Goal: Contribute content: Contribute content

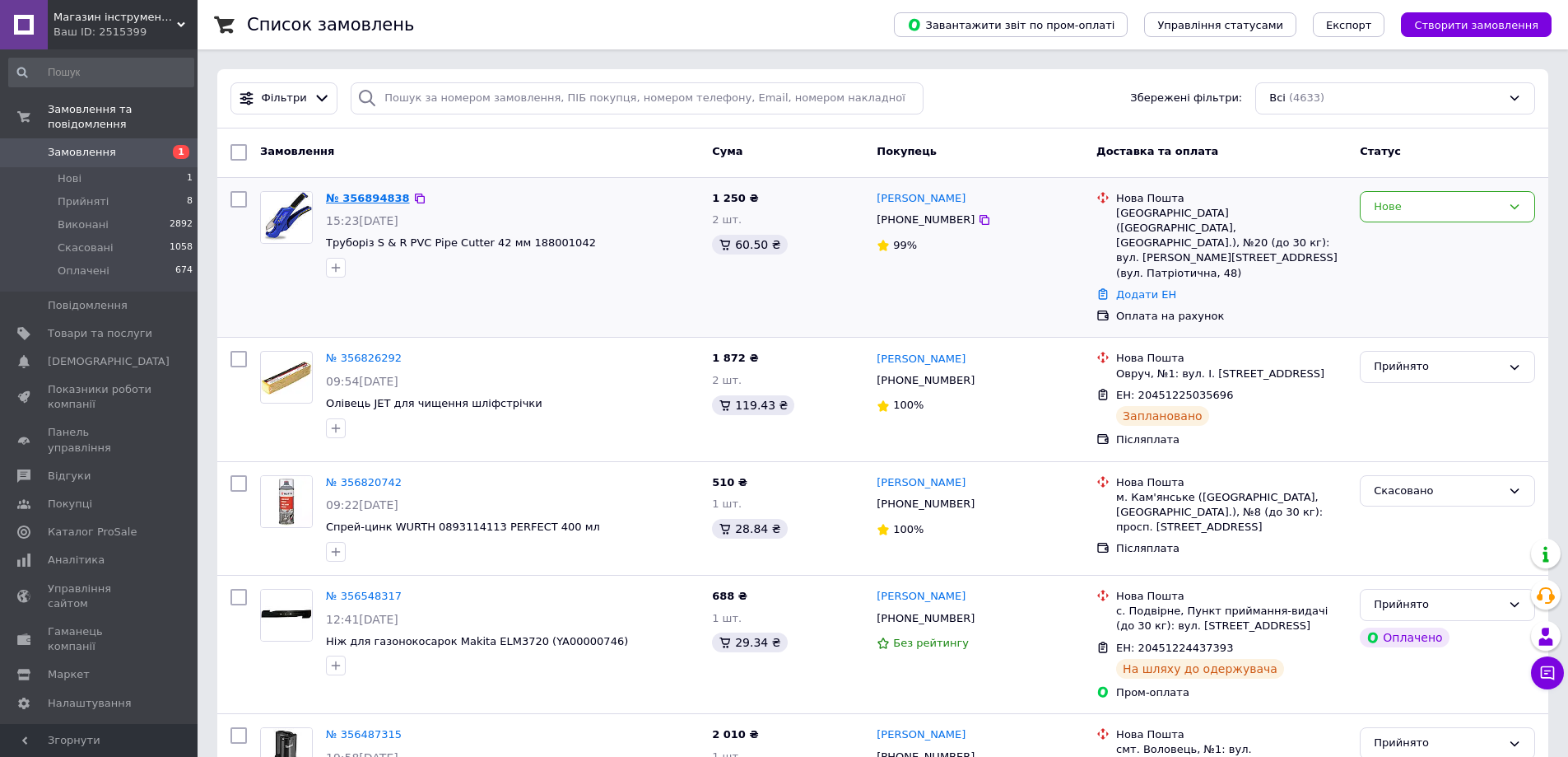
click at [348, 200] on link "№ 356894838" at bounding box center [368, 198] width 84 height 12
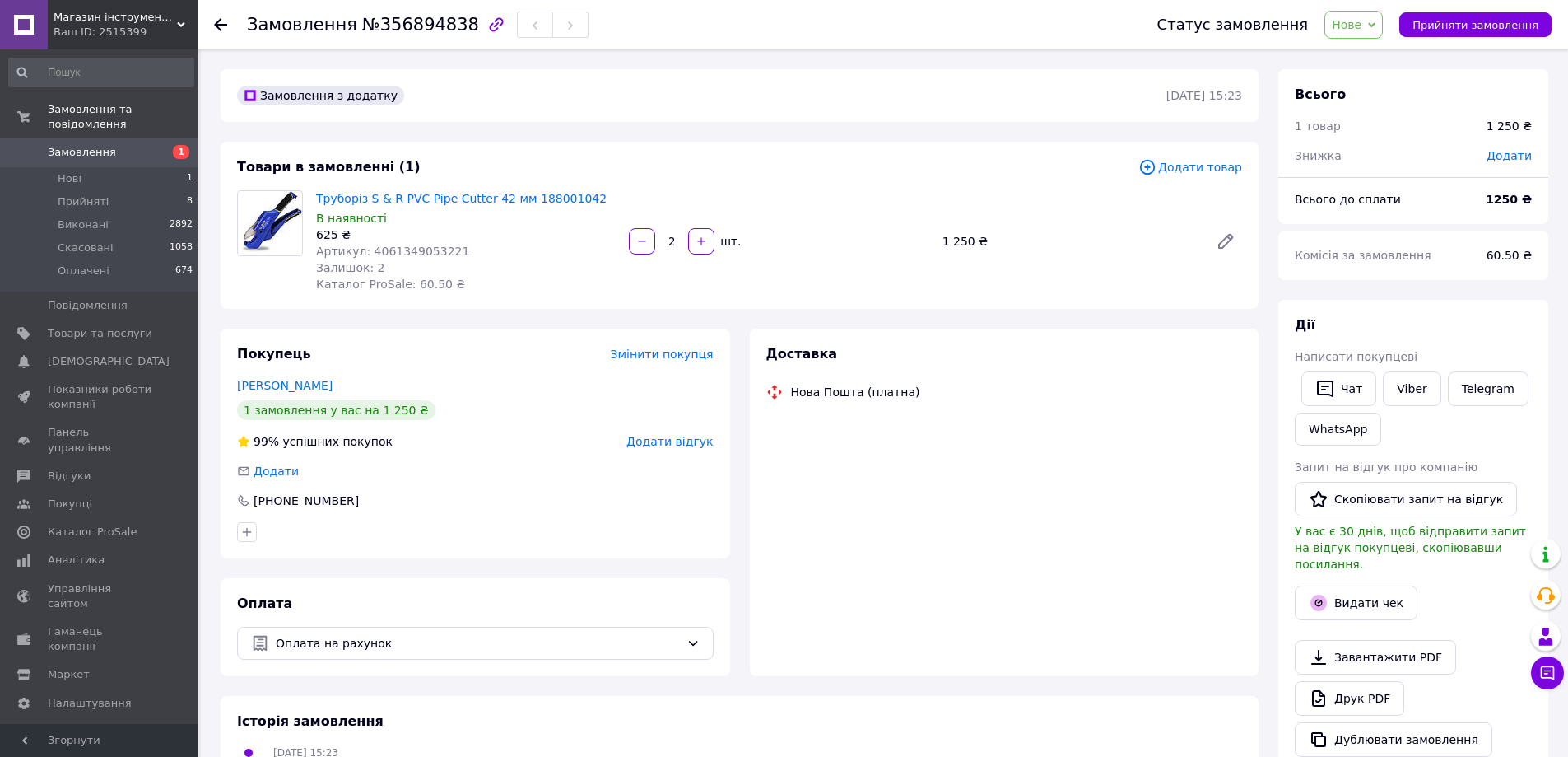
click at [394, 247] on span "Артикул: 4061349053221" at bounding box center [393, 251] width 153 height 13
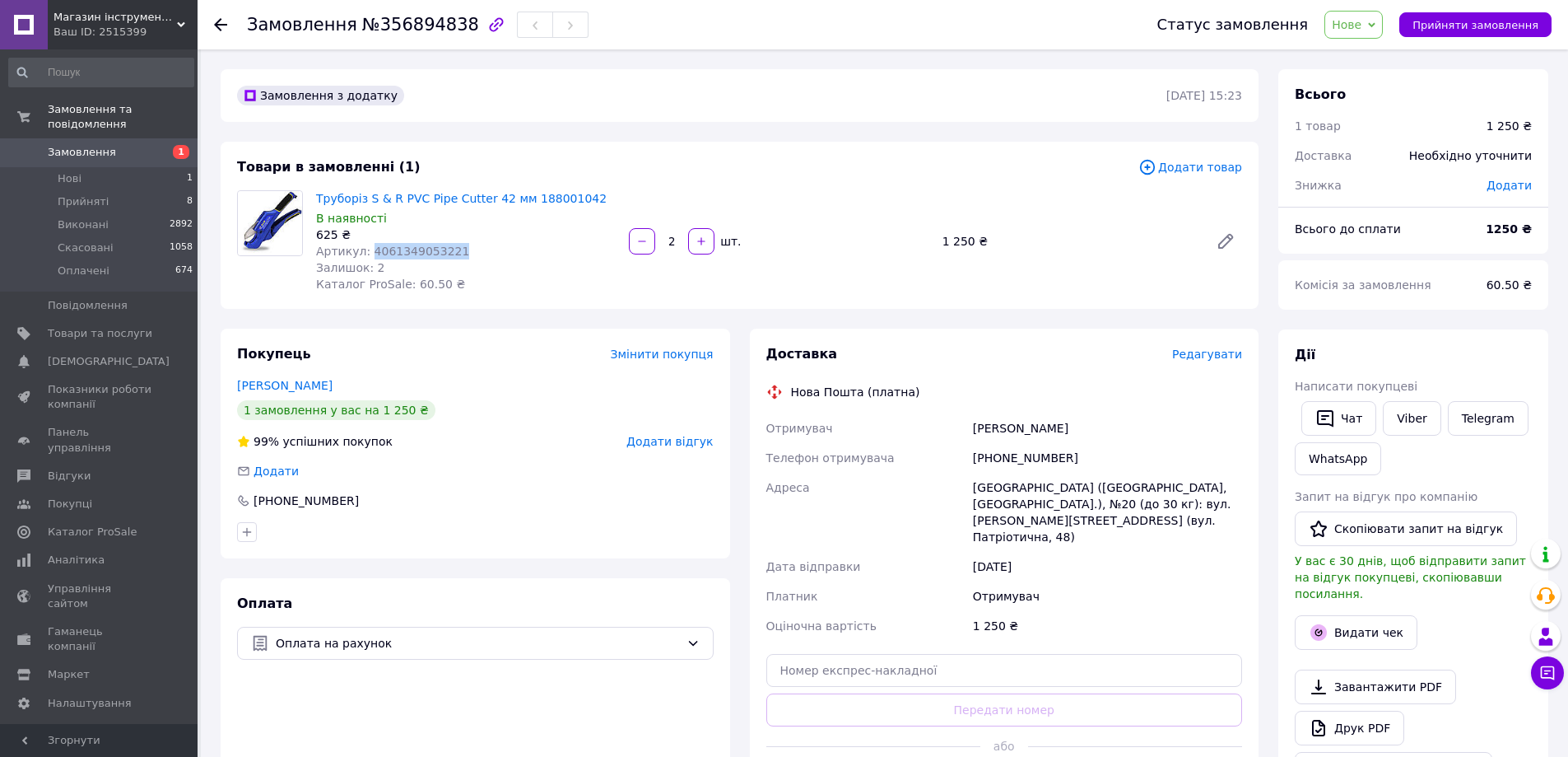
click at [395, 247] on span "Артикул: 4061349053221" at bounding box center [393, 251] width 153 height 13
copy span "4061349053221"
click at [536, 260] on div "Залишок: 2" at bounding box center [466, 267] width 299 height 16
click at [1415, 423] on link "Viber" at bounding box center [1412, 418] width 58 height 35
click at [1362, 21] on span "Нове" at bounding box center [1346, 25] width 30 height 13
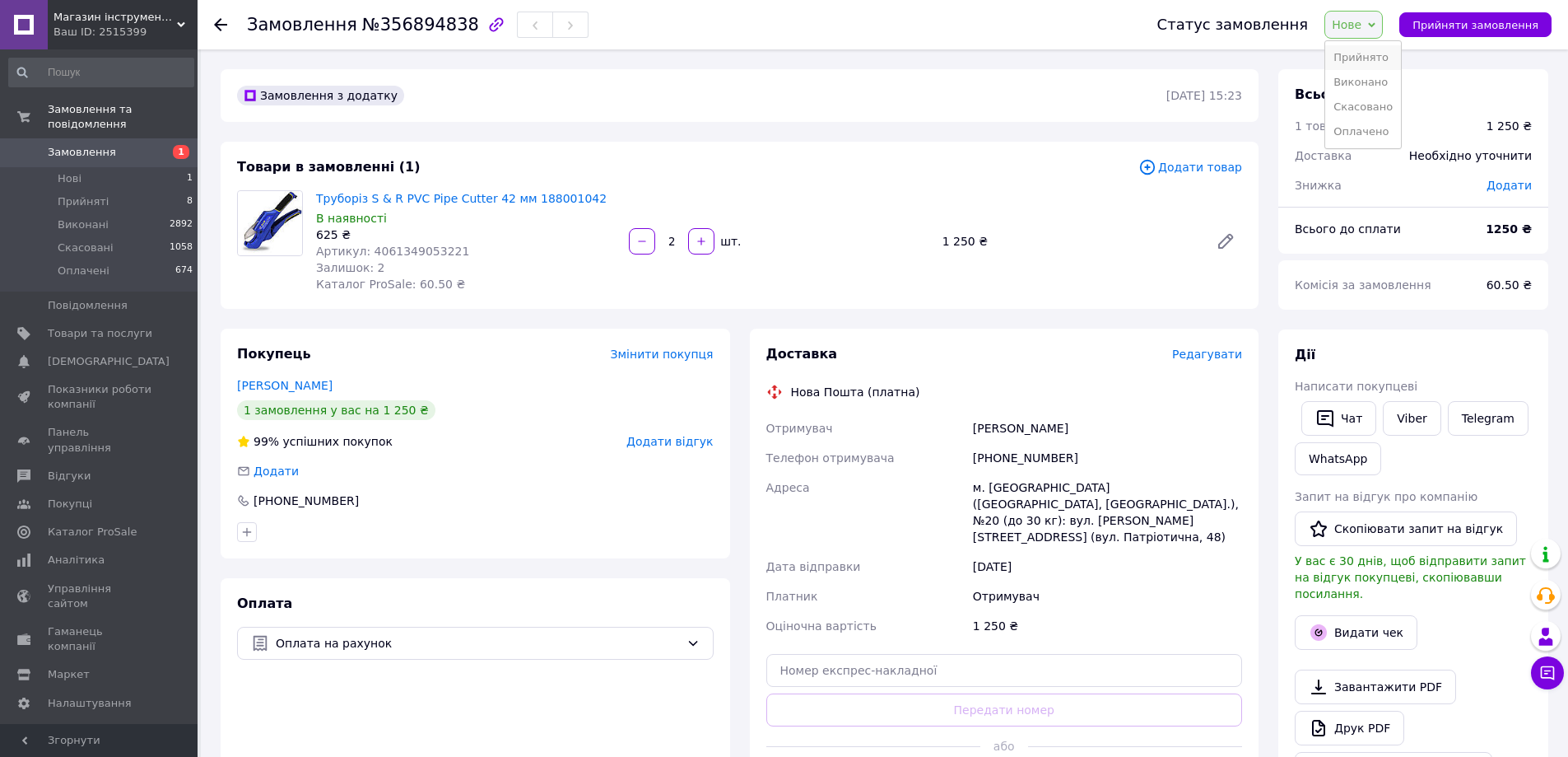
click at [1383, 60] on li "Прийнято" at bounding box center [1363, 58] width 76 height 25
click at [64, 172] on span "Нові" at bounding box center [69, 178] width 24 height 14
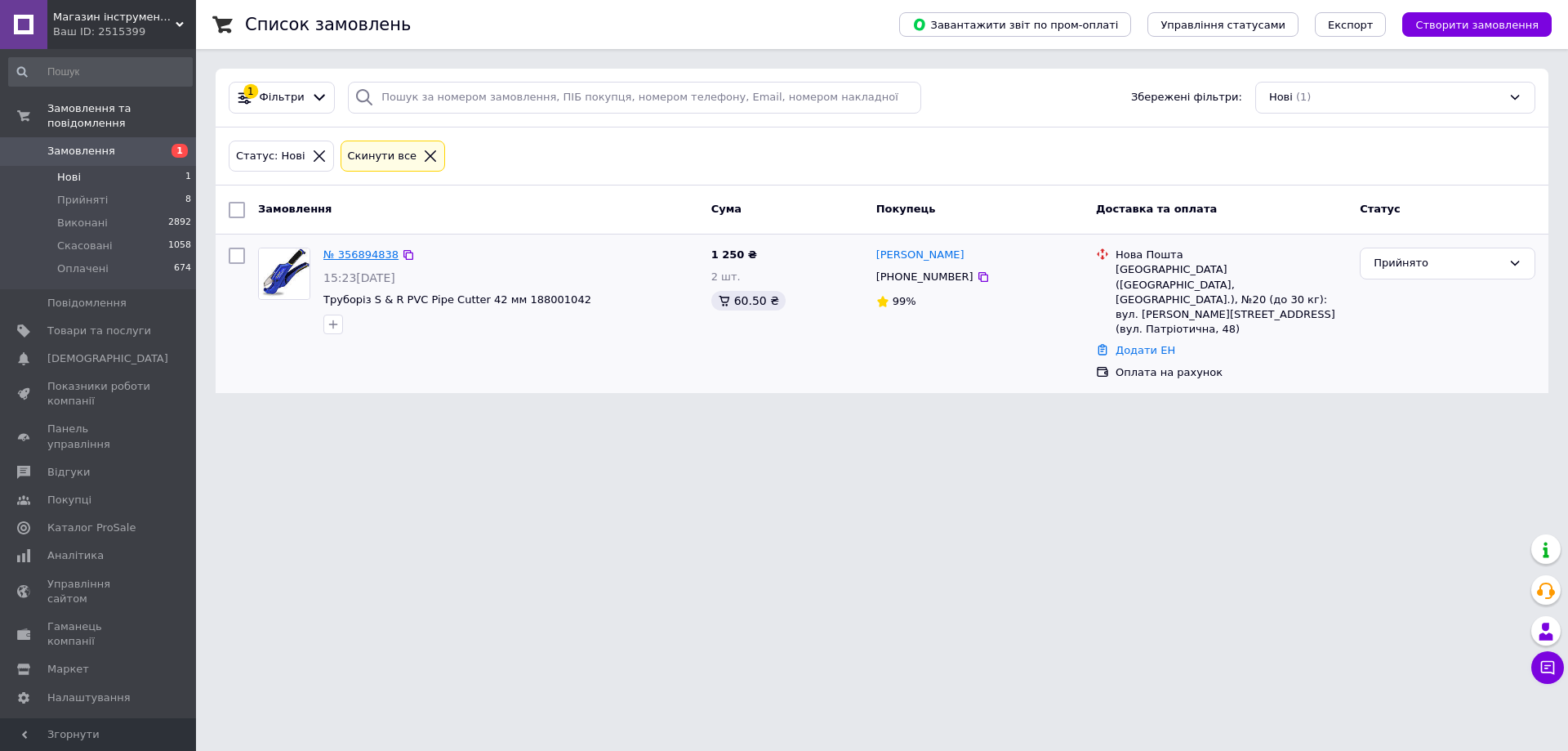
click at [367, 255] on link "№ 356894838" at bounding box center [361, 254] width 75 height 12
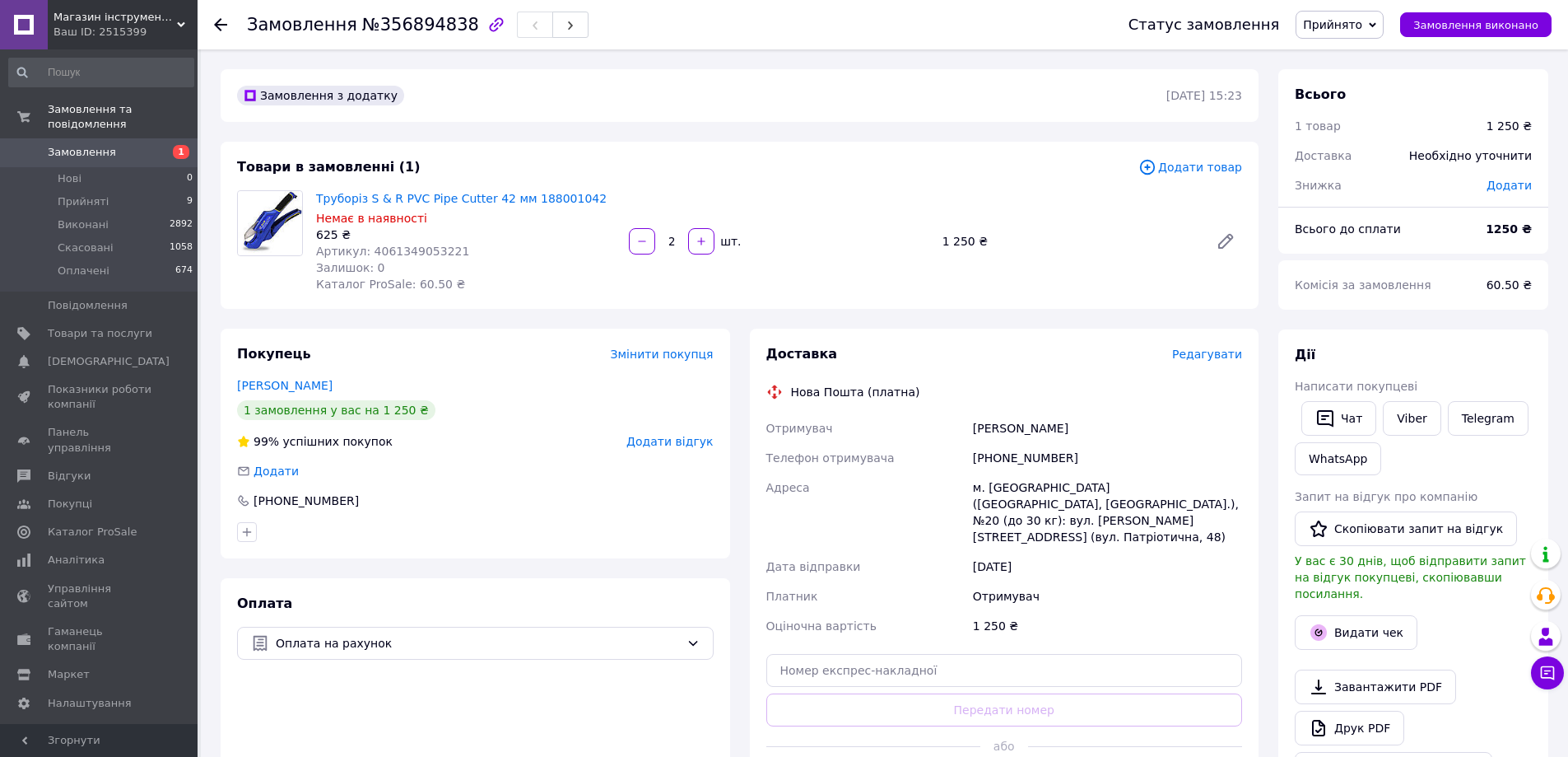
click at [428, 249] on span "Артикул: 4061349053221" at bounding box center [393, 251] width 153 height 13
copy span "4061349053221"
click at [998, 332] on div "Доставка Редагувати Нова Пошта (платна) Отримувач Тупчий Ирина Телефон отримува…" at bounding box center [1004, 572] width 509 height 487
click at [404, 248] on span "Артикул: 4061349053221" at bounding box center [393, 251] width 153 height 13
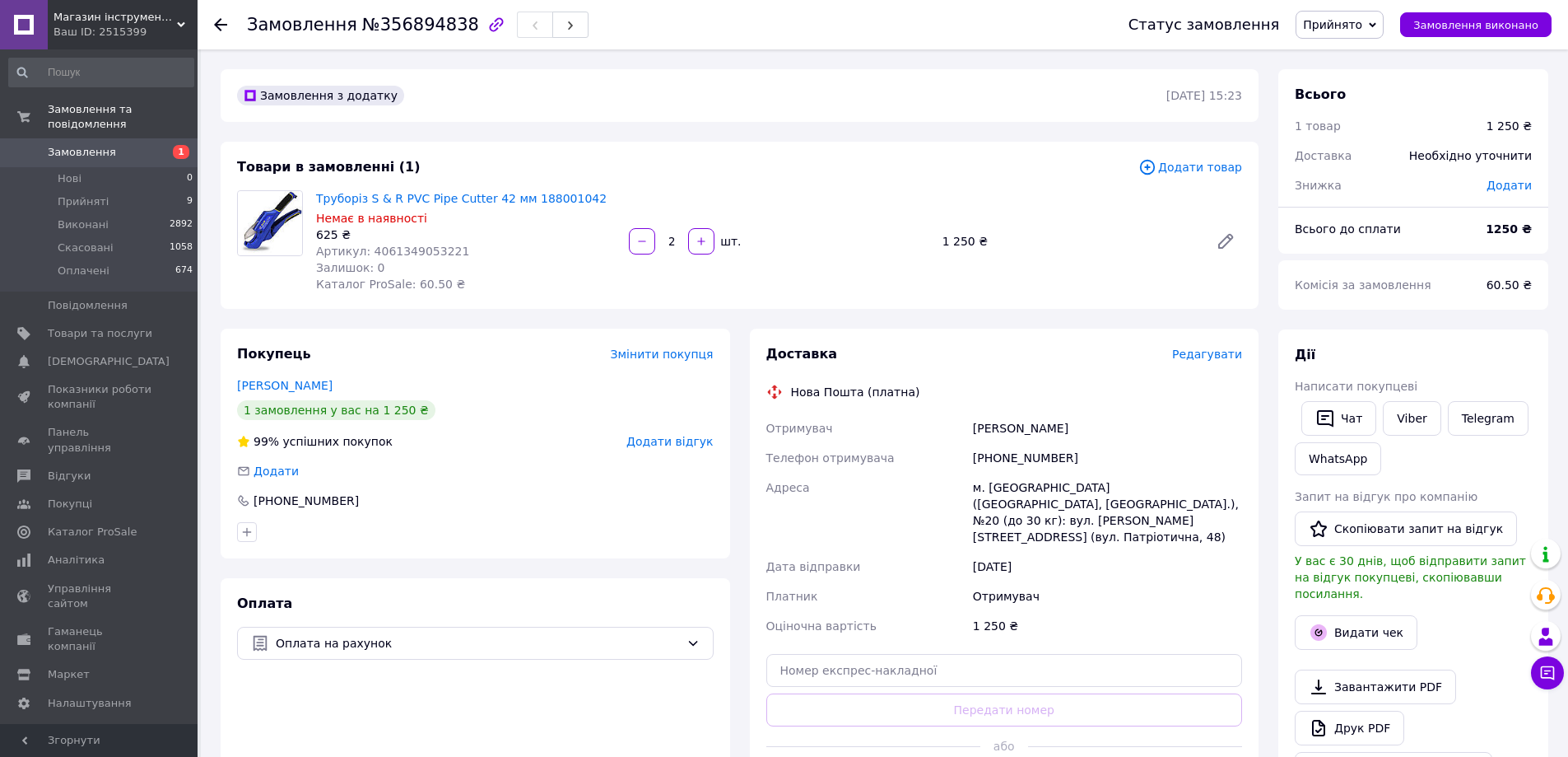
click at [404, 248] on span "Артикул: 4061349053221" at bounding box center [393, 251] width 153 height 13
copy span "4061349053221"
click at [83, 326] on span "Товари та послуги" at bounding box center [100, 333] width 105 height 14
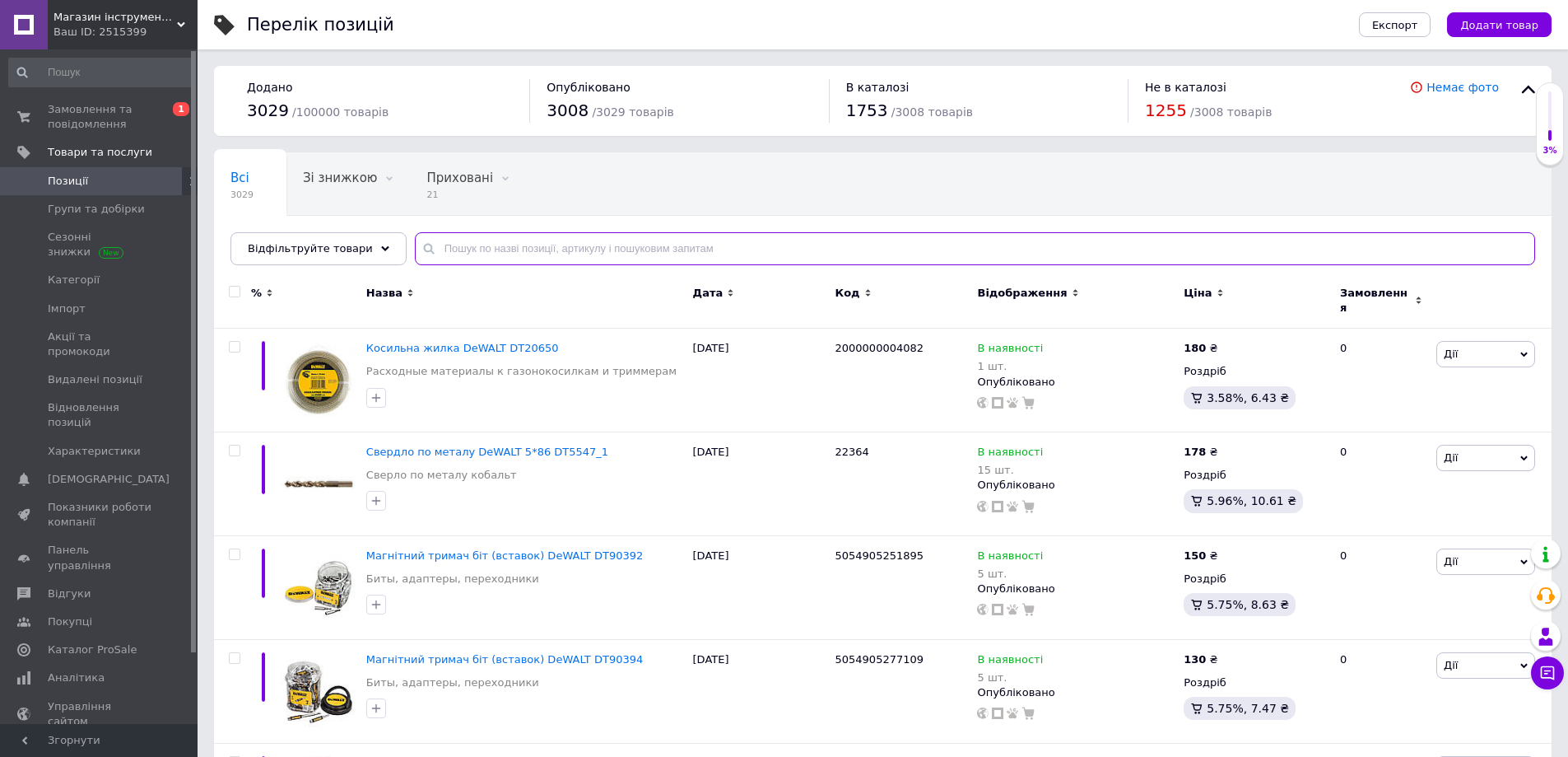
click at [466, 248] on input "text" at bounding box center [975, 248] width 1120 height 33
paste input "4061792185074"
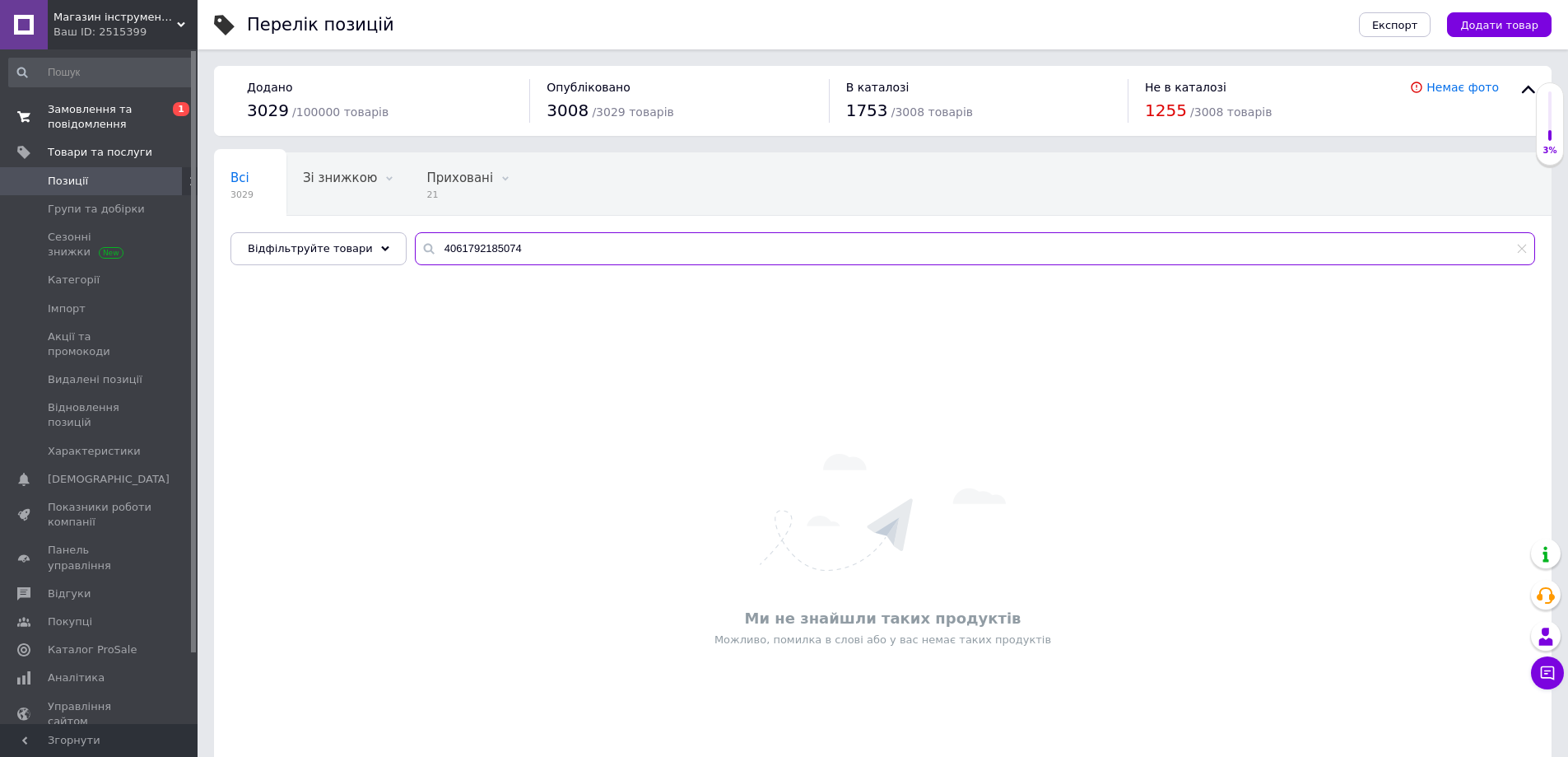
type input "4061792185074"
click at [83, 121] on span "Замовлення та повідомлення" at bounding box center [100, 116] width 105 height 30
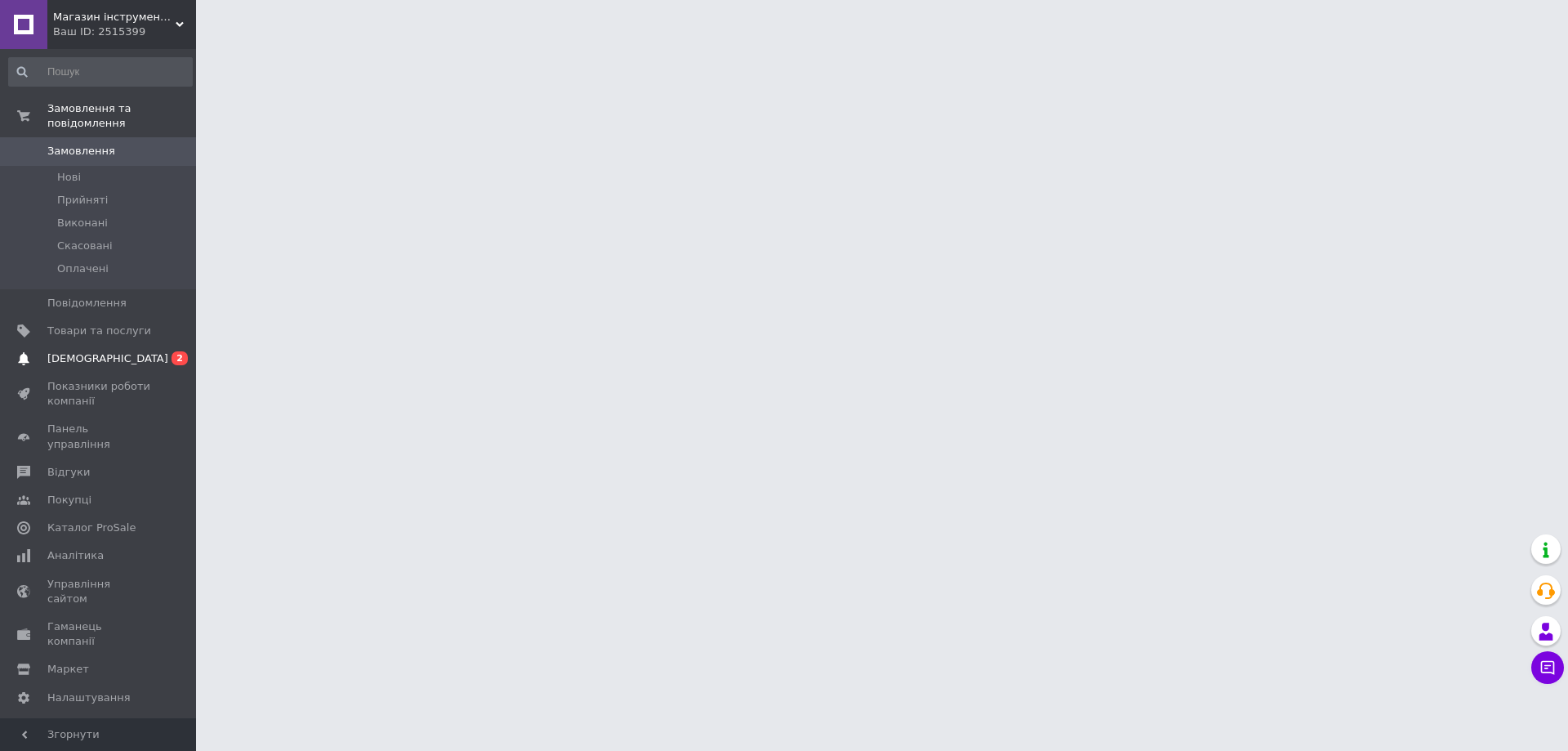
click at [88, 351] on span "[DEMOGRAPHIC_DATA]" at bounding box center [108, 358] width 121 height 14
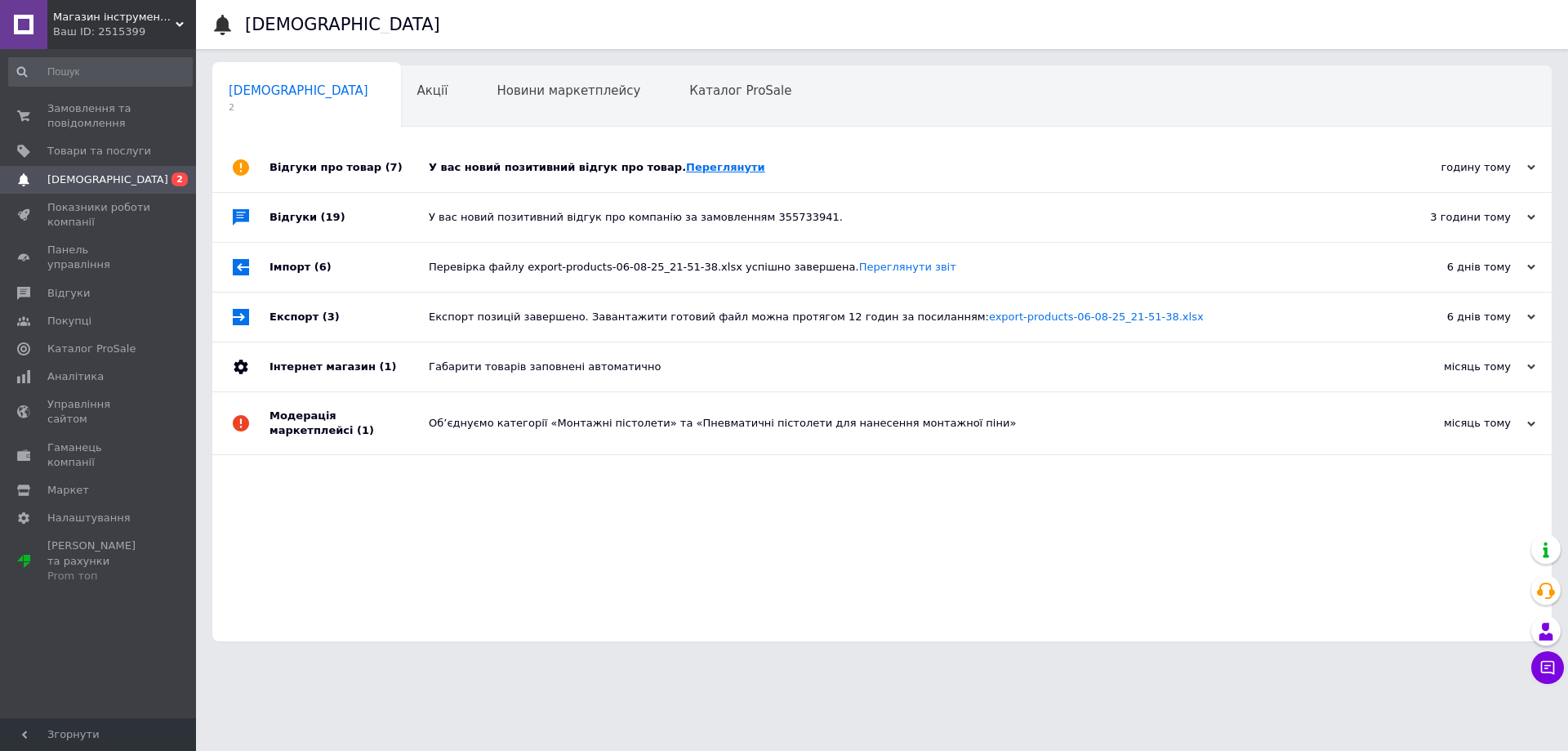
click at [686, 171] on link "Переглянути" at bounding box center [725, 167] width 79 height 12
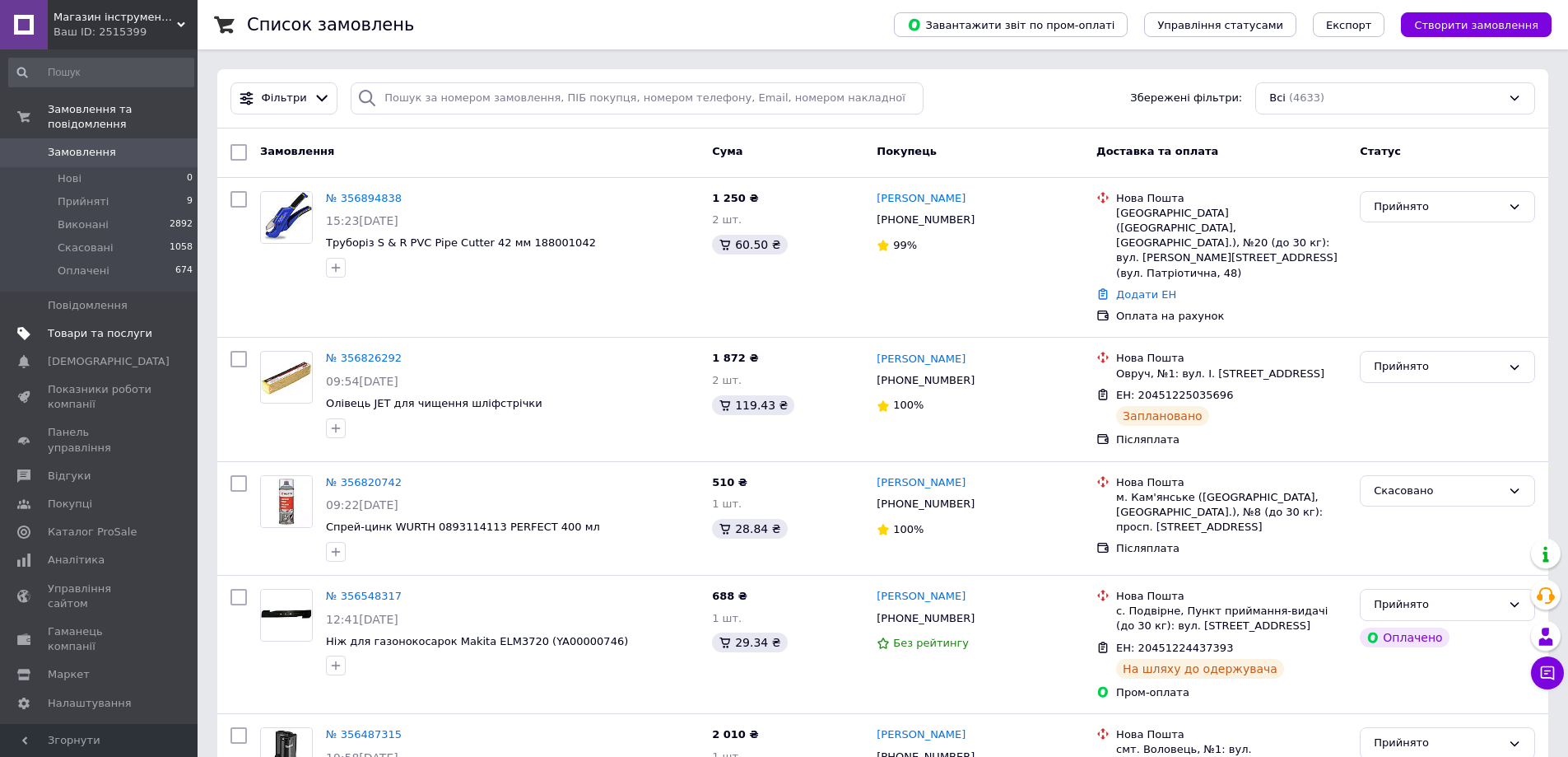
click at [90, 326] on span "Товари та послуги" at bounding box center [100, 333] width 105 height 14
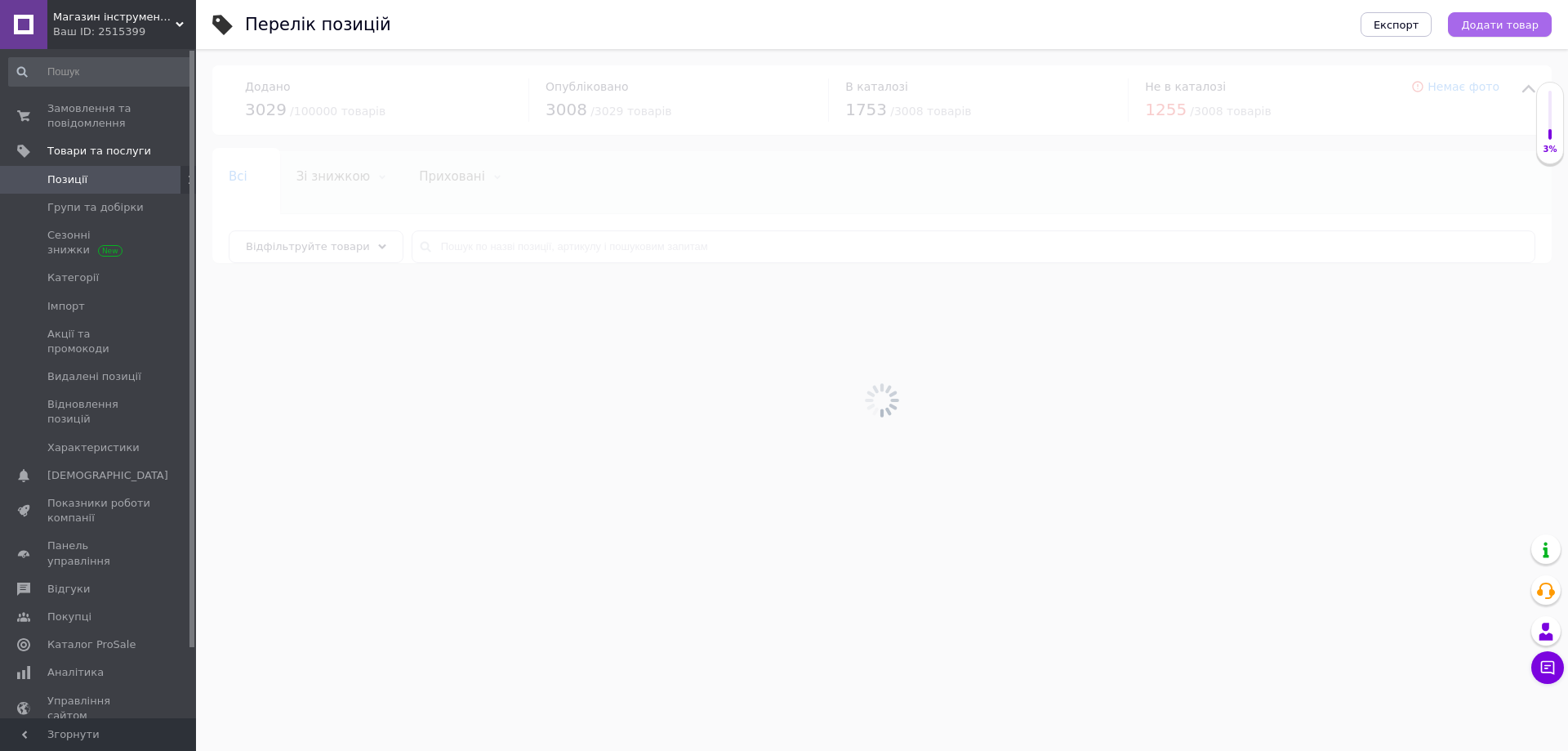
click at [1479, 26] on span "Додати товар" at bounding box center [1500, 25] width 78 height 12
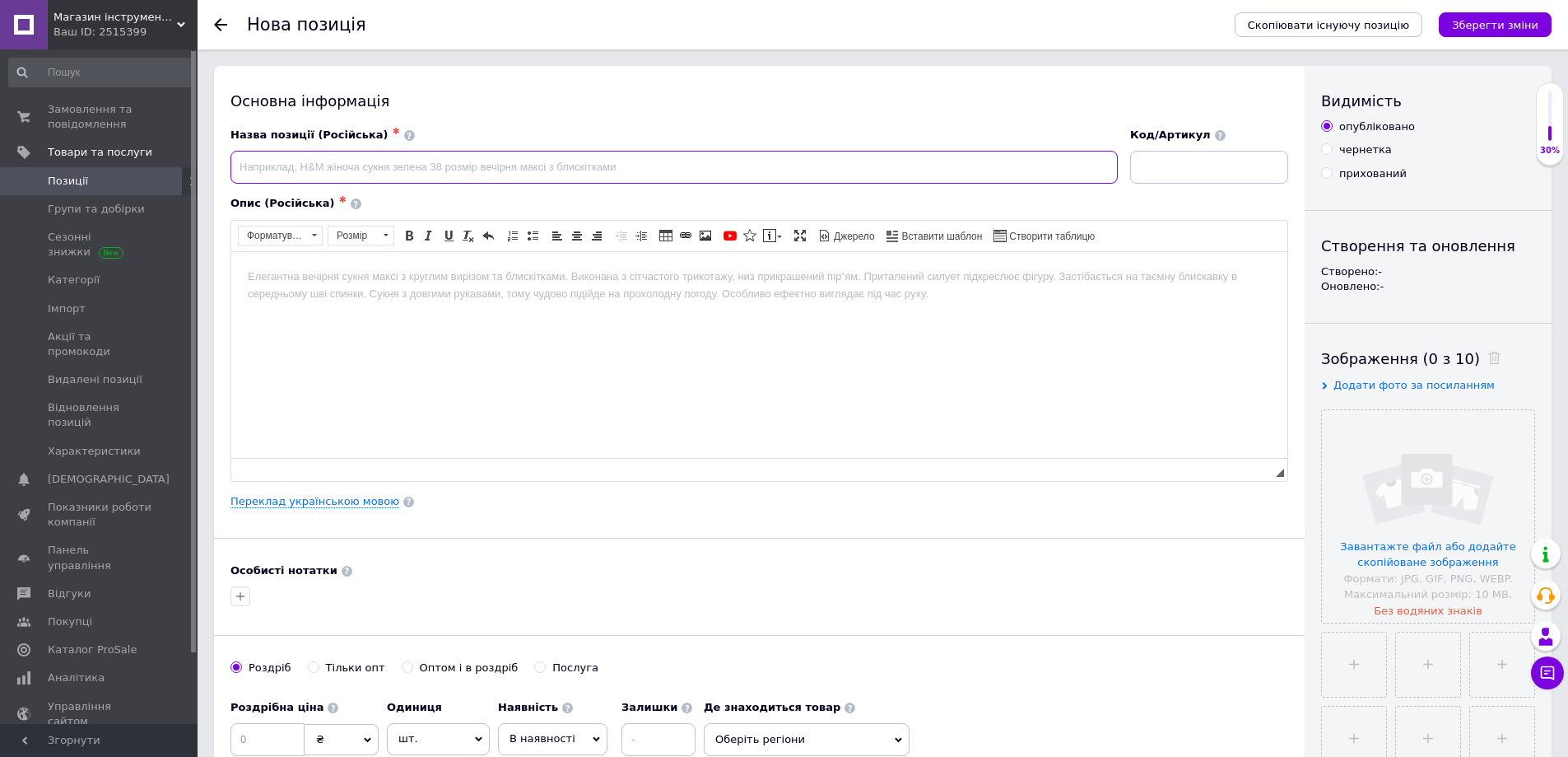
click at [476, 166] on input at bounding box center [673, 167] width 887 height 33
paste input "Аккумуляторная виброприсоска для плитки Procraft PTM20 (с 1 акб)"
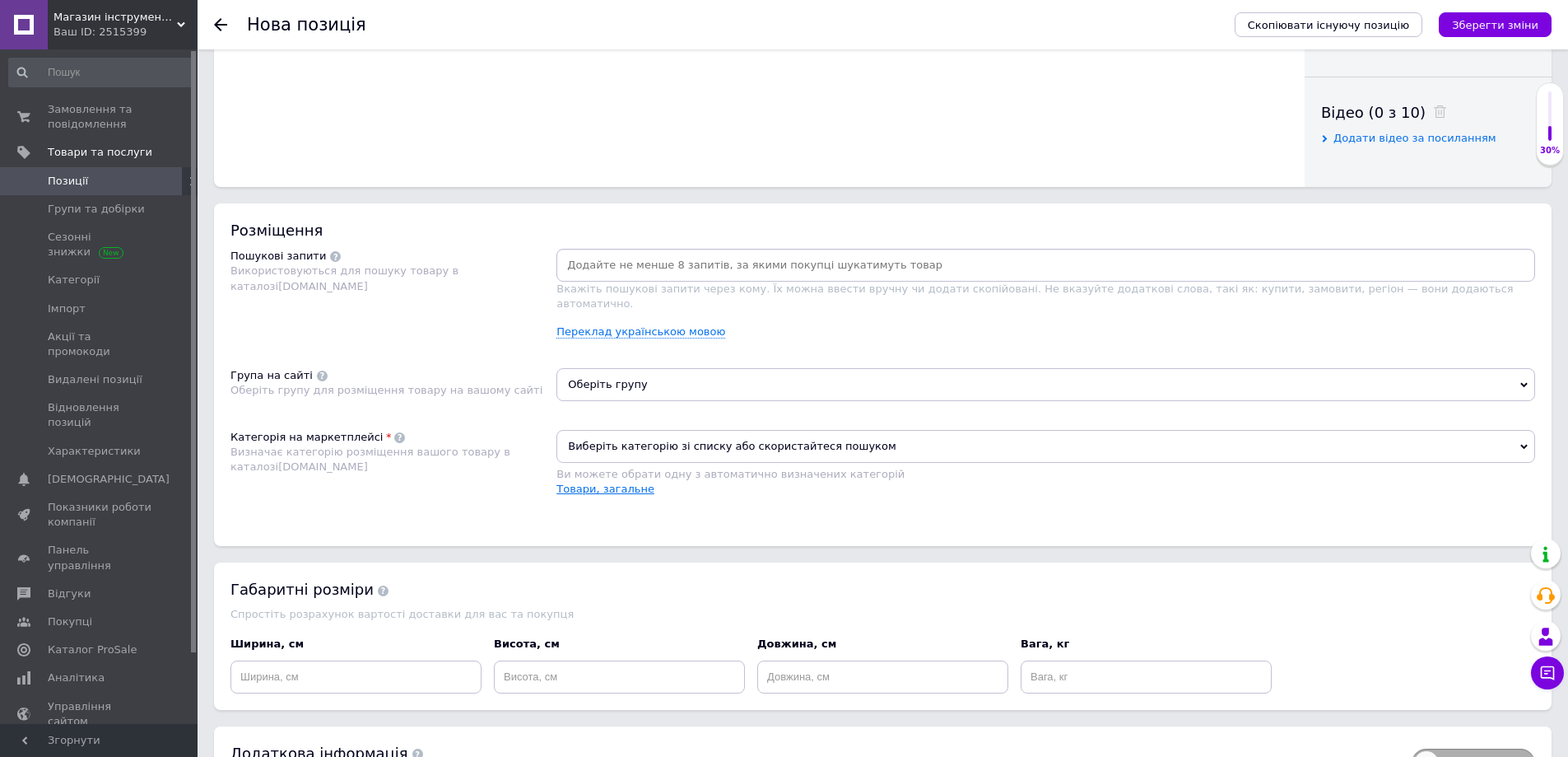
scroll to position [896, 0]
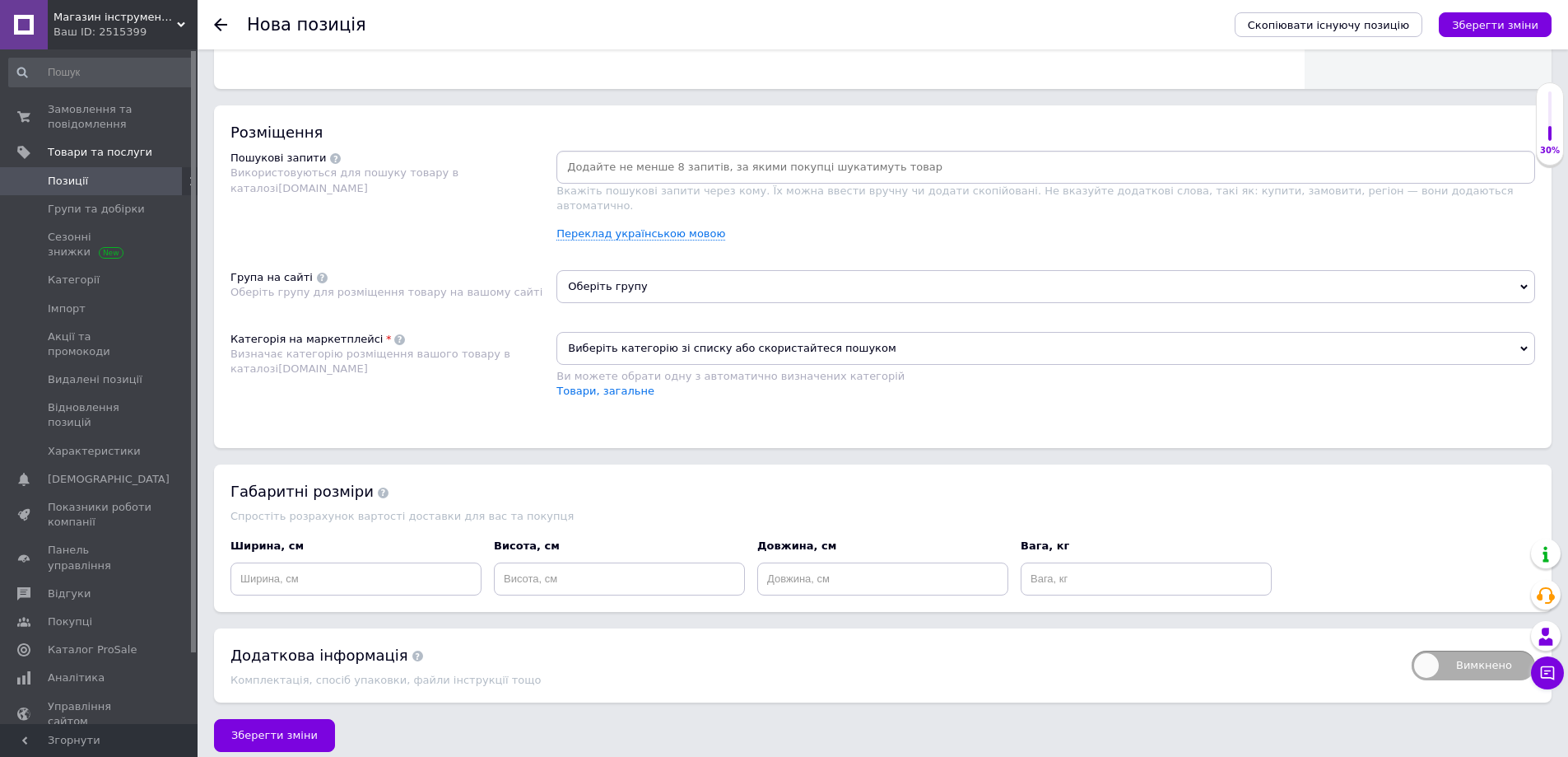
type input "Аккумуляторная виброприсоска для плитки Procraft PTM20 (с 1 акб)"
click at [607, 166] on input at bounding box center [1046, 167] width 972 height 25
paste input "Аккумуляторная виброприсоска для плитки Procraft PTM20 (с 1 акб)"
type input "Аккумуляторная виброприсоска для плитки Procraft PTM20 (с 1 акб)"
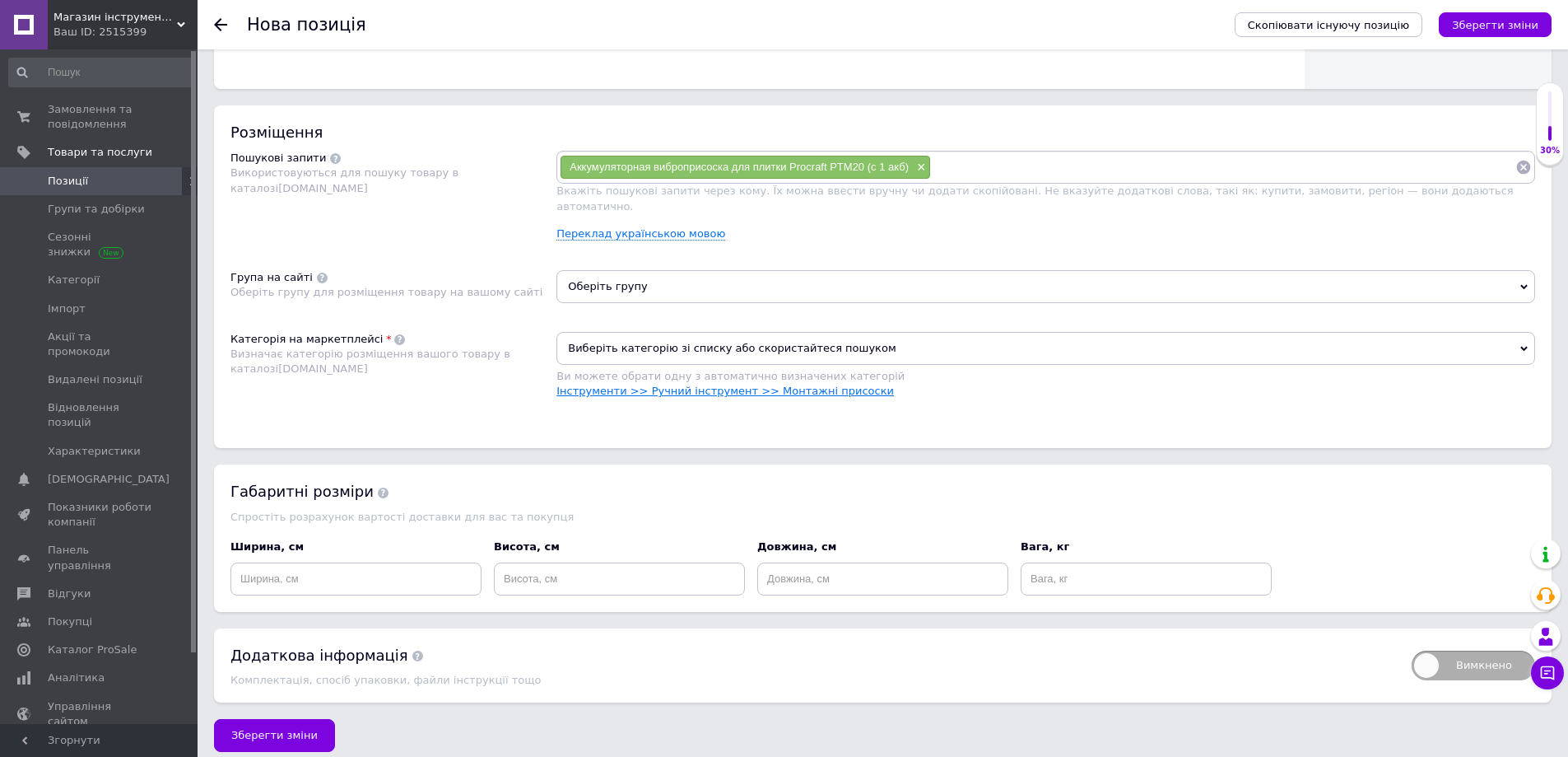
click at [805, 385] on link "Інструменти >> Ручний інструмент >> Монтажні присоски" at bounding box center [725, 390] width 338 height 12
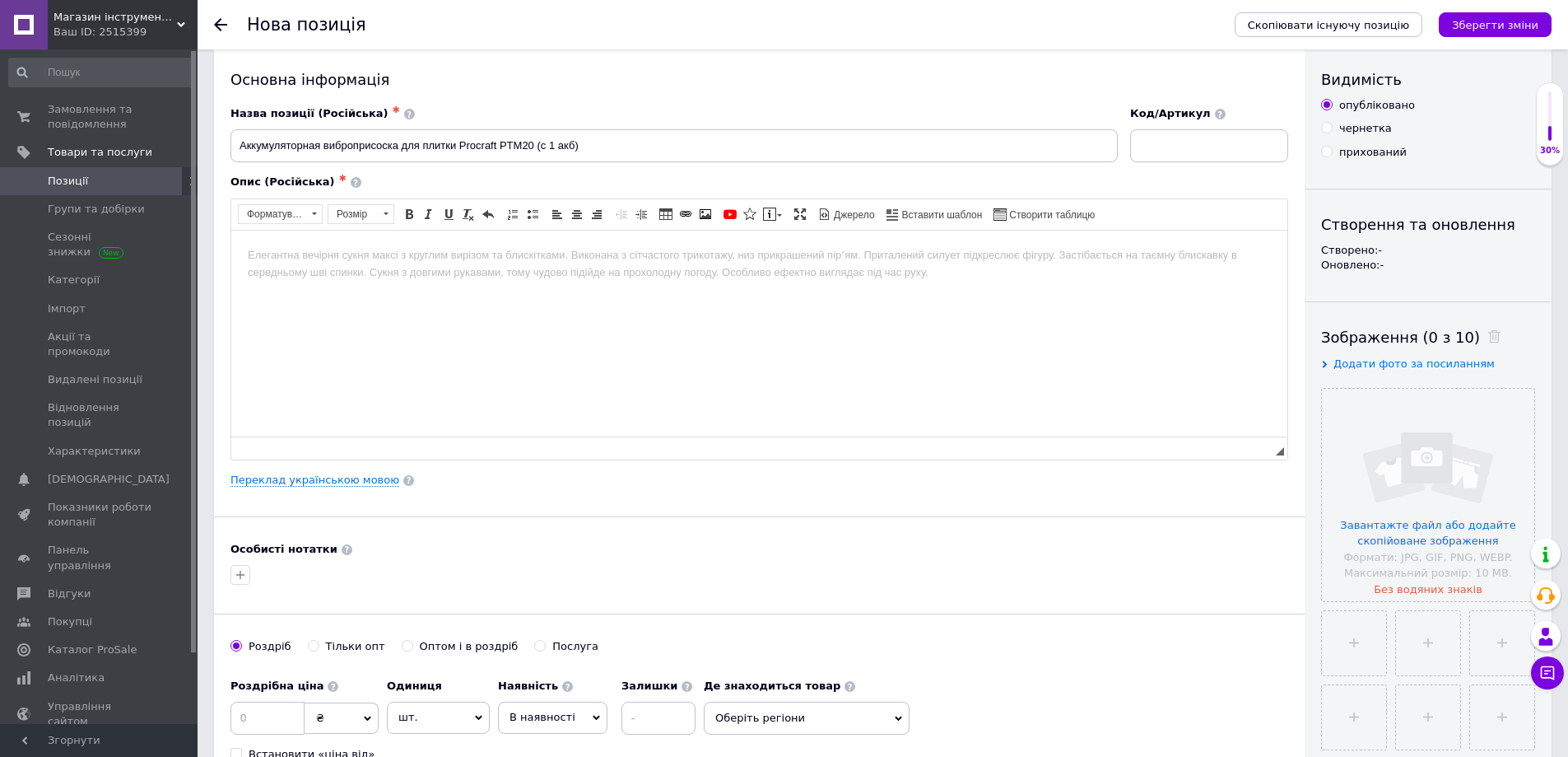
scroll to position [0, 0]
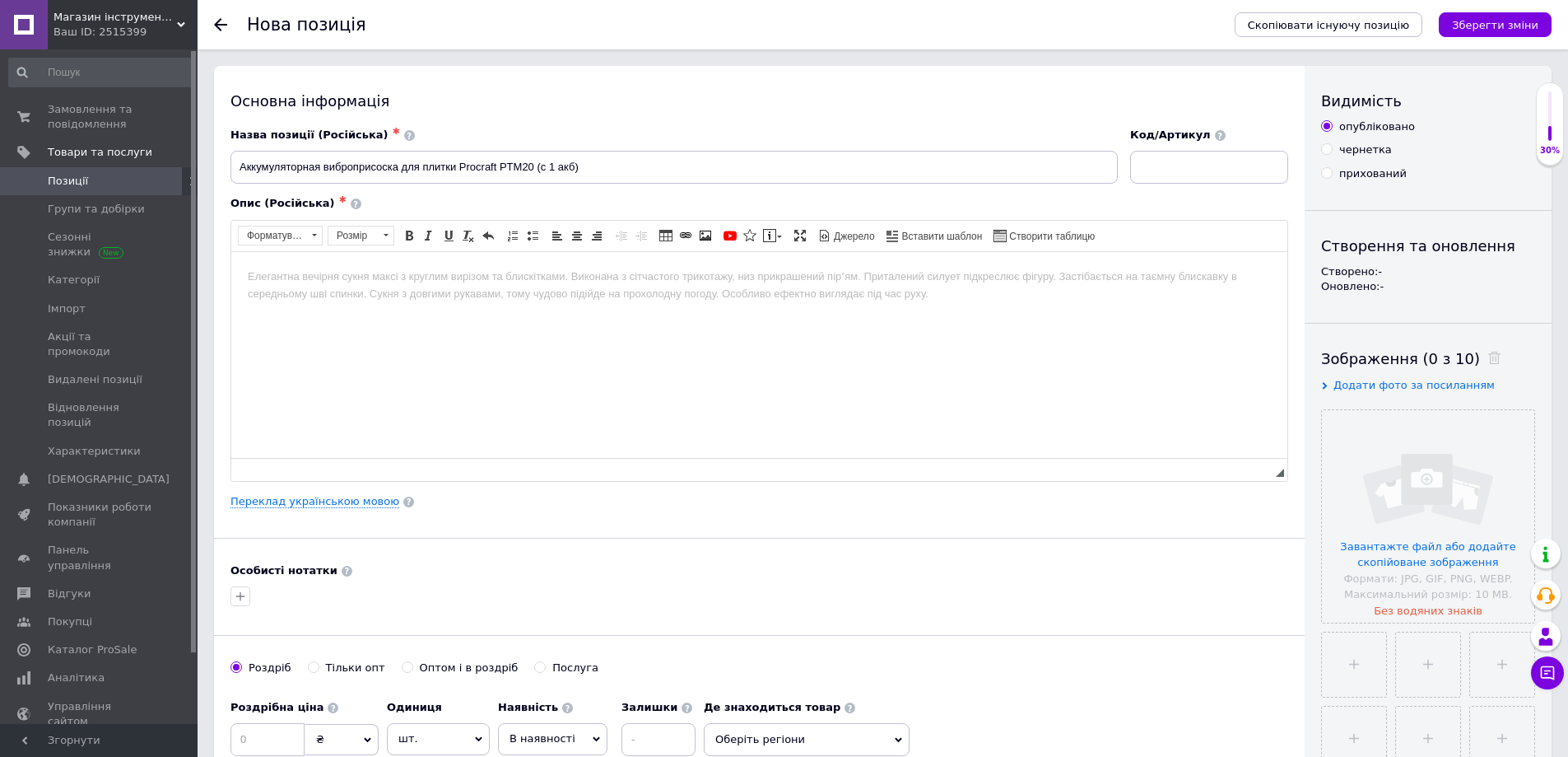
click at [491, 301] on html at bounding box center [759, 276] width 1056 height 50
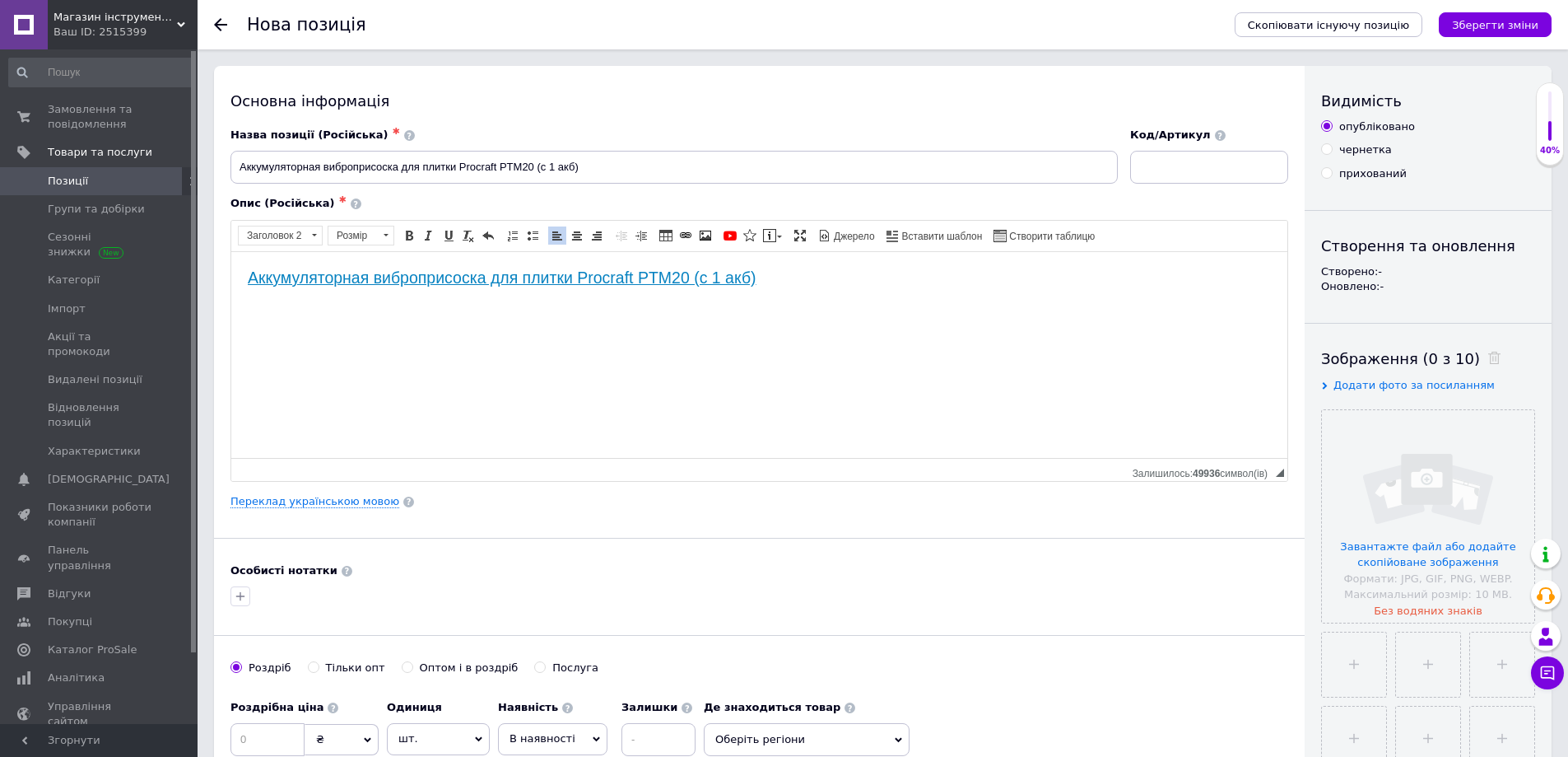
click at [783, 278] on h2 "Аккумуляторная виброприсоска для плитки Procraft PTM20 (с 1 акб)" at bounding box center [759, 277] width 1023 height 19
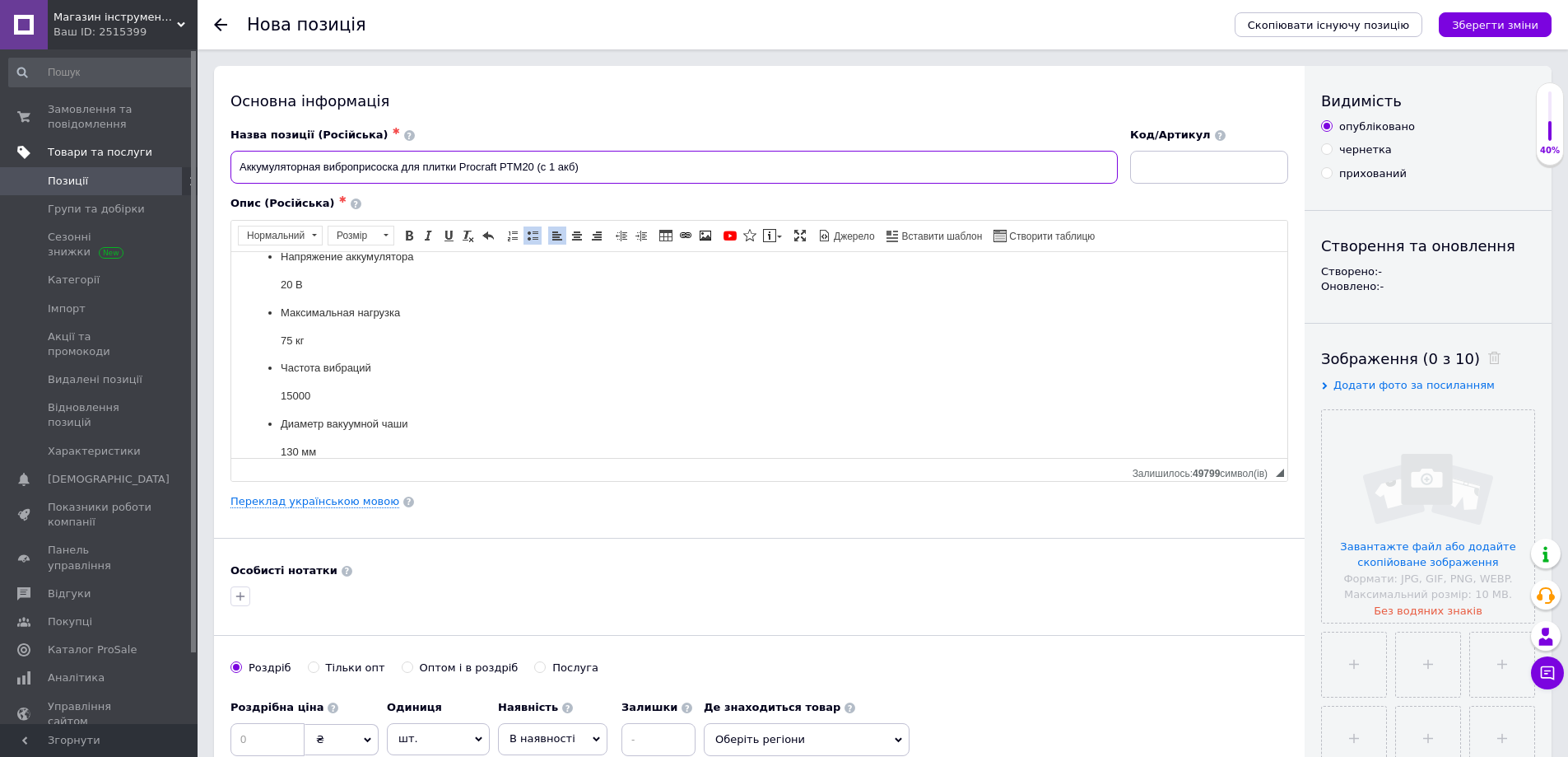
drag, startPoint x: 591, startPoint y: 160, endPoint x: 169, endPoint y: 140, distance: 422.5
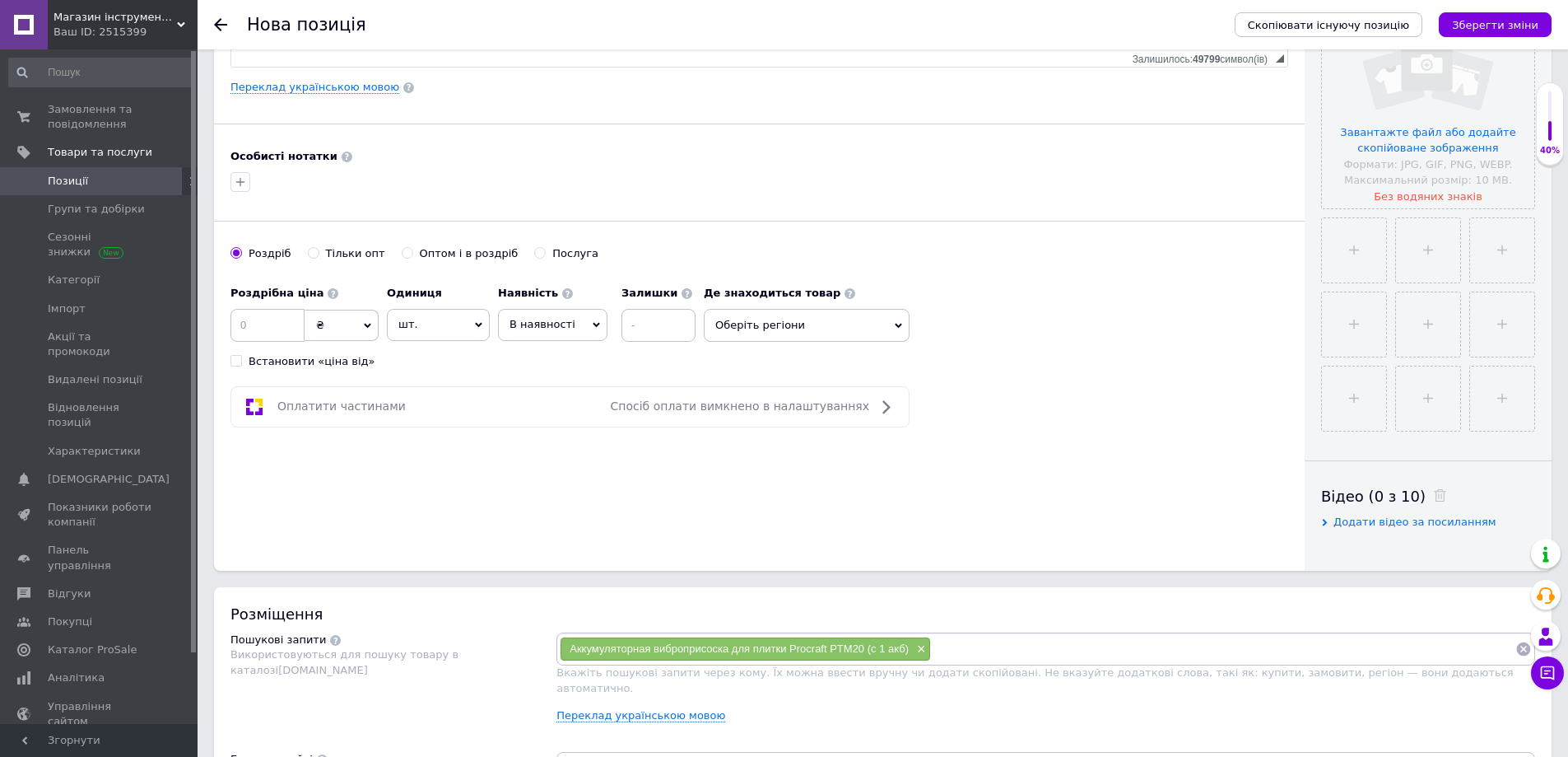
scroll to position [494, 0]
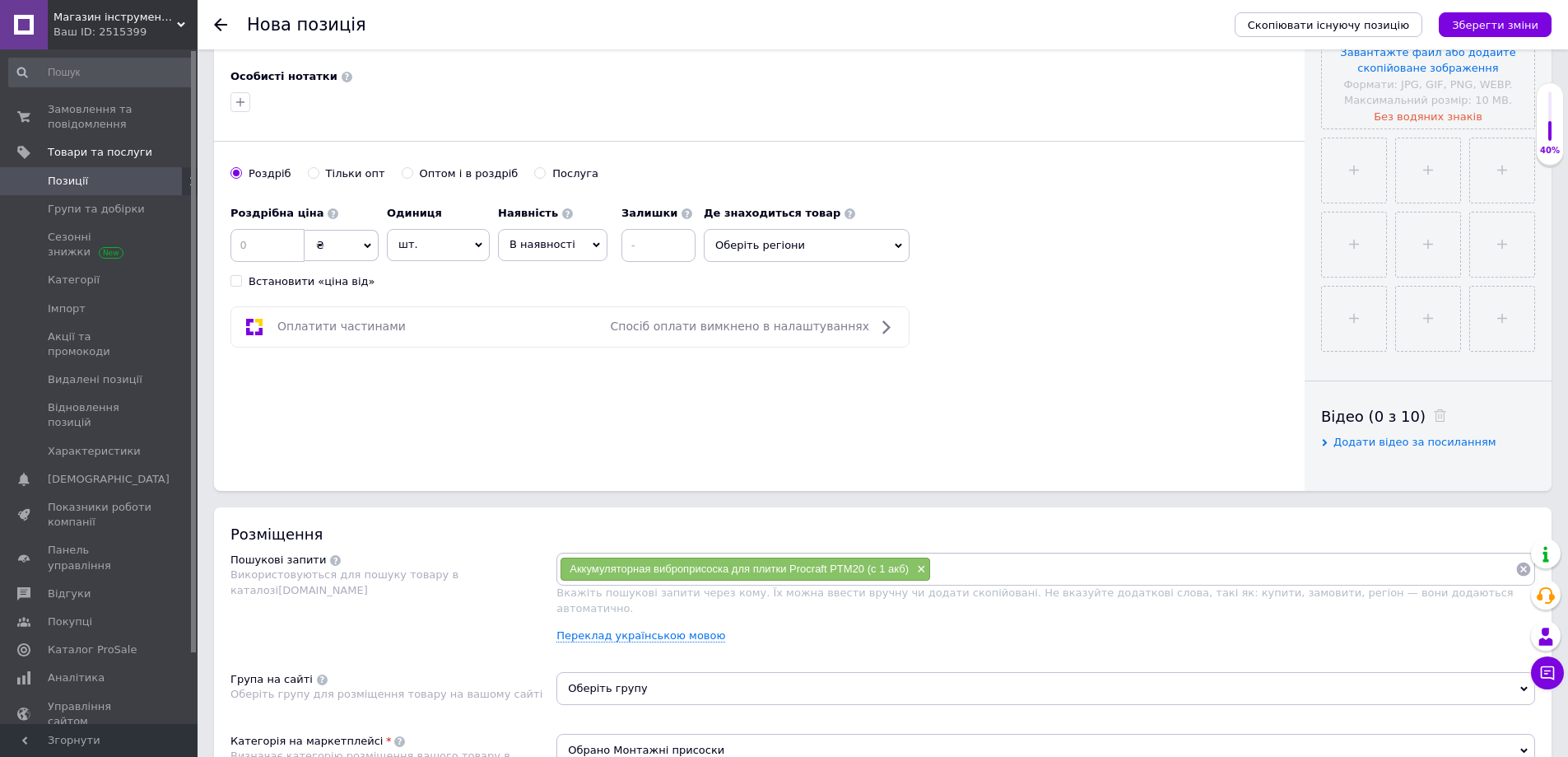
click at [944, 569] on input at bounding box center [1223, 569] width 584 height 25
paste input "Аккумуляторная виброприсоска для плитки Procraft PTM20 (с 1 акб)"
drag, startPoint x: 1020, startPoint y: 567, endPoint x: 909, endPoint y: 576, distance: 111.4
click at [909, 576] on div "Аккумуляторная виброприсоска для плитки Procraft PTM20 (с 1 акб) × Аккумуляторн…" at bounding box center [1046, 569] width 972 height 25
type input "виброприсоска для плитки Procraft PTM20 (с 1 акб)"
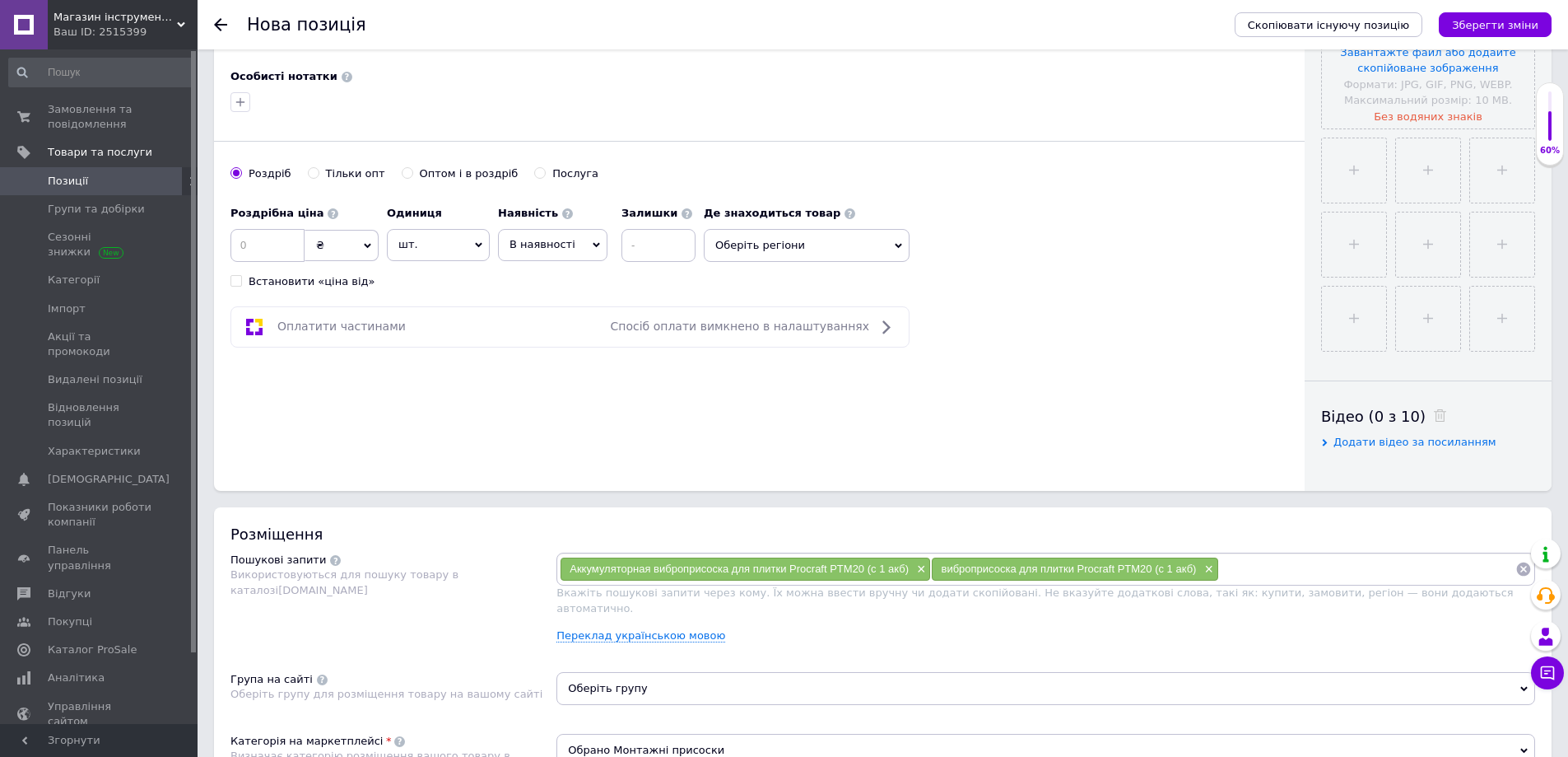
paste input "Аккумуляторная виброприсоска для плитки Procraft PTM20 (с 1 акб)"
drag, startPoint x: 1291, startPoint y: 571, endPoint x: 1215, endPoint y: 567, distance: 76.1
click at [1215, 567] on div "Аккумуляторная виброприсоска для плитки Procraft PTM20 (с 1 акб) × виброприсоск…" at bounding box center [1046, 569] width 972 height 25
type input "виброприсоска для плитки Procraft PTM20"
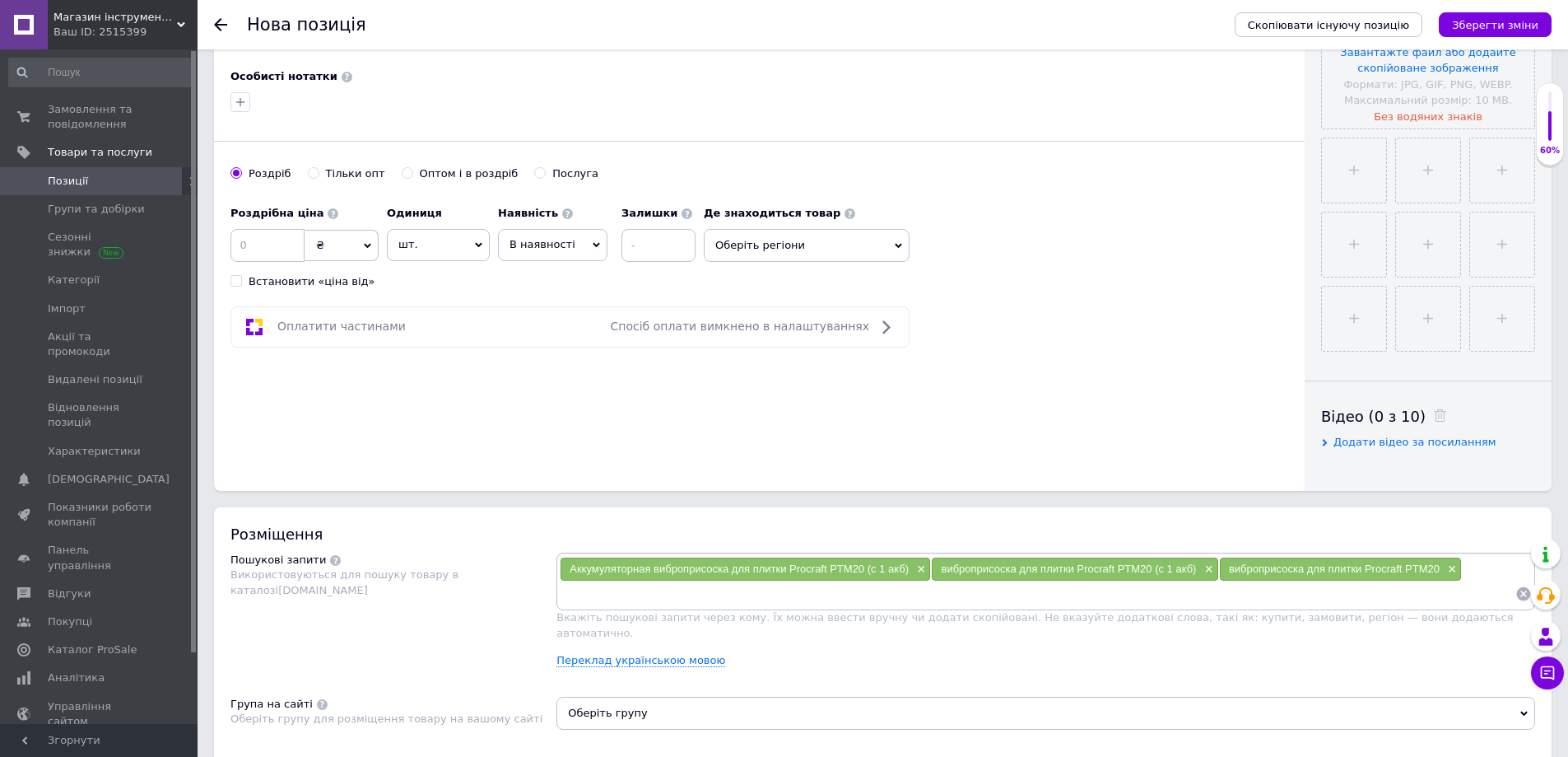
paste input "Аккумуляторная виброприсоска для плитки Procraft PTM20 (с 1 акб)"
type input "Аккумуляторная виброприсоска для плитки"
paste input "Аккумуляторная виброприсоска для плитки Procraft PTM20 (с 1 акб)"
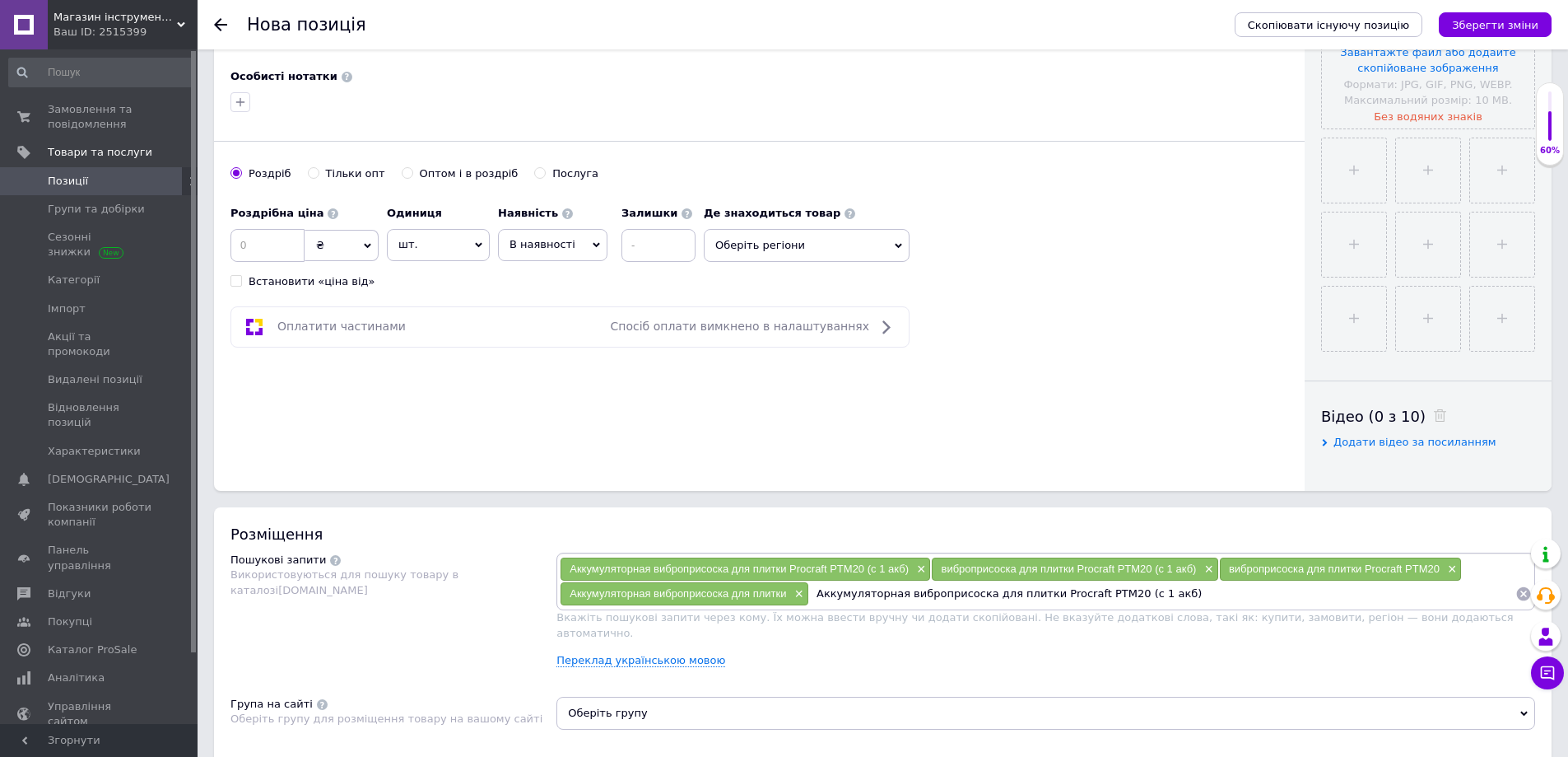
drag, startPoint x: 902, startPoint y: 587, endPoint x: 813, endPoint y: 590, distance: 89.1
click at [813, 590] on input "Аккумуляторная виброприсоска для плитки Procraft PTM20 (с 1 акб)" at bounding box center [1162, 594] width 706 height 25
drag, startPoint x: 951, startPoint y: 595, endPoint x: 1161, endPoint y: 628, distance: 212.6
click at [1159, 623] on div "Аккумуляторная виброприсоска для плитки Procraft PTM20 (с 1 акб) × виброприсоск…" at bounding box center [1045, 616] width 979 height 128
type input "виброприсоска для плитки"
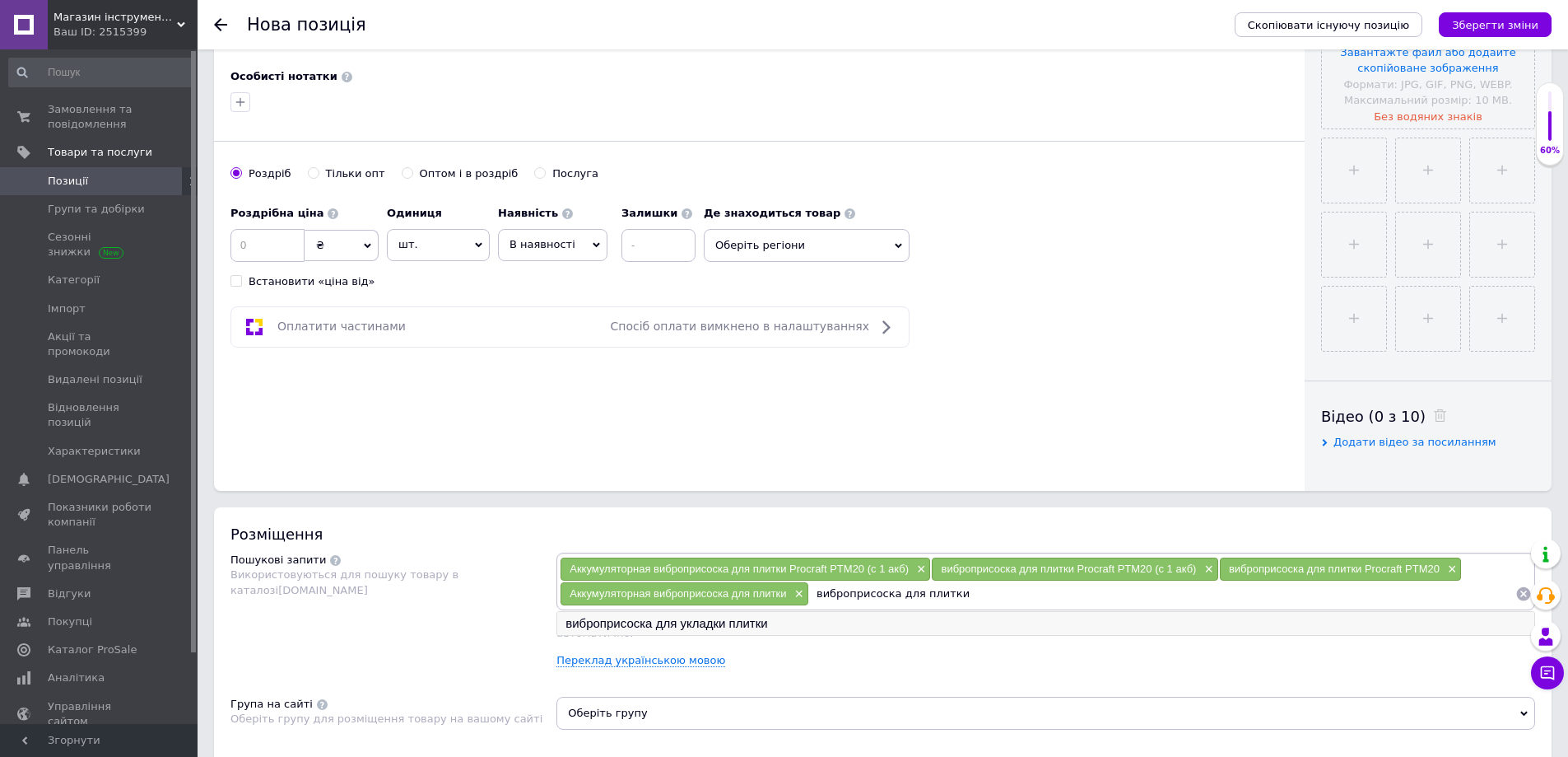
click at [709, 624] on li "виброприсоска для укладки плитки" at bounding box center [1045, 624] width 977 height 23
click at [1034, 585] on input at bounding box center [1266, 594] width 499 height 25
paste input "Аккумуляторная виброприсоска для плитки Procraft PTM20 (с 1 акб)"
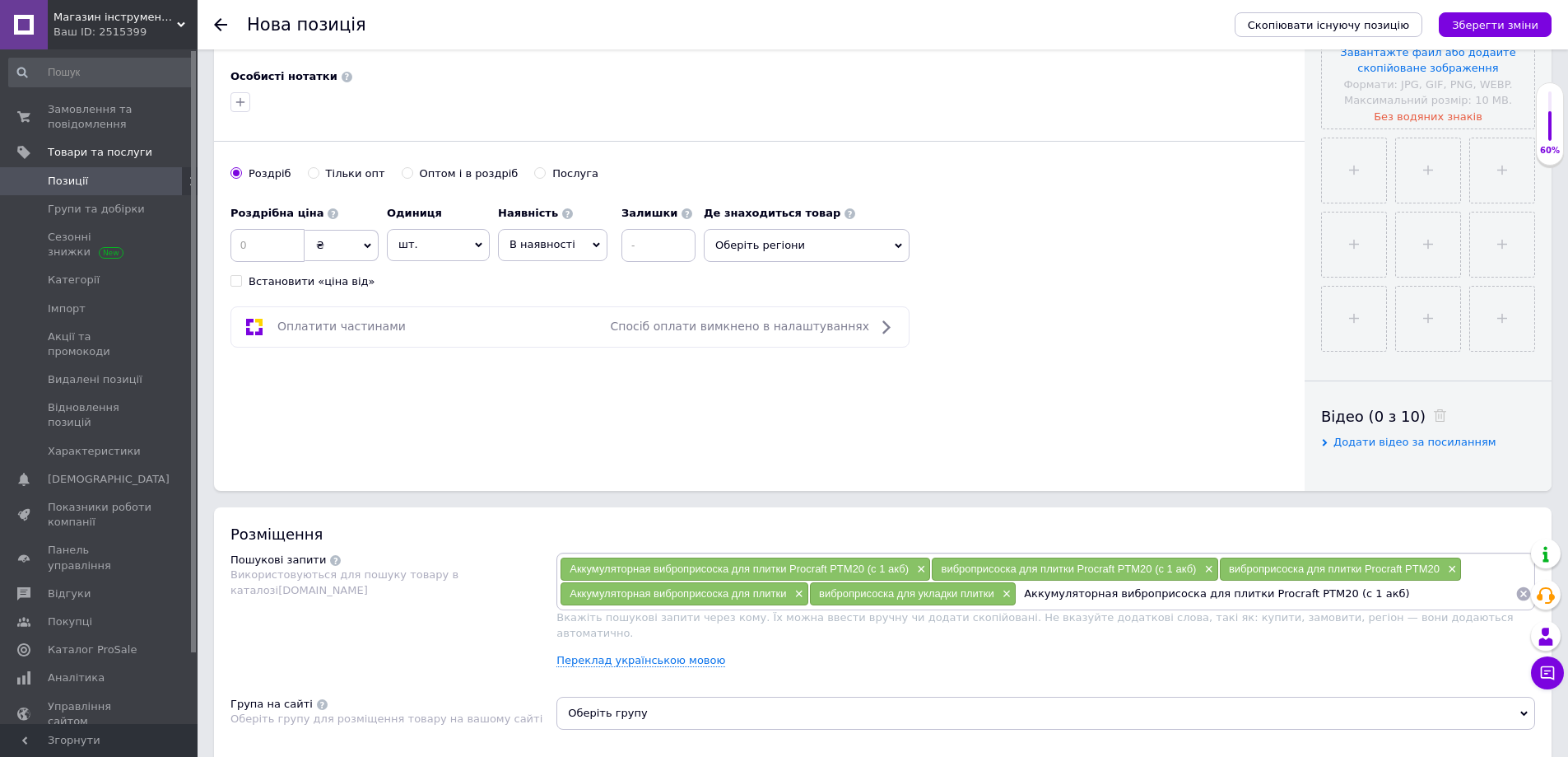
drag, startPoint x: 1003, startPoint y: 582, endPoint x: 966, endPoint y: 579, distance: 37.1
click at [966, 579] on div "Аккумуляторная виброприсоска для плитки Procraft PTM20 (с 1 акб) × виброприсоск…" at bounding box center [1046, 580] width 972 height 49
drag, startPoint x: 1161, startPoint y: 593, endPoint x: 1112, endPoint y: 603, distance: 50.0
click at [1112, 603] on input "виброприсоска для плитки Procraft PTM20 (с 1 акб)" at bounding box center [1266, 594] width 499 height 25
click at [1227, 593] on input "виброприсоска Procraft PTM20 (с 1 акб)" at bounding box center [1266, 594] width 499 height 25
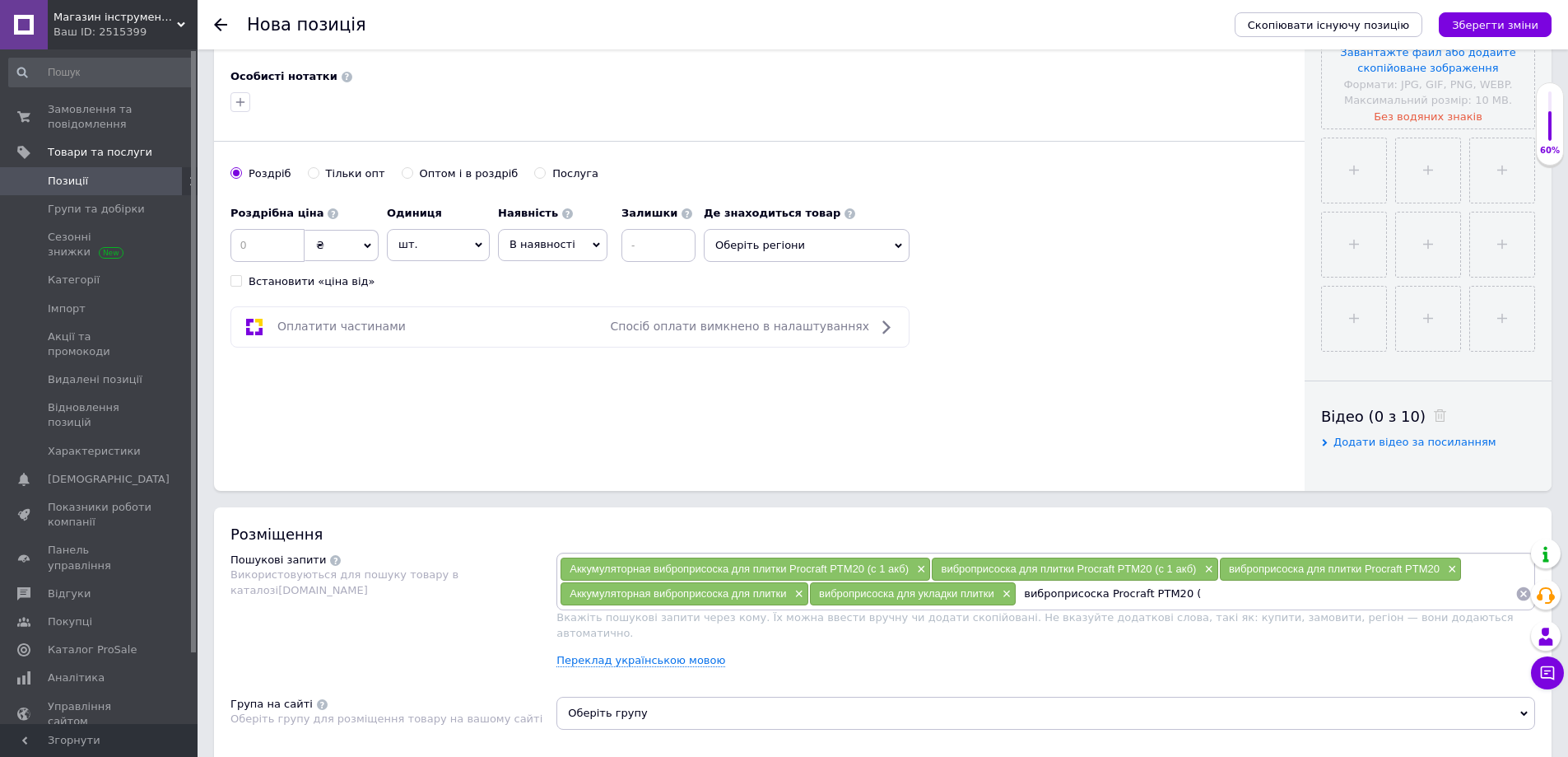
type input "виброприсоска Procraft PTM20"
click at [1224, 596] on input at bounding box center [1359, 594] width 313 height 25
paste input "Аккумуляторная виброприсоска для плитки Procraft PTM20 (с 1 акб)"
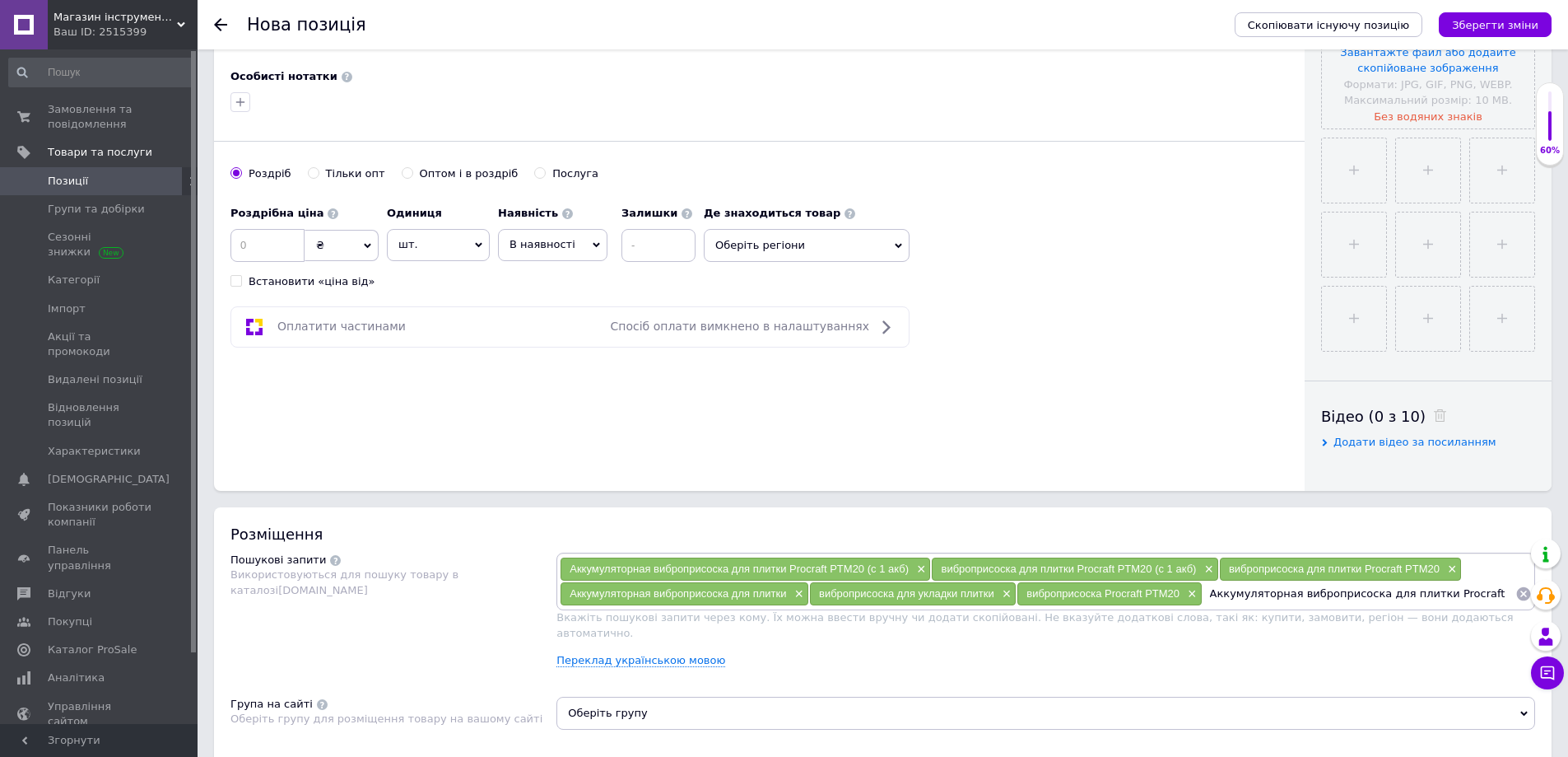
drag, startPoint x: 1389, startPoint y: 594, endPoint x: 1197, endPoint y: 606, distance: 192.4
click at [1197, 606] on div "Аккумуляторная виброприсоска для плитки Procraft PTM20 (с 1 акб) × виброприсоск…" at bounding box center [1046, 580] width 972 height 49
type input "Procraft PTM20 (с 1 акб)"
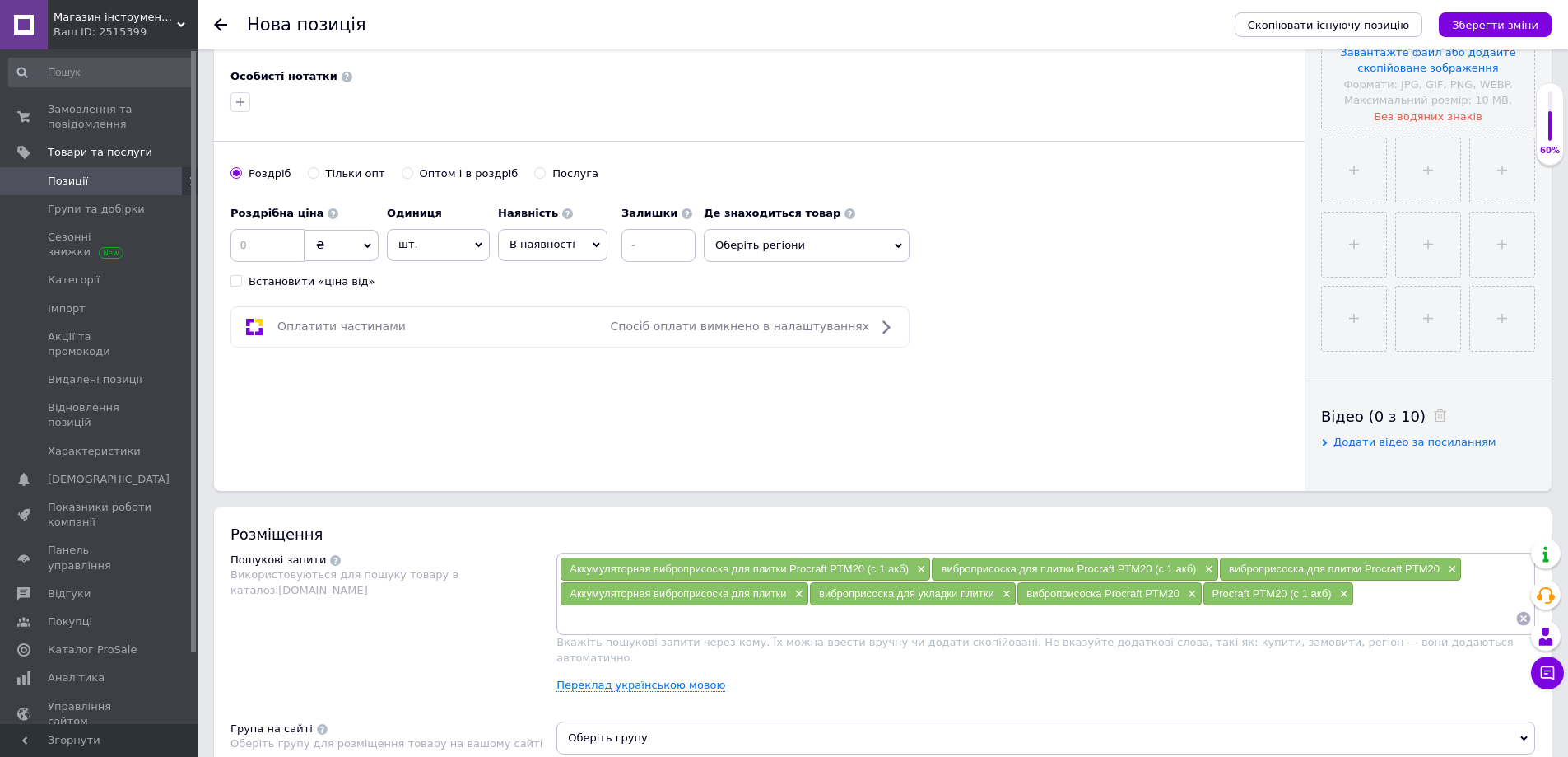
click at [689, 628] on input at bounding box center [1038, 619] width 956 height 25
paste input "Аккумуляторная виброприсоска для плитки Procraft PTM20 (с 1 акб)"
drag, startPoint x: 785, startPoint y: 614, endPoint x: 520, endPoint y: 601, distance: 265.3
click at [520, 601] on div "Пошукові запити Використовуються для пошуку товару в каталозі [DOMAIN_NAME] Акк…" at bounding box center [882, 628] width 1304 height 153
click at [704, 624] on input "Procraft PTM20 (с 1 акб)" at bounding box center [1038, 619] width 956 height 25
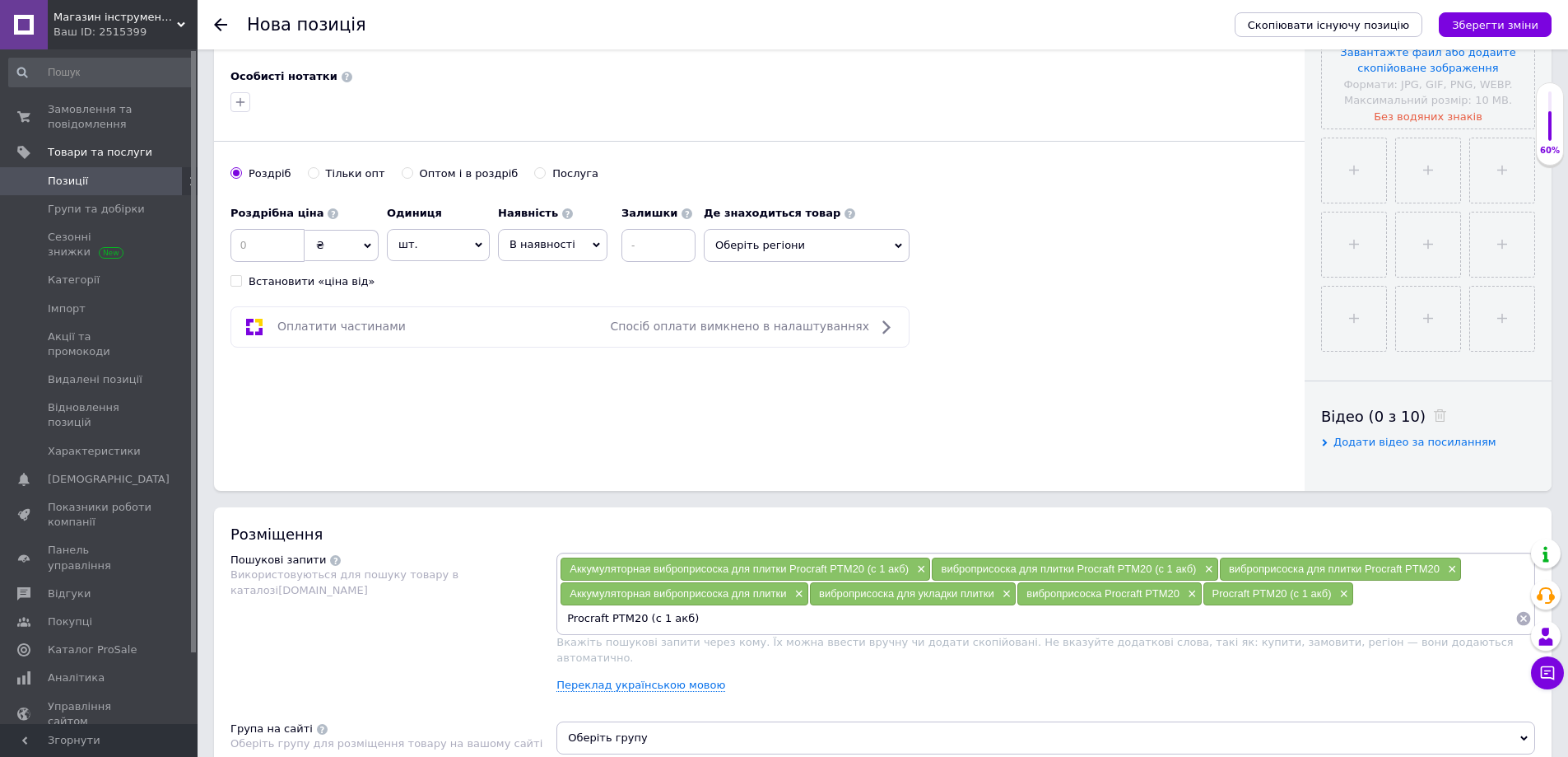
click at [704, 624] on input "Procraft PTM20 (с 1 акб)" at bounding box center [1038, 619] width 956 height 25
type input "Procraft PTM20"
paste input "Аккумуляторная виброприсоска для плитки Procraft PTM20 (с 1 акб)"
drag, startPoint x: 824, startPoint y: 616, endPoint x: 568, endPoint y: 584, distance: 258.0
click at [568, 584] on div "Аккумуляторная виброприсоска для плитки Procraft PTM20 (с 1 акб) × виброприсоск…" at bounding box center [1046, 593] width 972 height 74
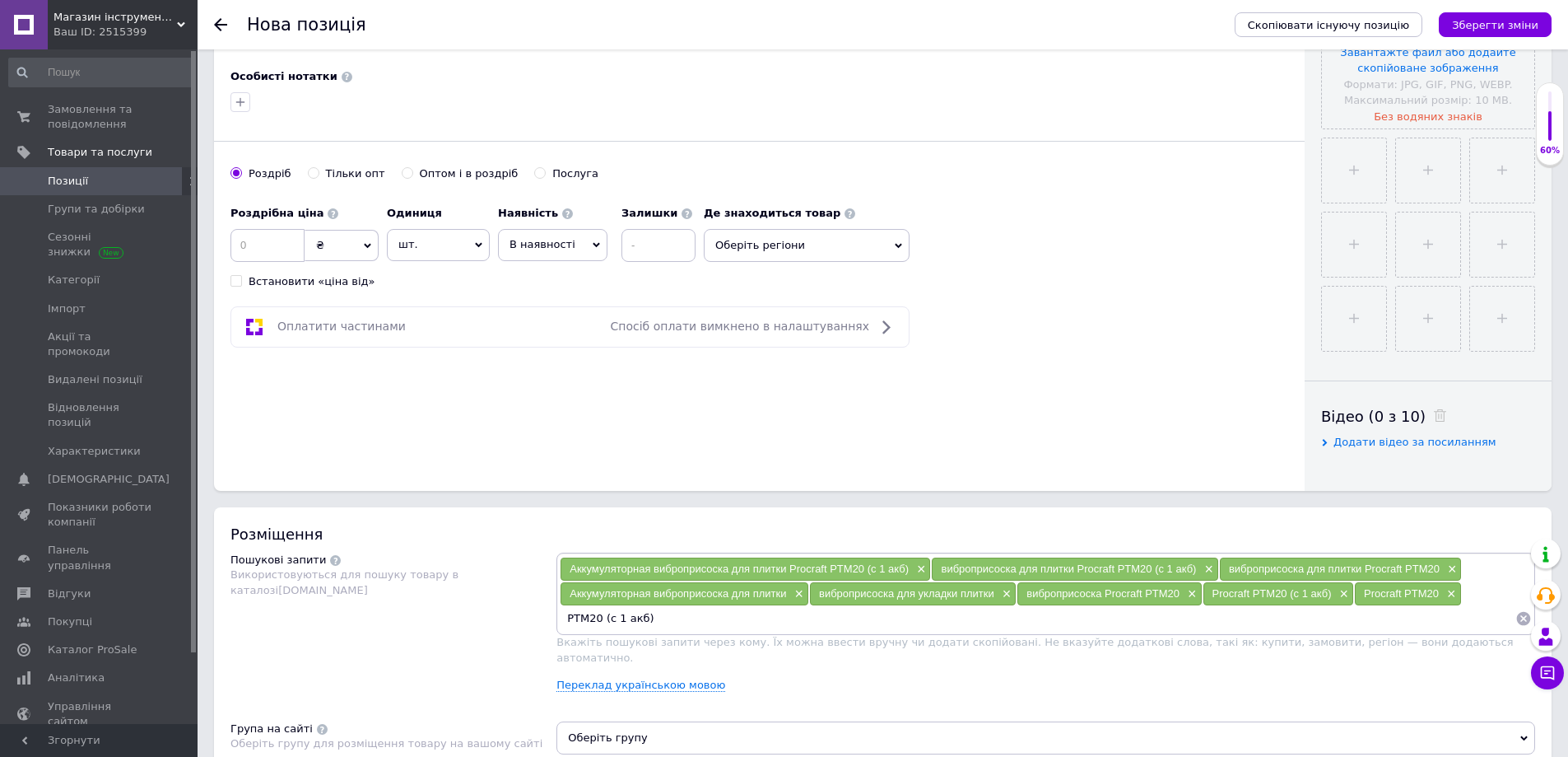
click at [661, 625] on input "PTM20 (с 1 акб)" at bounding box center [1038, 619] width 956 height 25
type input "PTM20"
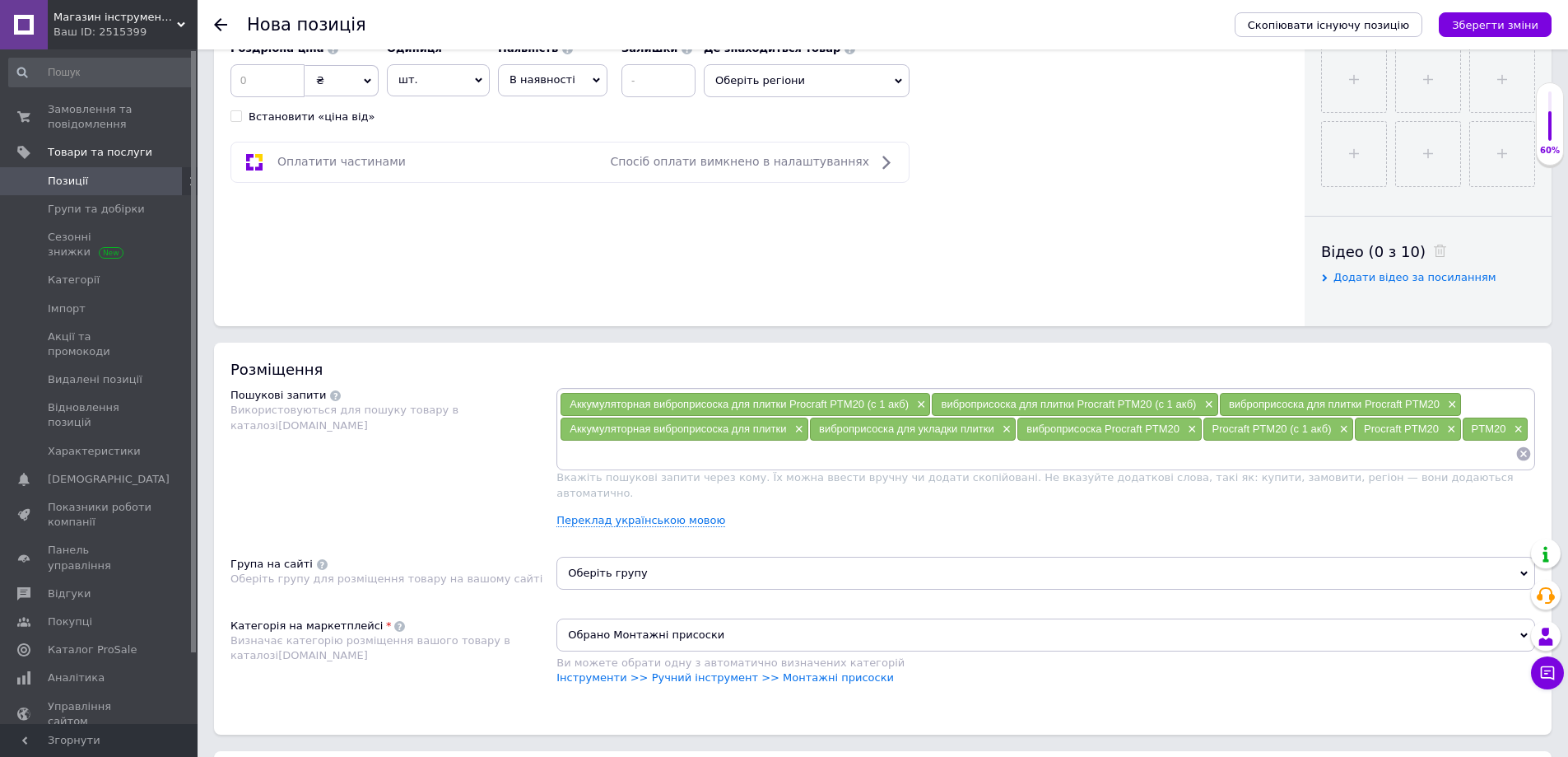
scroll to position [741, 0]
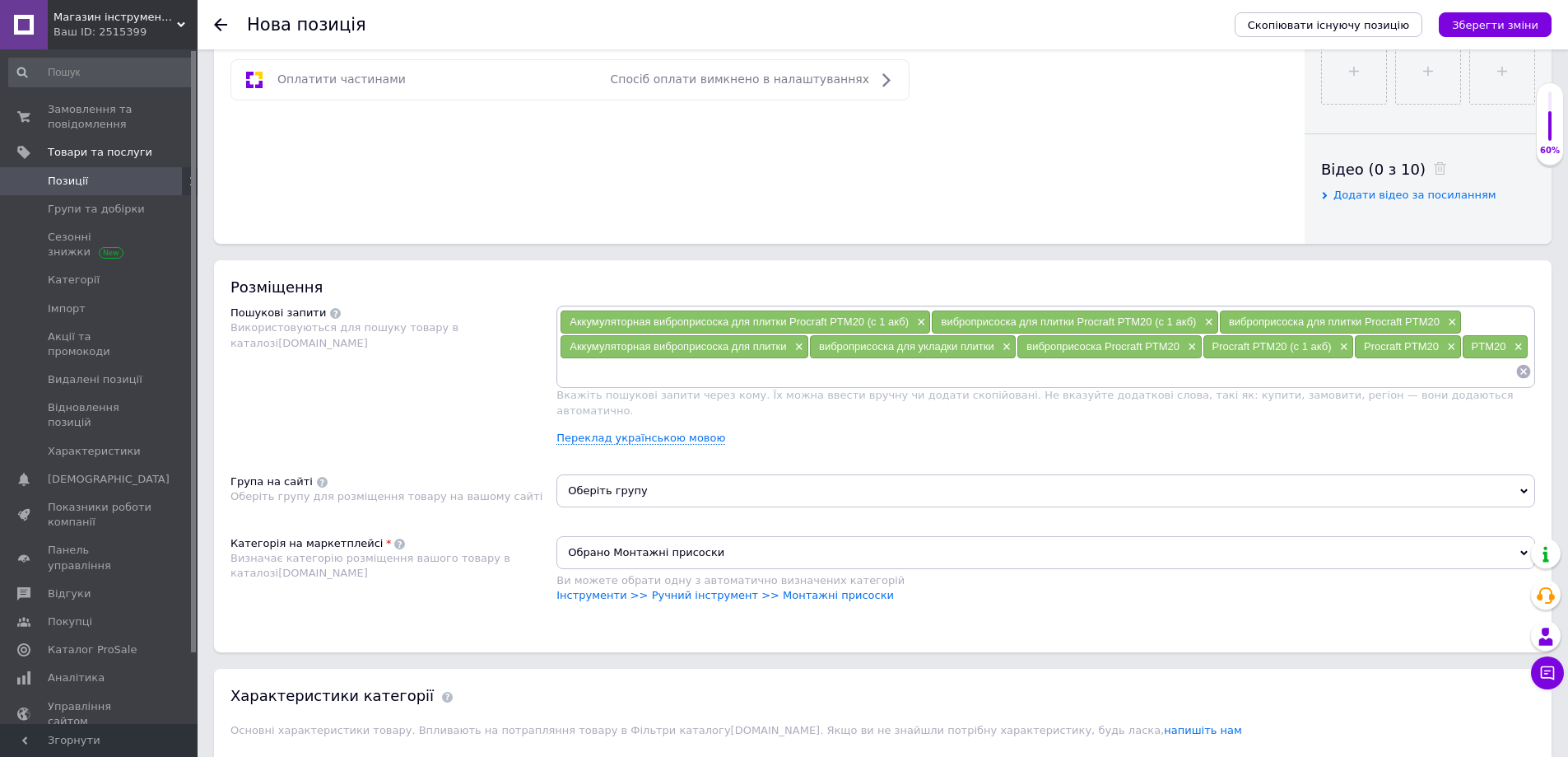
click at [683, 474] on span "Оберіть групу" at bounding box center [1045, 490] width 979 height 33
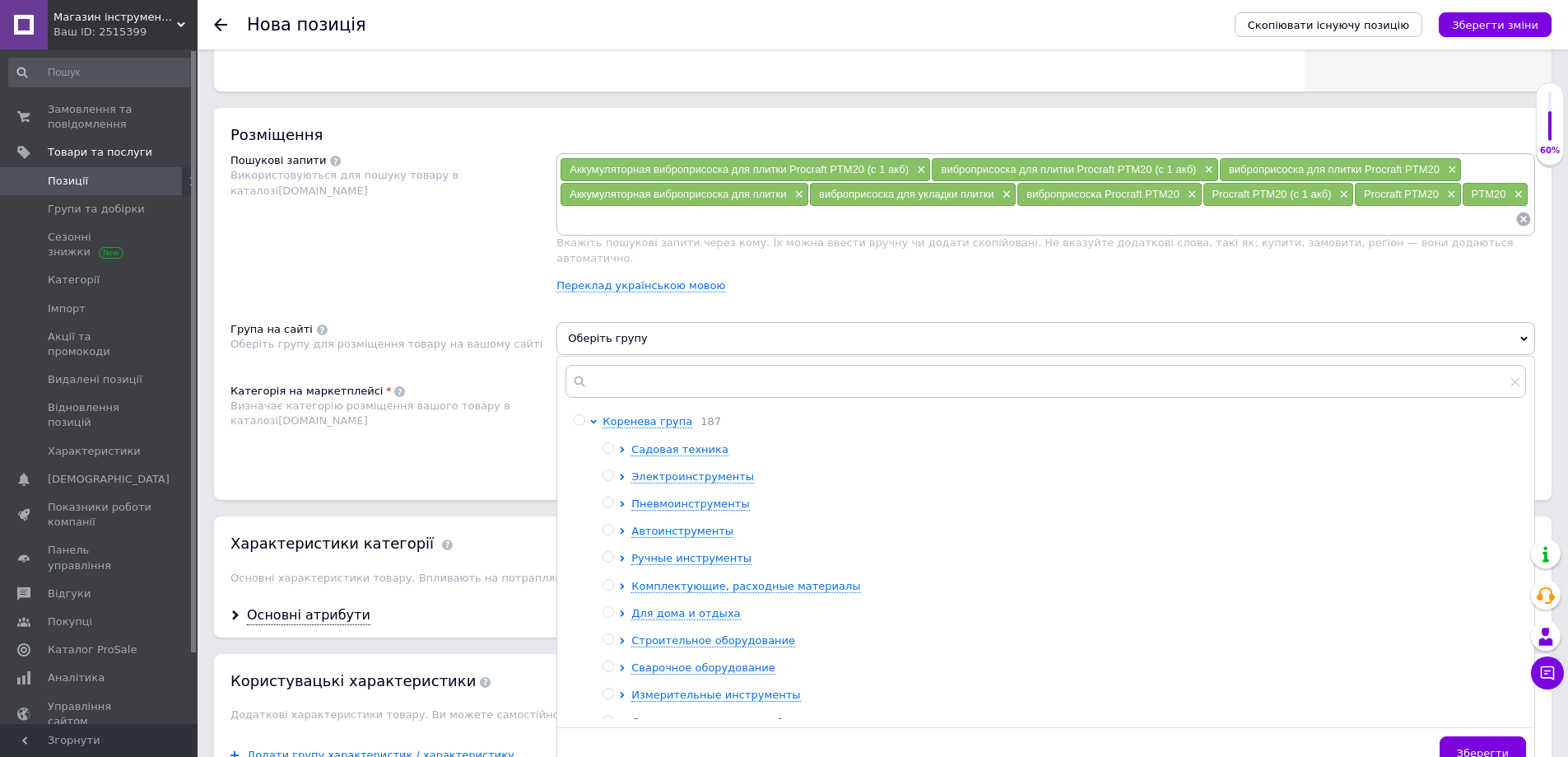
scroll to position [906, 0]
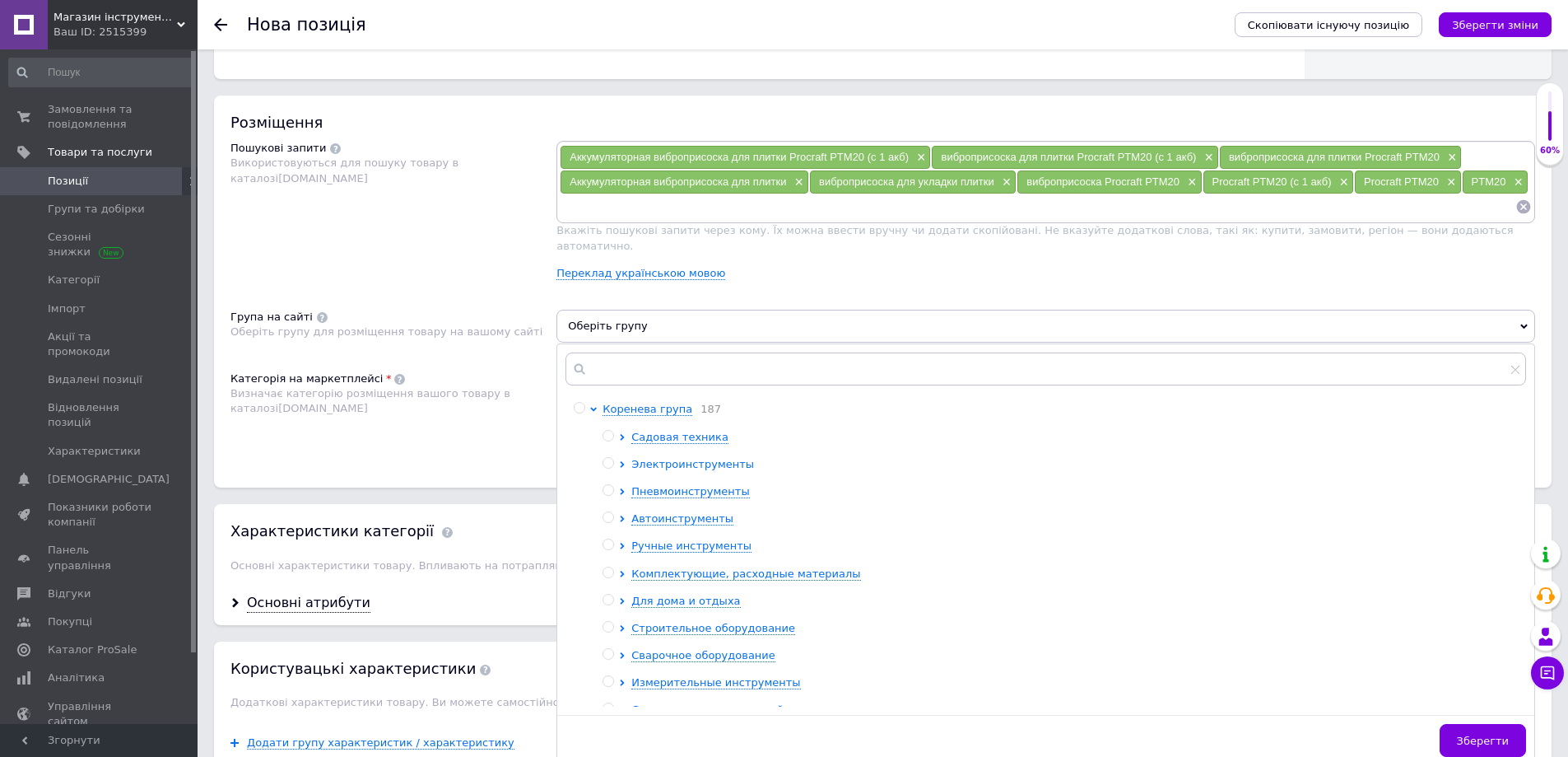
click at [650, 458] on span "Электроинструменты" at bounding box center [692, 463] width 123 height 12
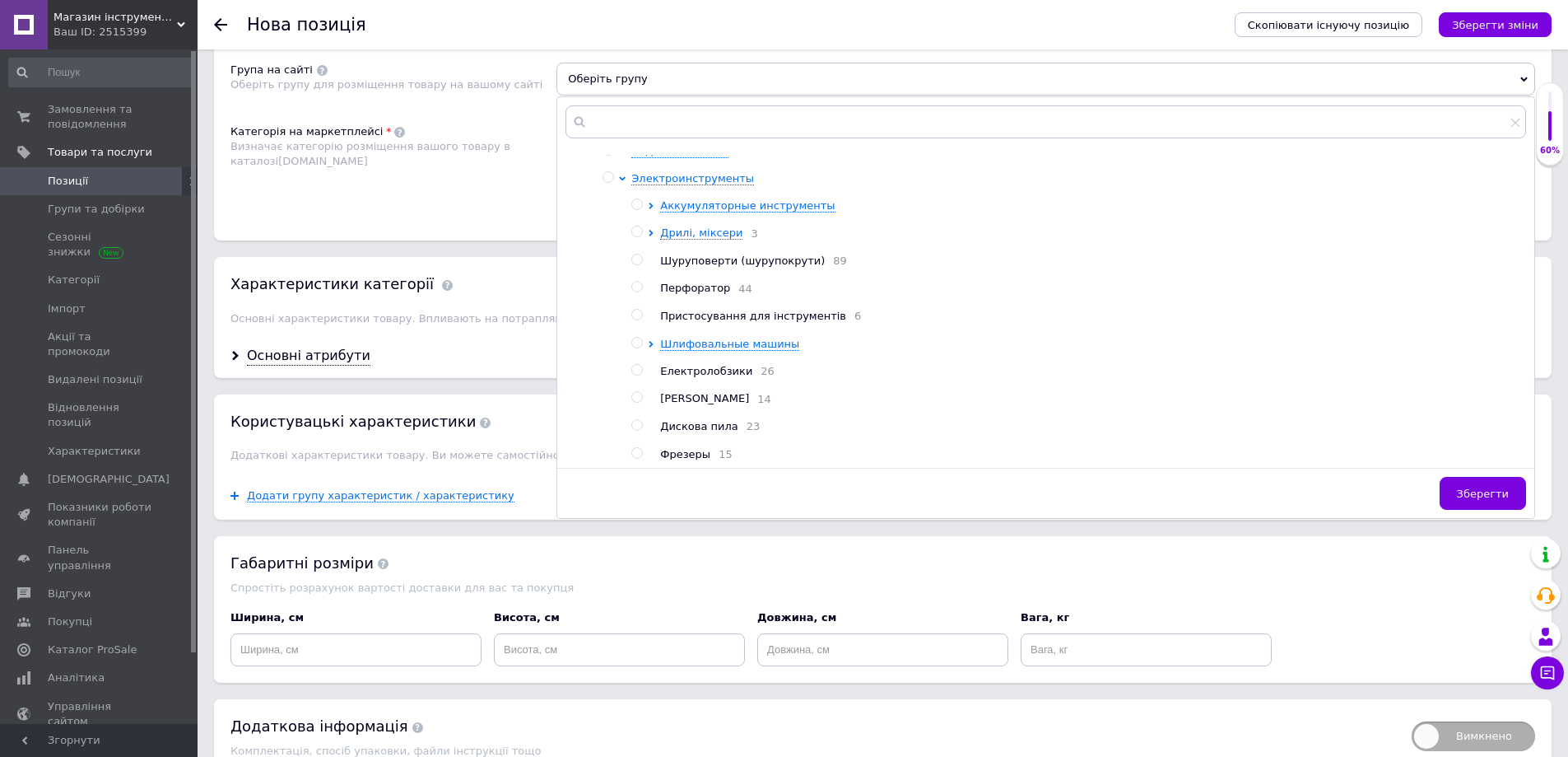
scroll to position [0, 0]
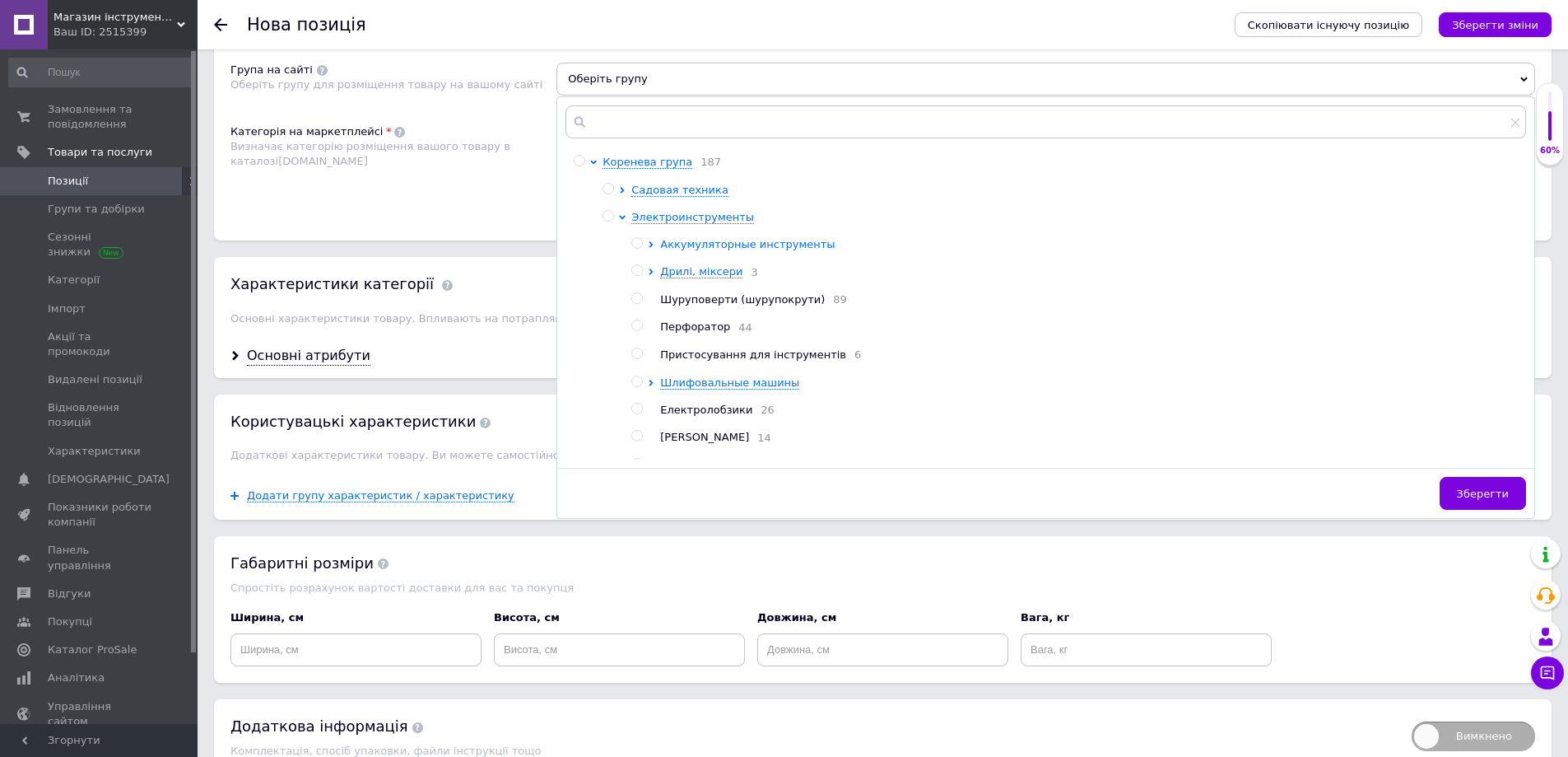
click at [744, 238] on span "Аккумуляторные инструменты" at bounding box center [747, 244] width 175 height 12
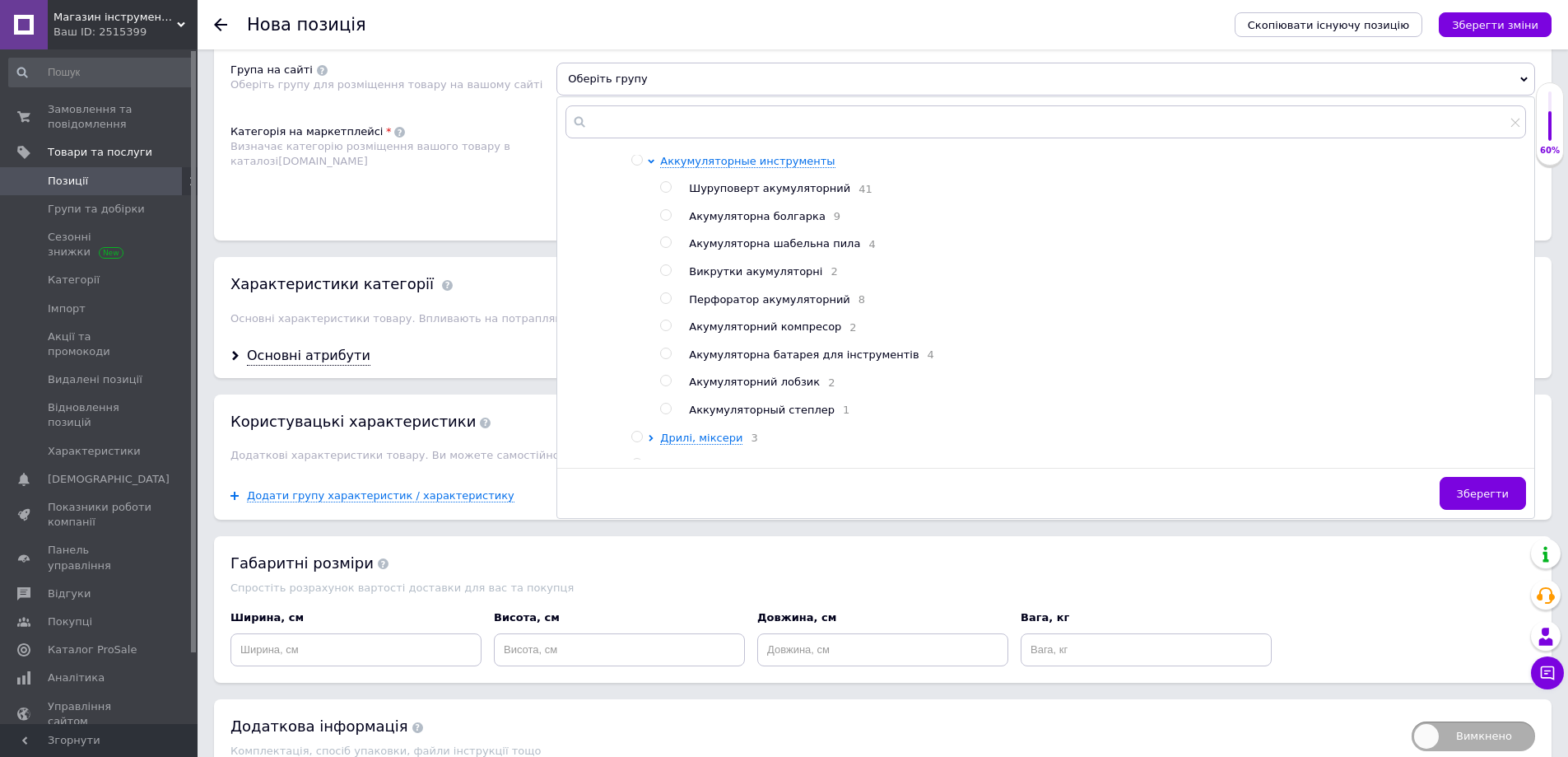
scroll to position [165, 0]
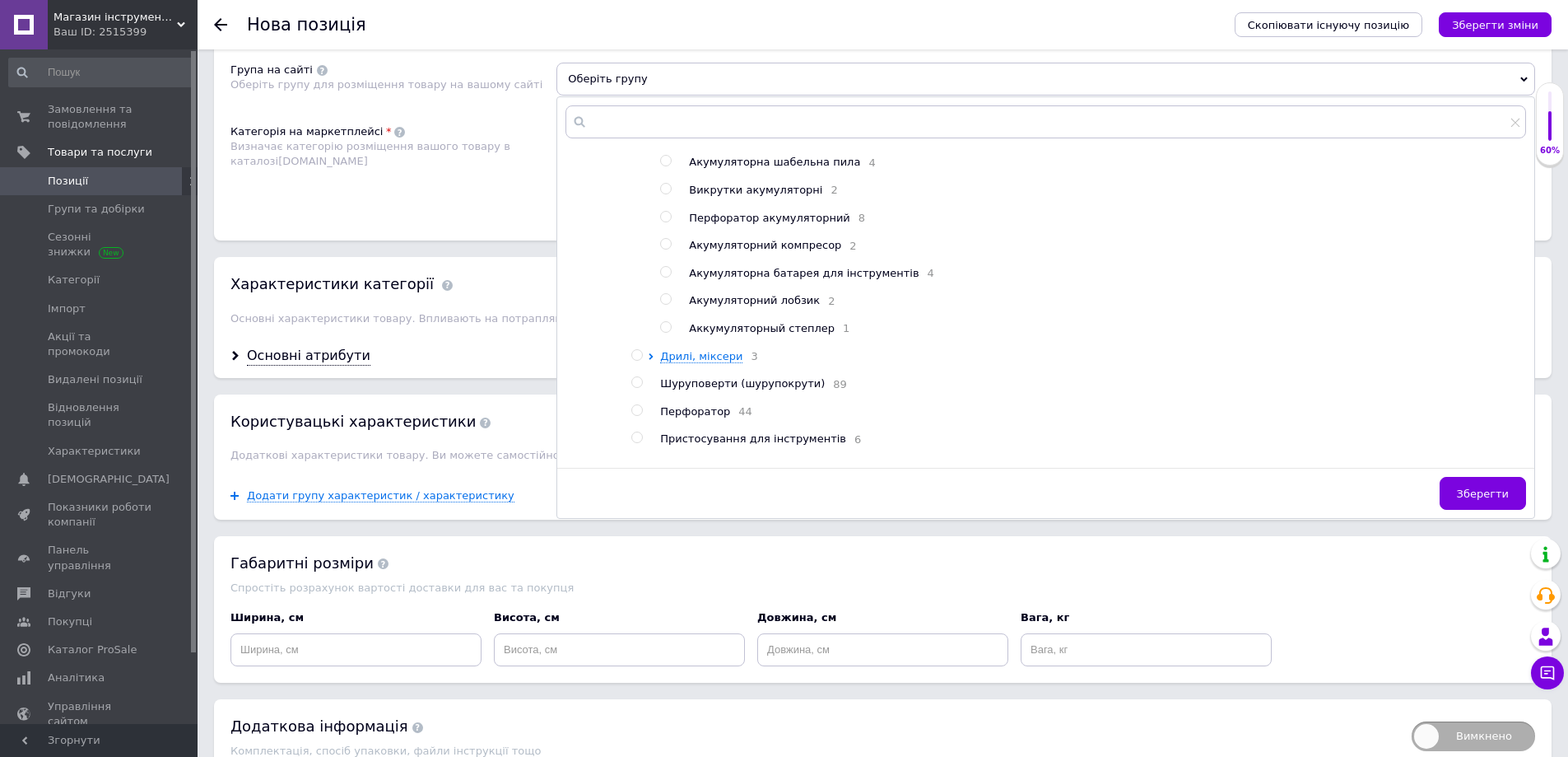
click at [663, 295] on input "radio" at bounding box center [665, 298] width 11 height 11
radio input "true"
click at [1474, 487] on span "Зберегти" at bounding box center [1483, 493] width 52 height 12
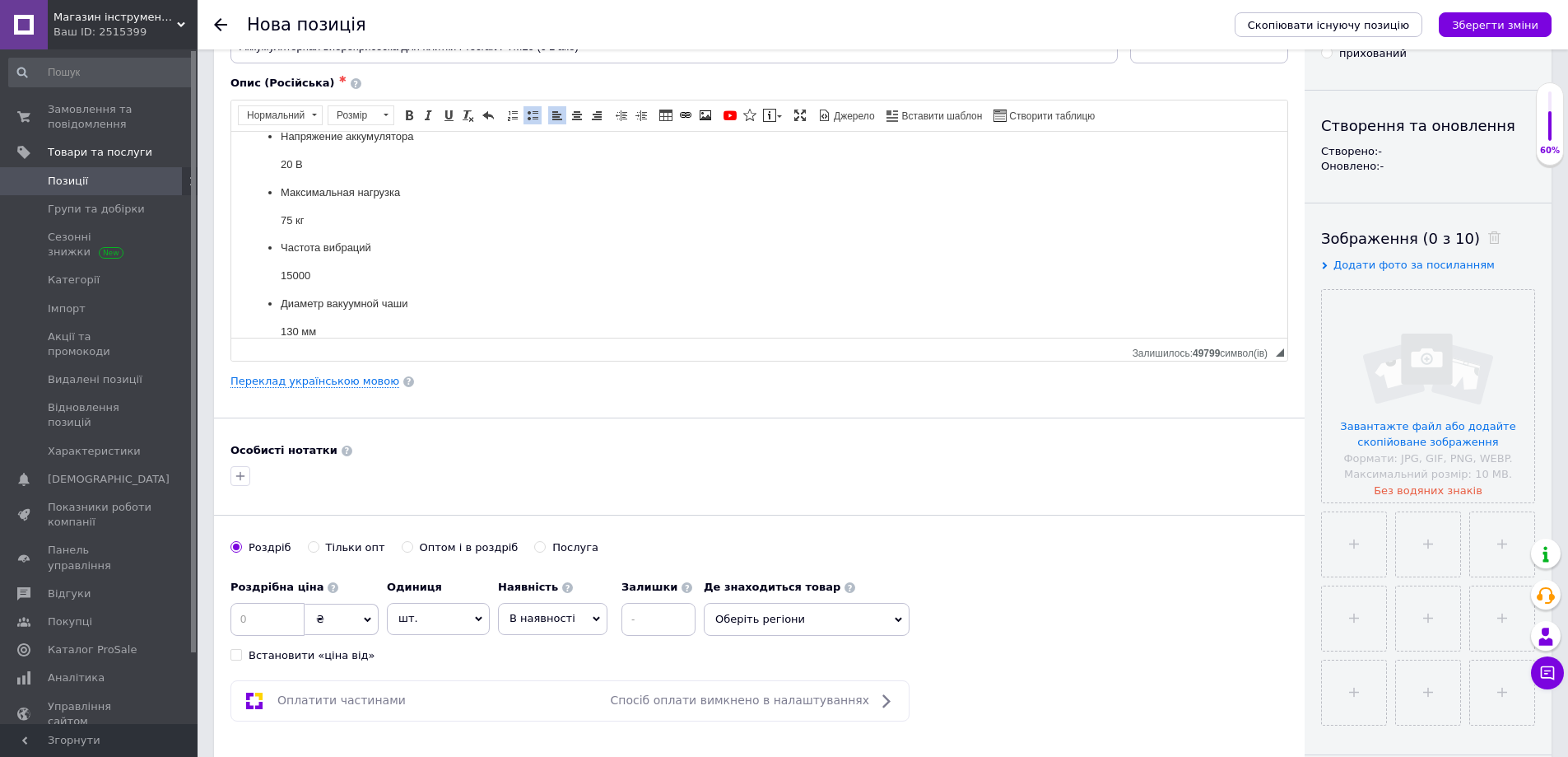
scroll to position [0, 0]
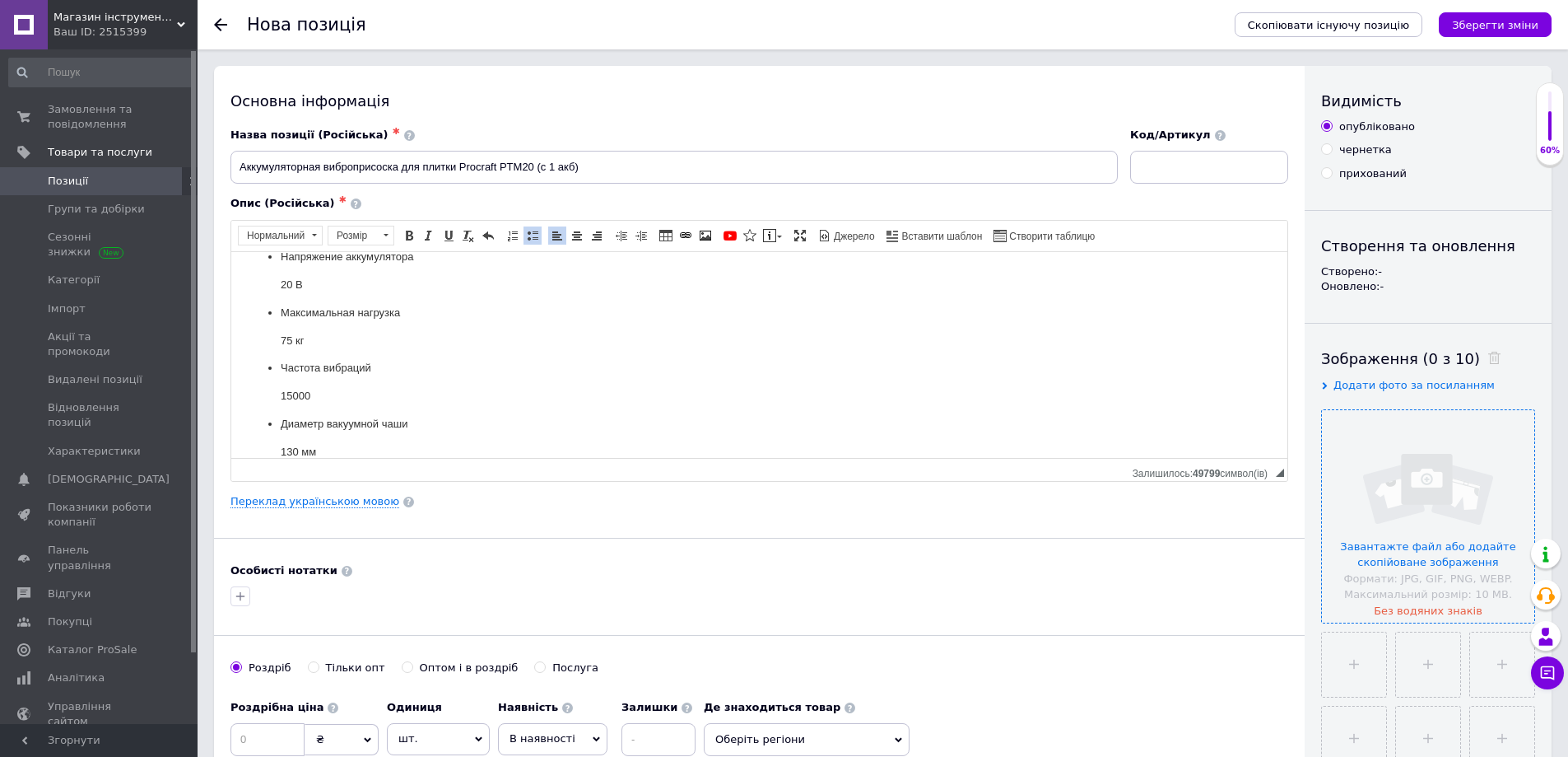
click at [1386, 543] on input "file" at bounding box center [1427, 515] width 212 height 212
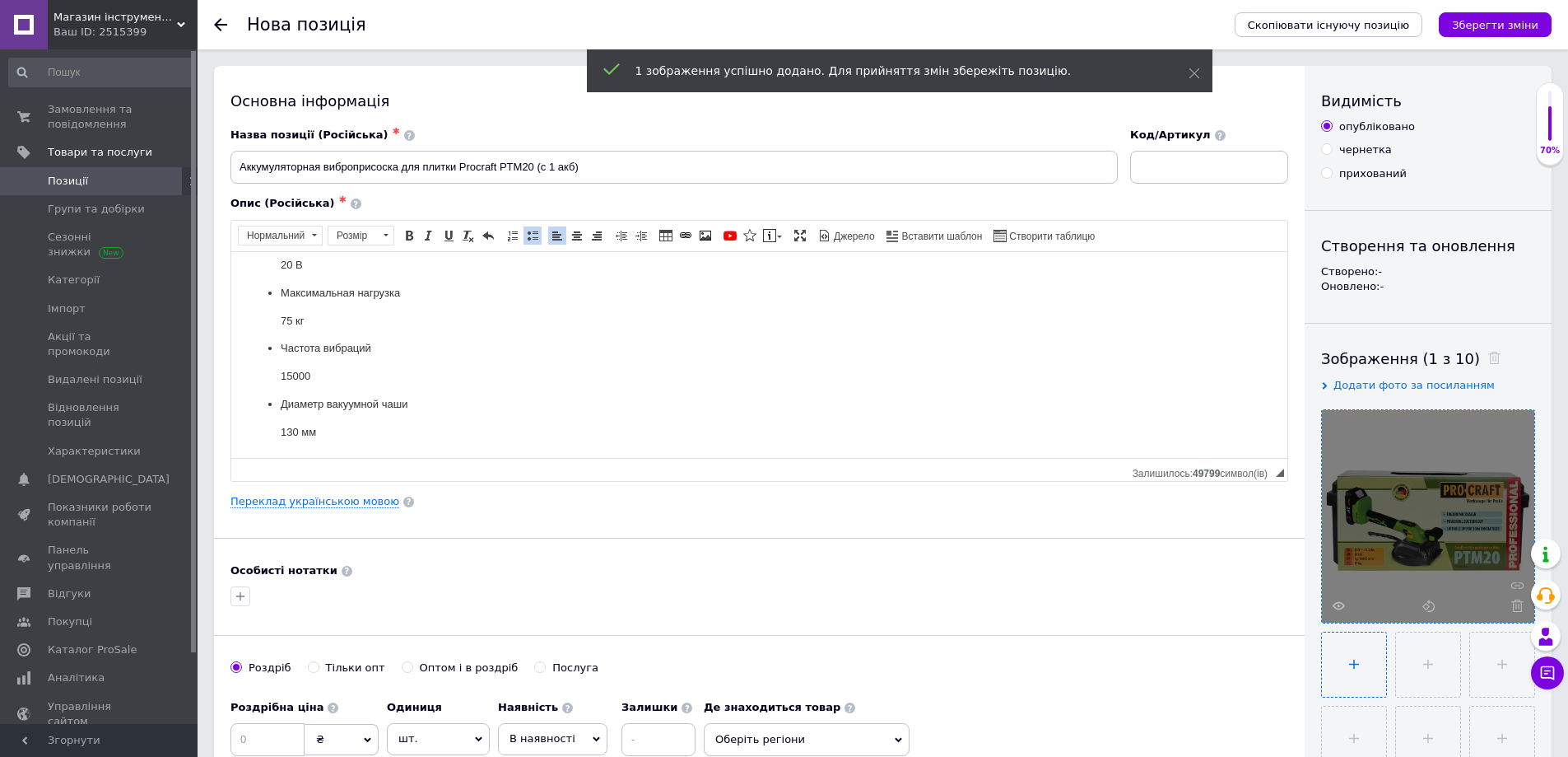
click at [1348, 657] on input "file" at bounding box center [1353, 664] width 64 height 64
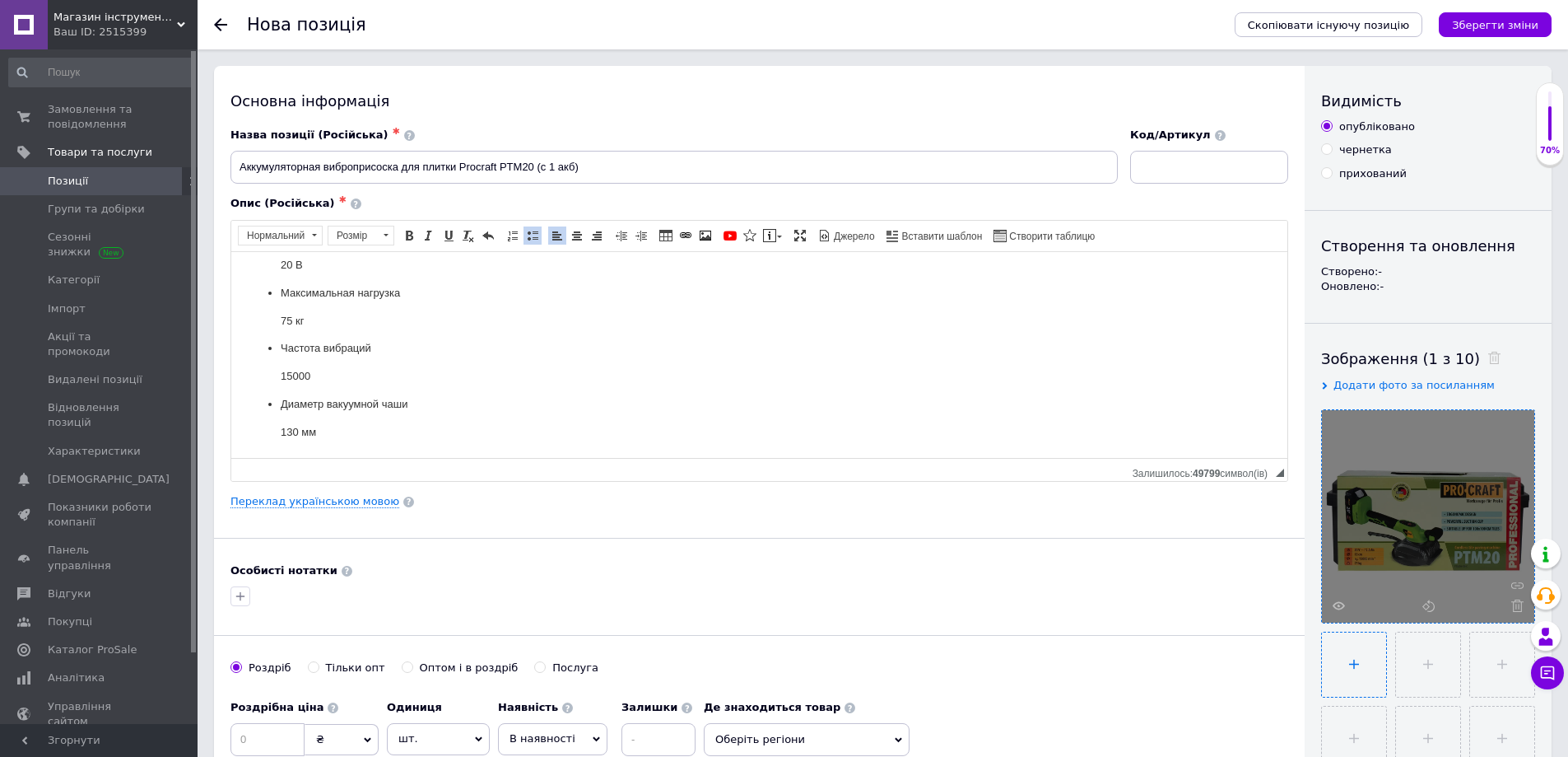
type input "C:\fakepath\11.webp"
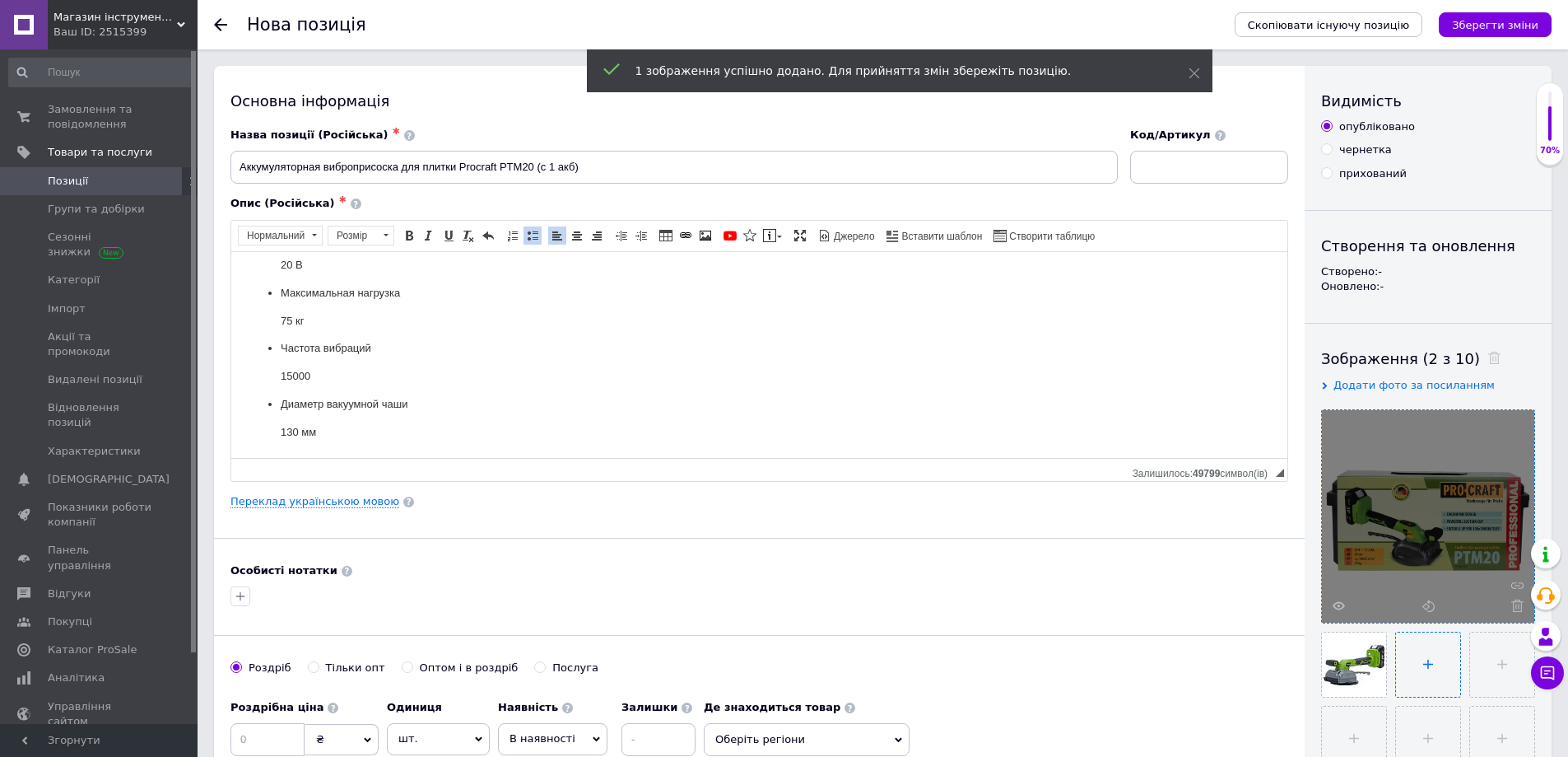
click at [1426, 648] on input "file" at bounding box center [1428, 664] width 64 height 64
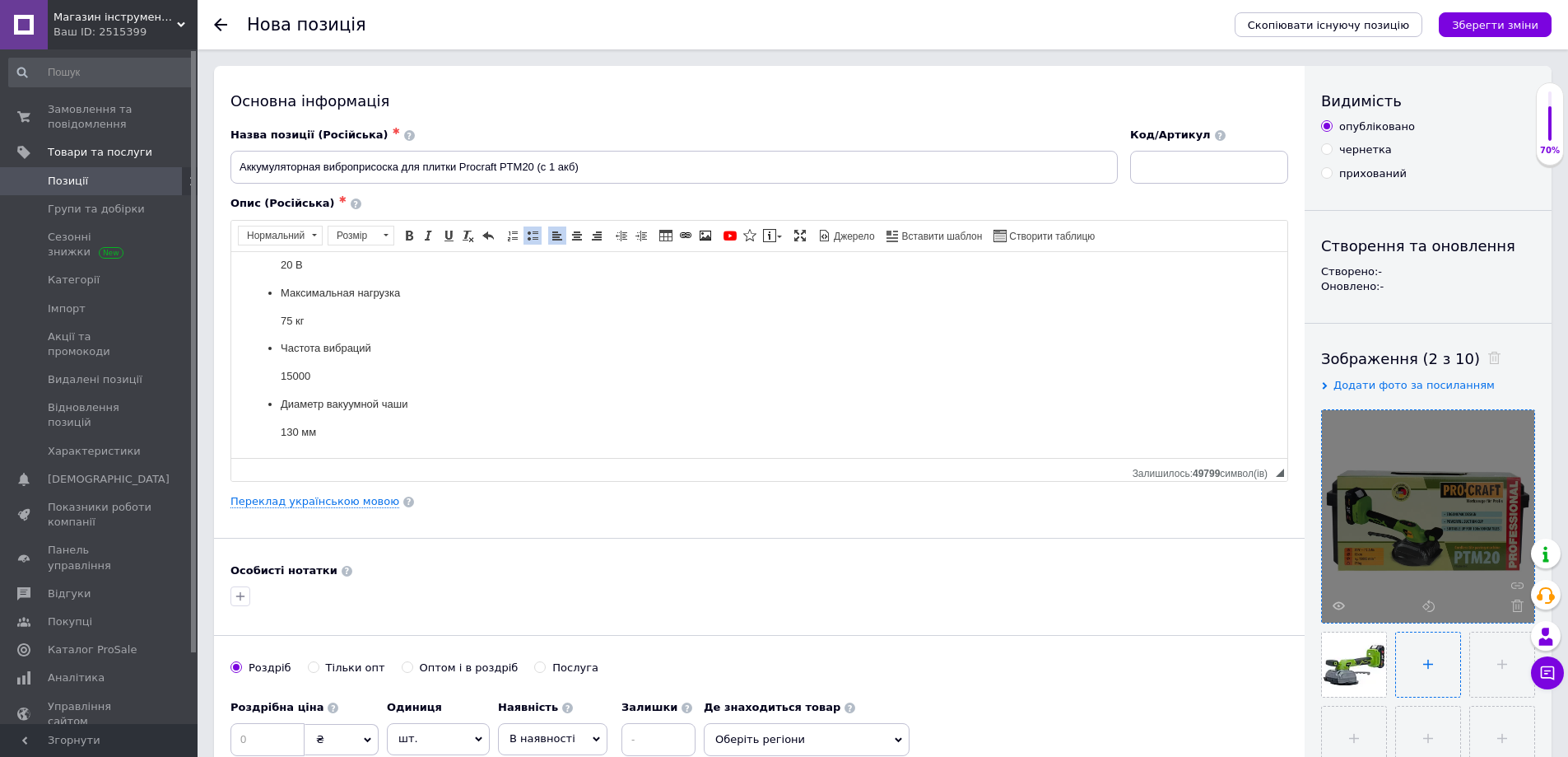
type input "C:\fakepath\111.webp"
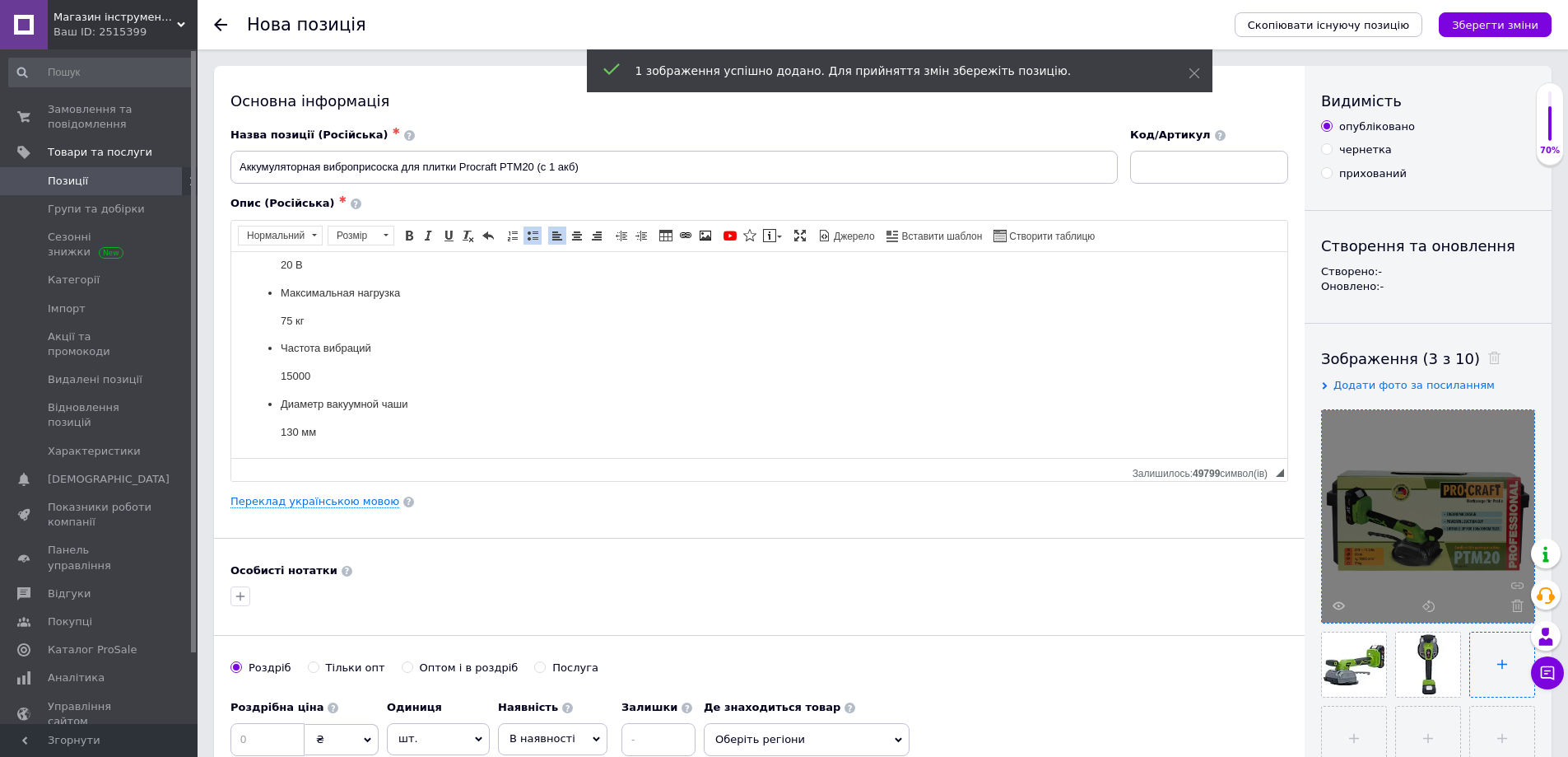
click at [1500, 658] on input "file" at bounding box center [1502, 664] width 64 height 64
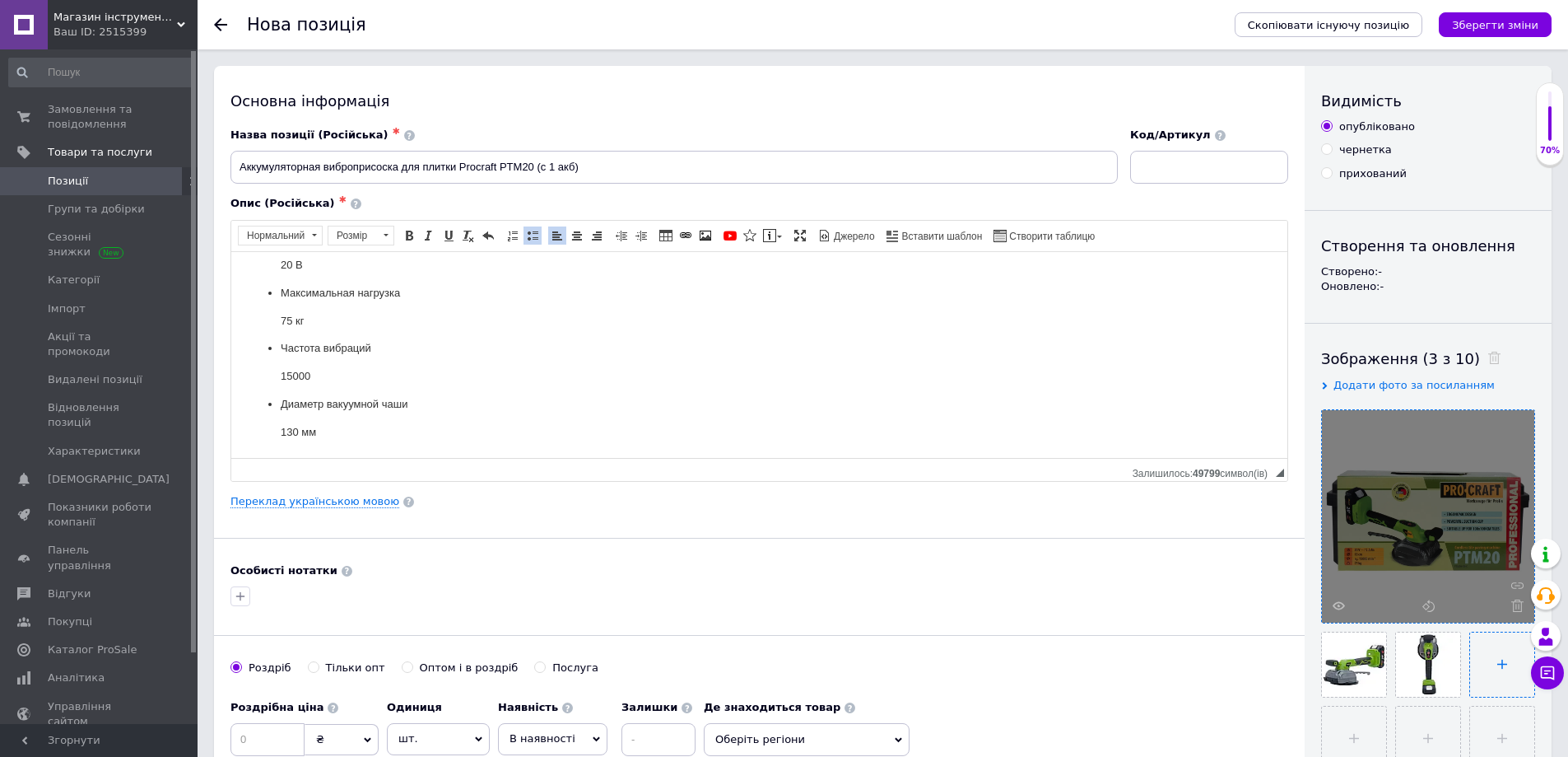
type input "C:\fakepath\11111.webp"
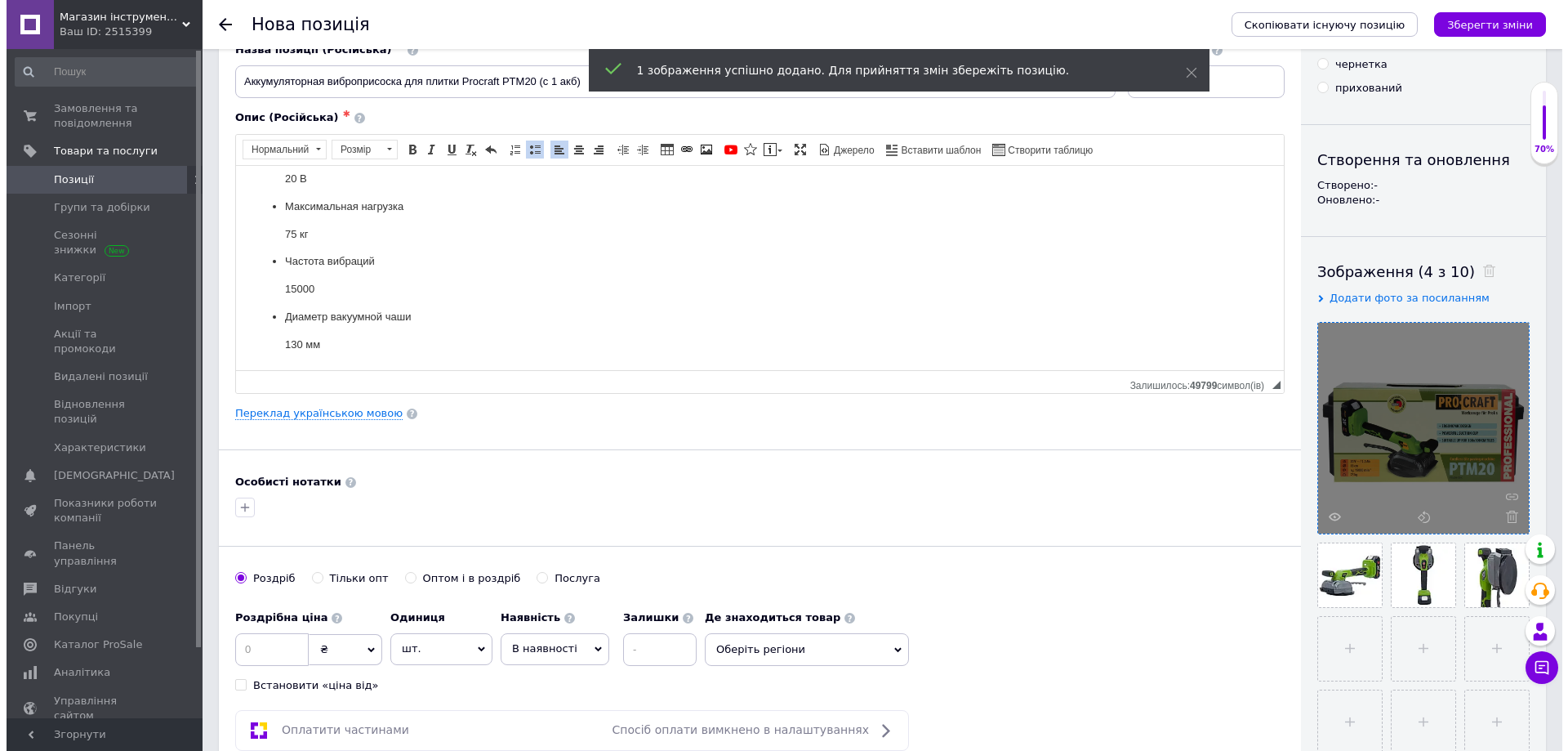
scroll to position [164, 0]
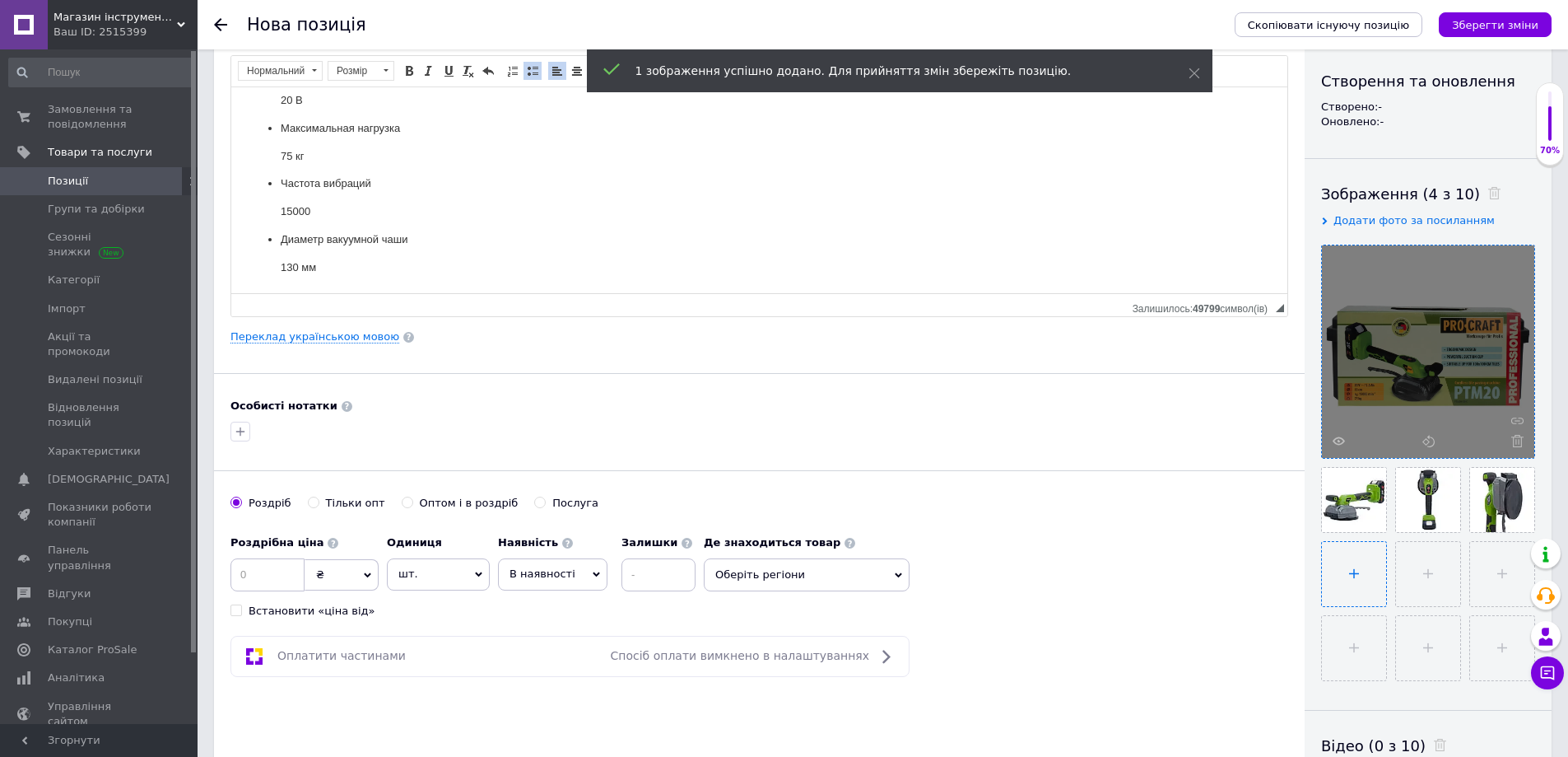
click at [1357, 568] on input "file" at bounding box center [1353, 574] width 64 height 64
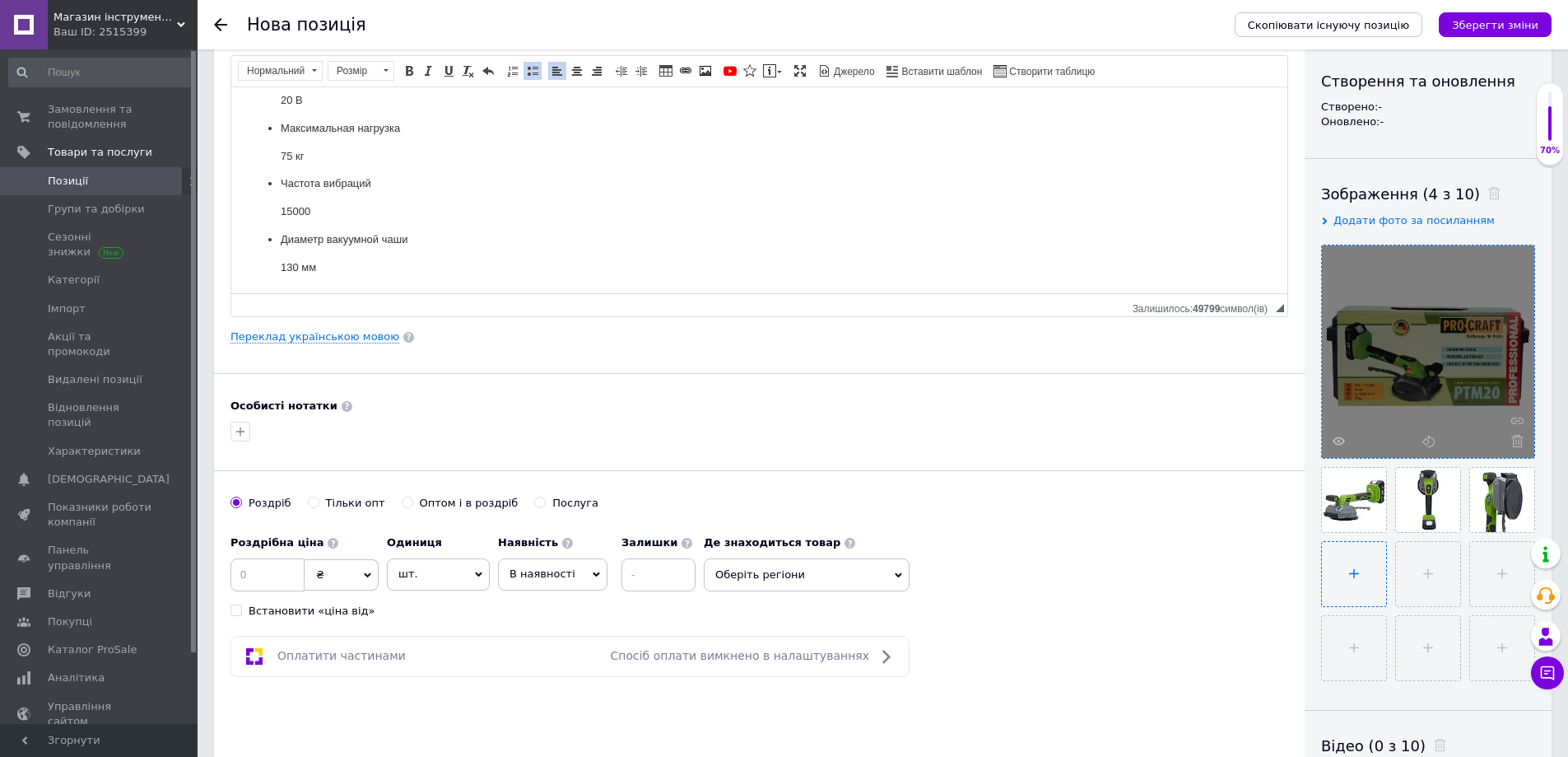
type input "C:\fakepath\1111.webp"
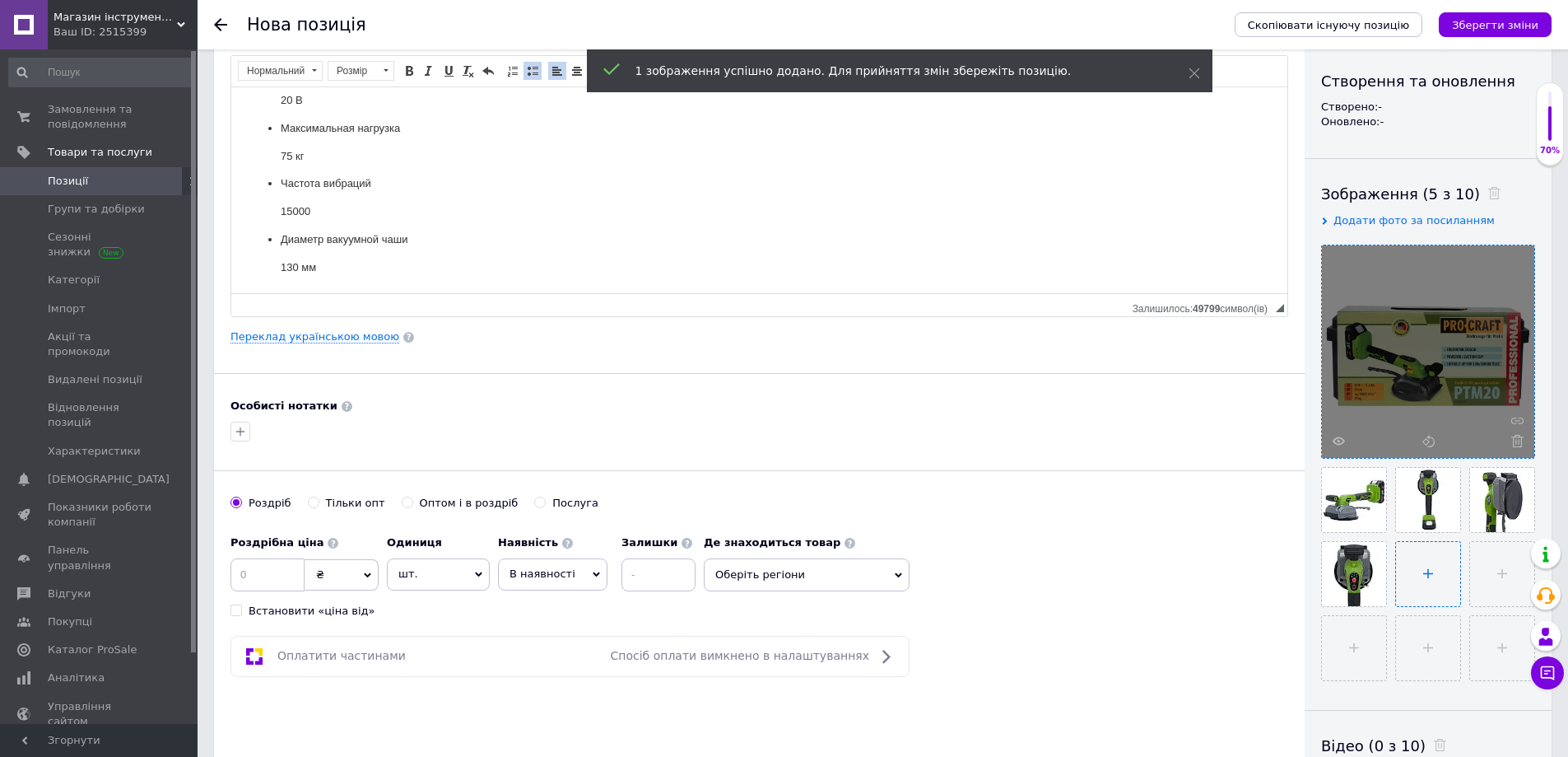
click at [1435, 568] on input "file" at bounding box center [1428, 574] width 64 height 64
type input "C:\fakepath\111111.webp"
click at [275, 337] on link "Переклад українською мовою" at bounding box center [315, 337] width 169 height 13
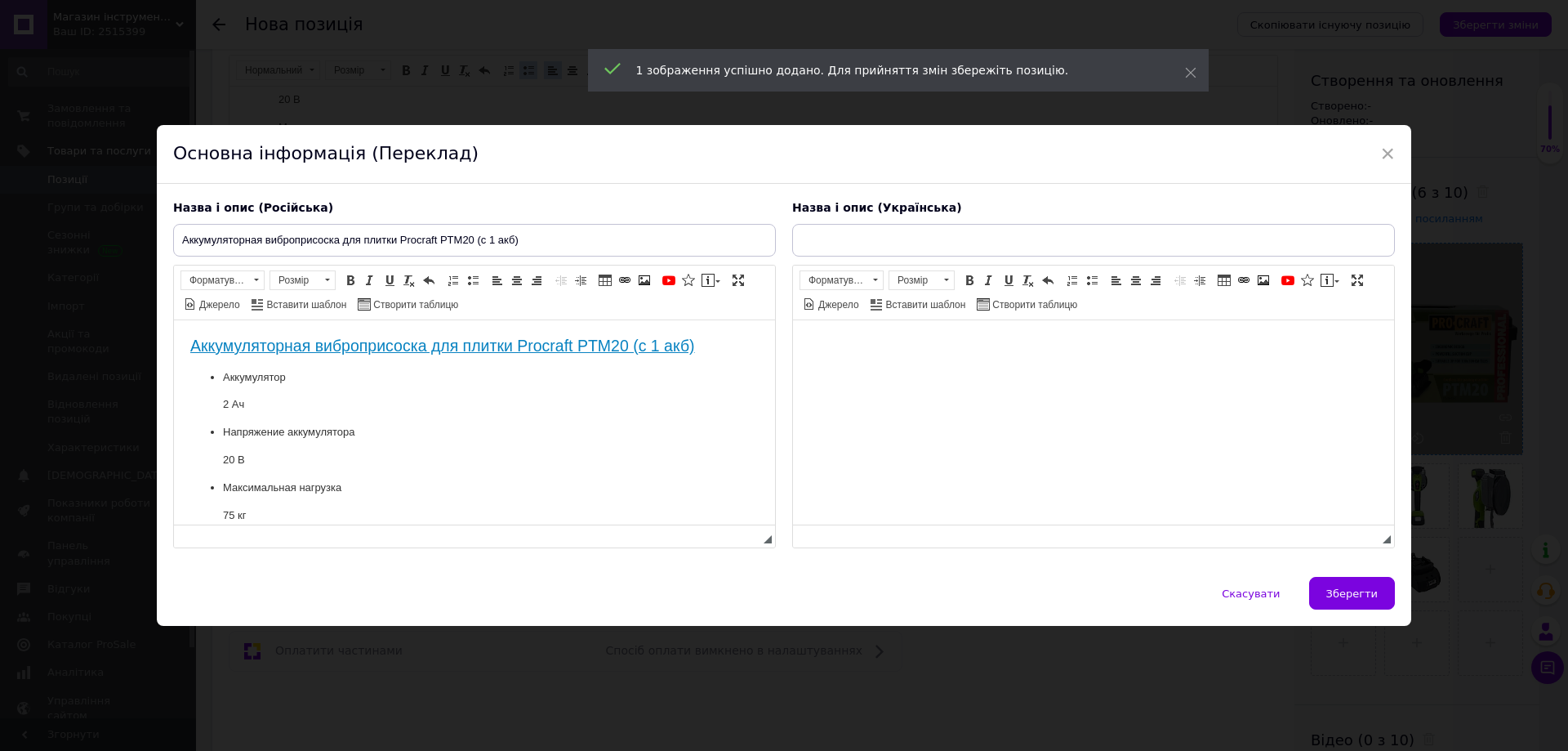
scroll to position [0, 0]
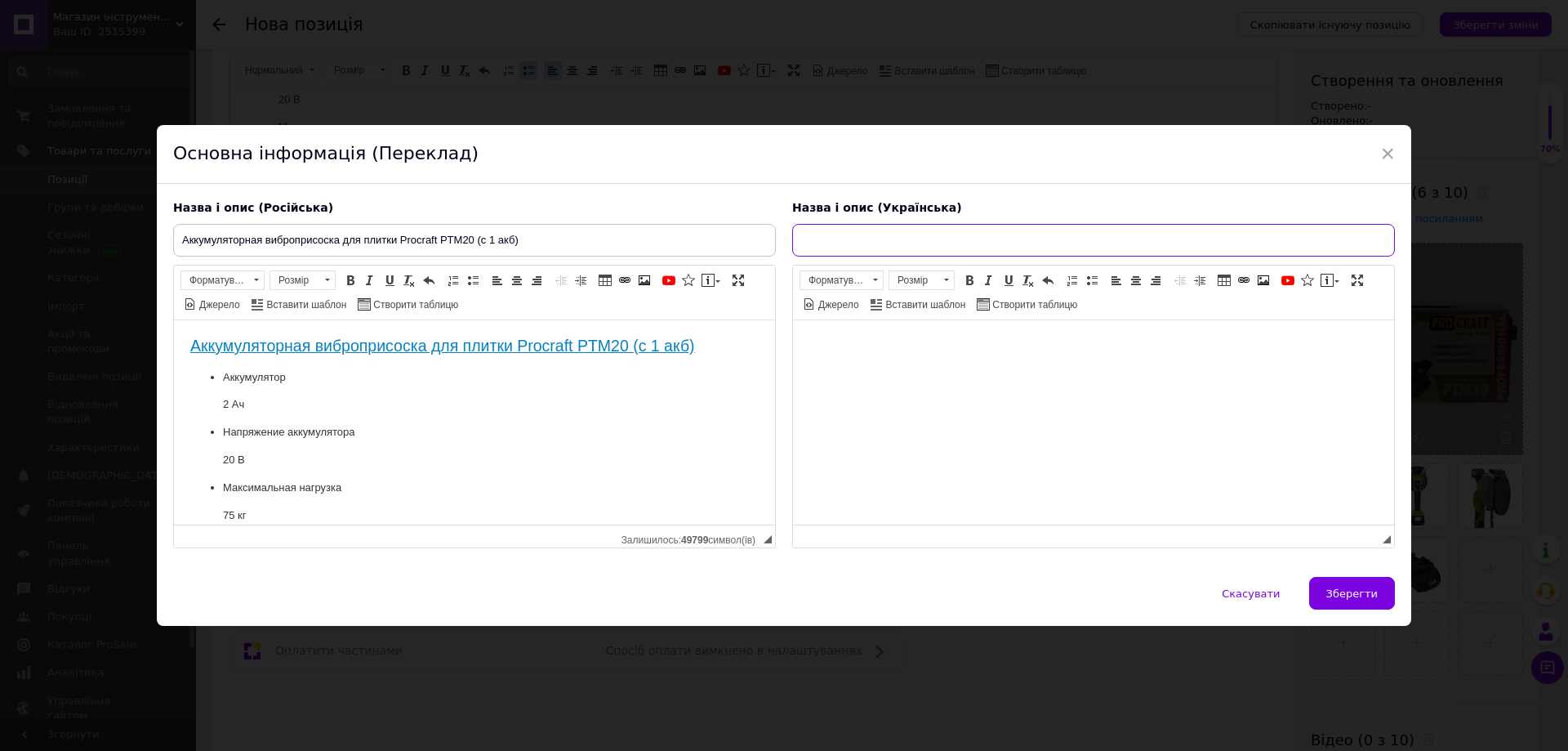
click at [821, 245] on input "text" at bounding box center [1093, 240] width 602 height 32
paste input "Акумуляторна віброприсоска для плитки Procraft PTM20 (з 1 акб)"
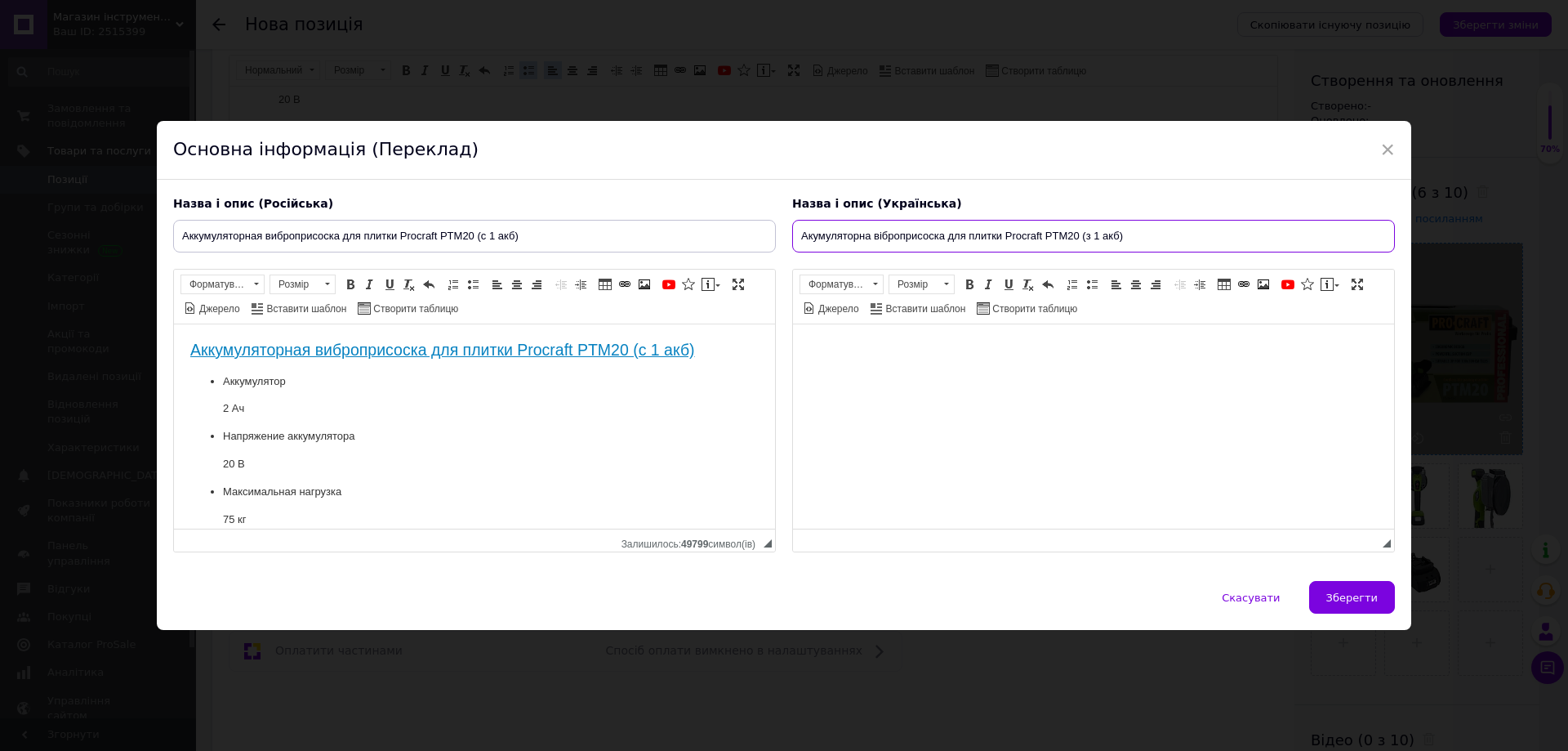
type input "Акумуляторна віброприсоска для плитки Procraft PTM20 (з 1 акб)"
click at [836, 359] on html at bounding box center [1093, 349] width 601 height 49
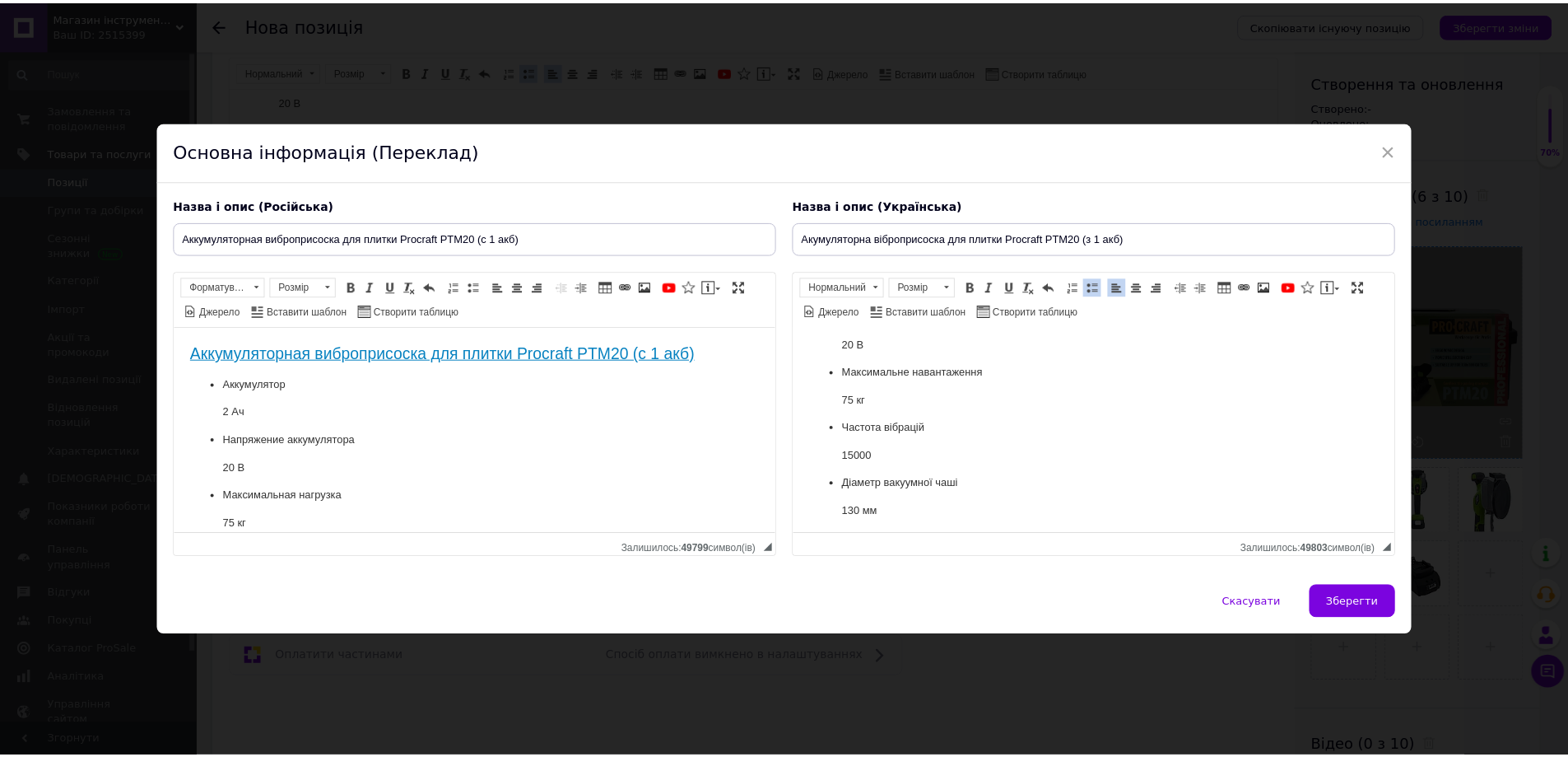
scroll to position [128, 0]
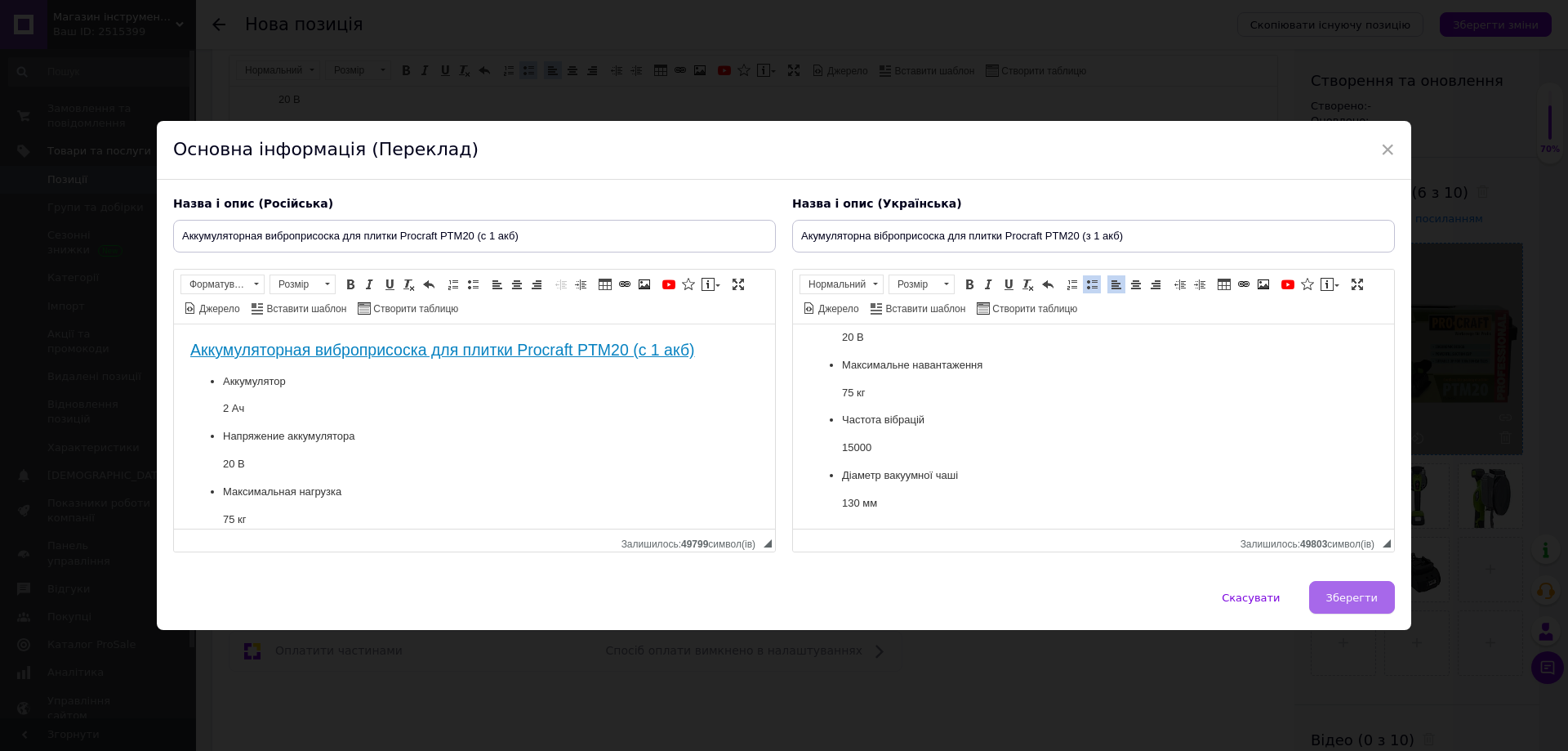
click at [1332, 584] on button "Зберегти" at bounding box center [1352, 597] width 86 height 32
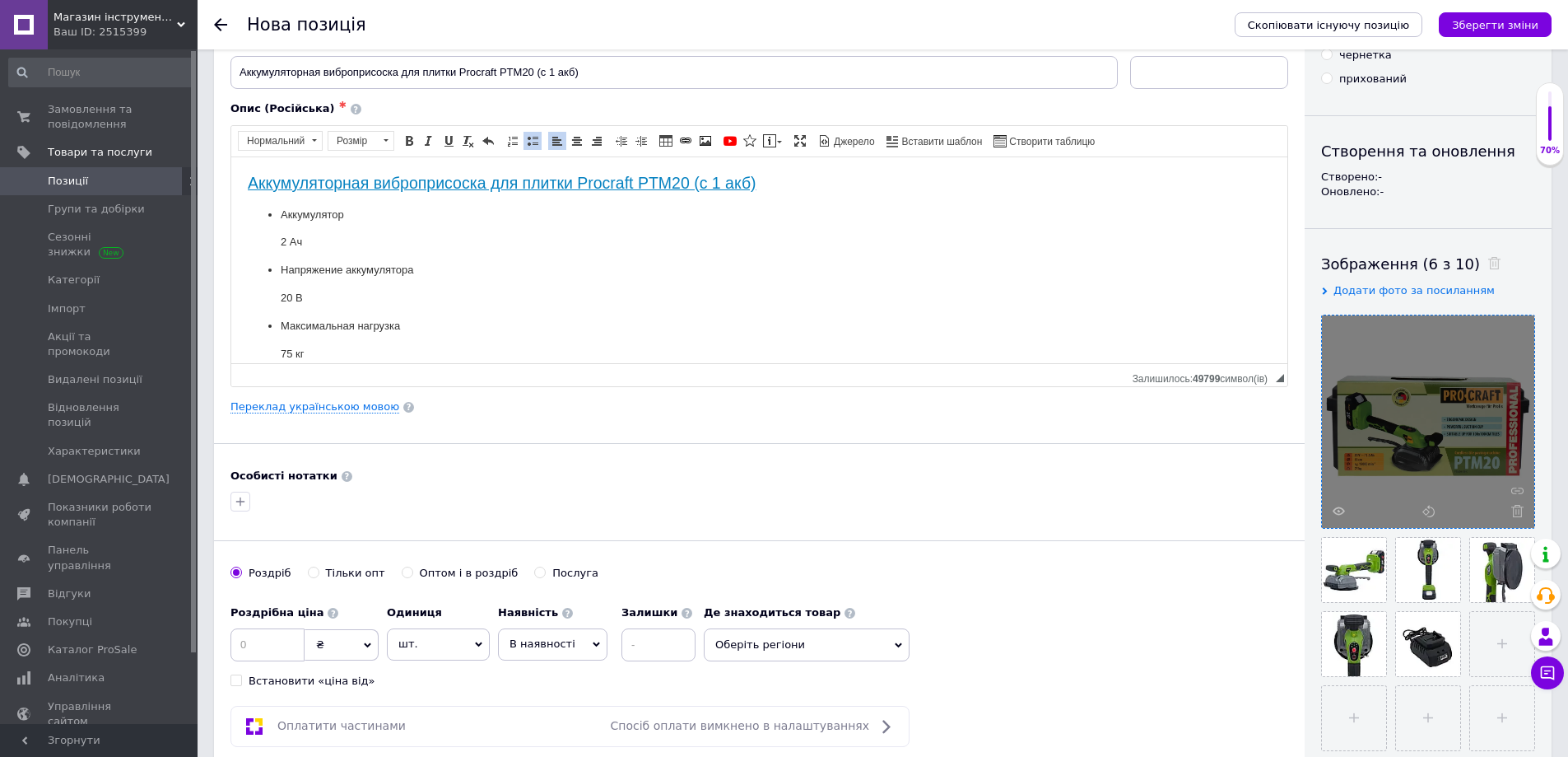
scroll to position [0, 0]
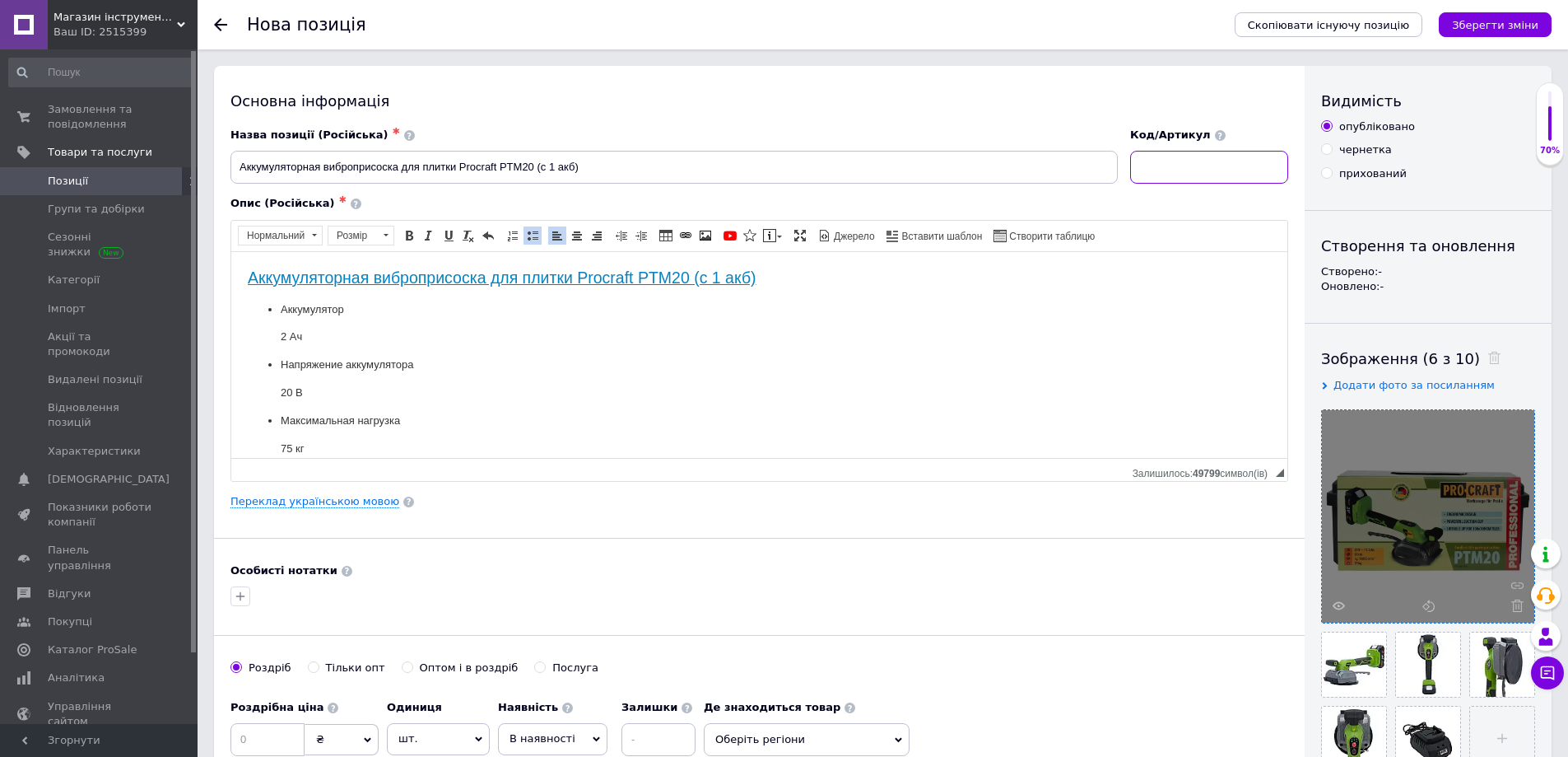
click at [1177, 166] on input at bounding box center [1208, 167] width 158 height 33
paste input "2000972741091"
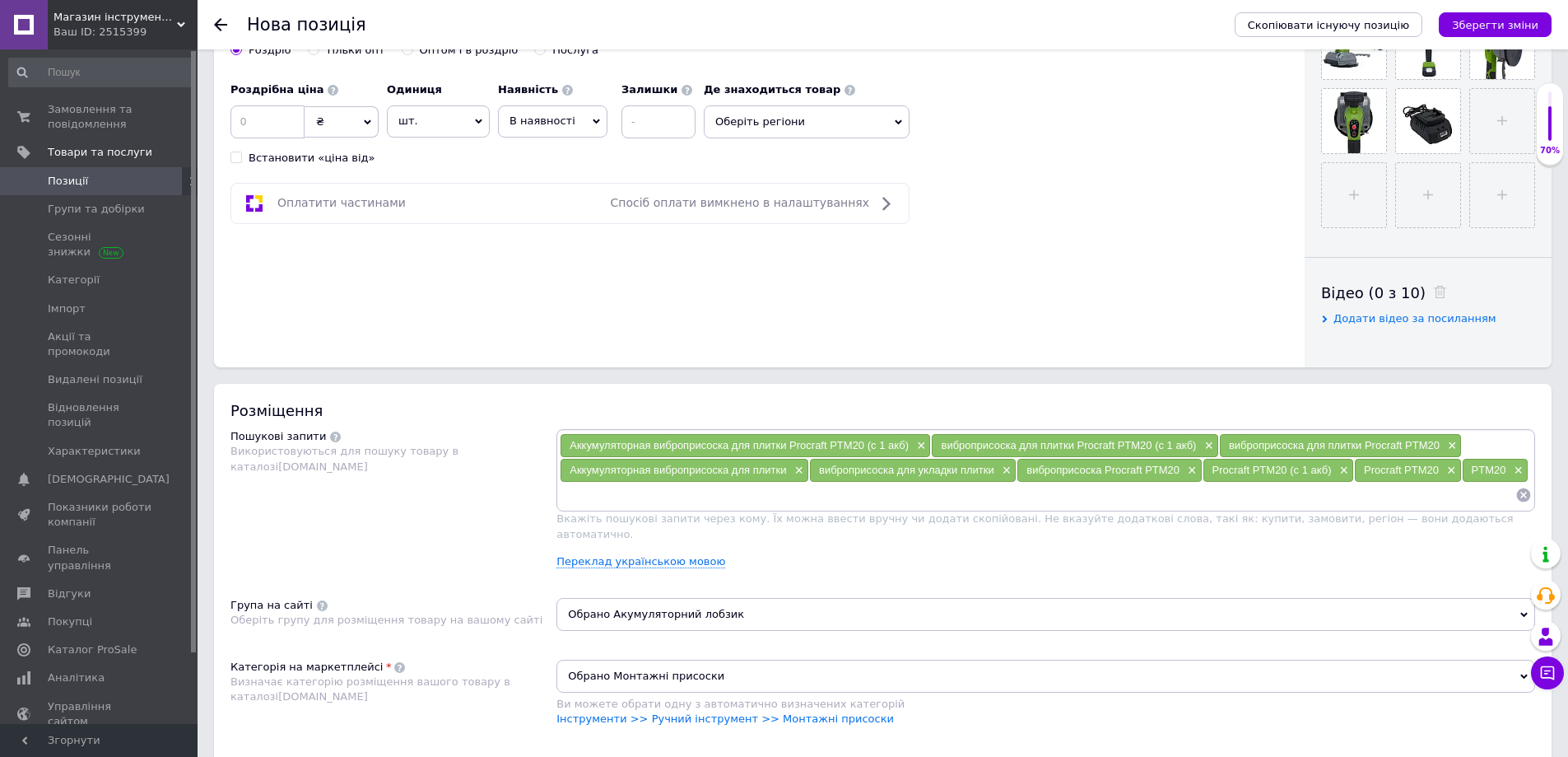
scroll to position [494, 0]
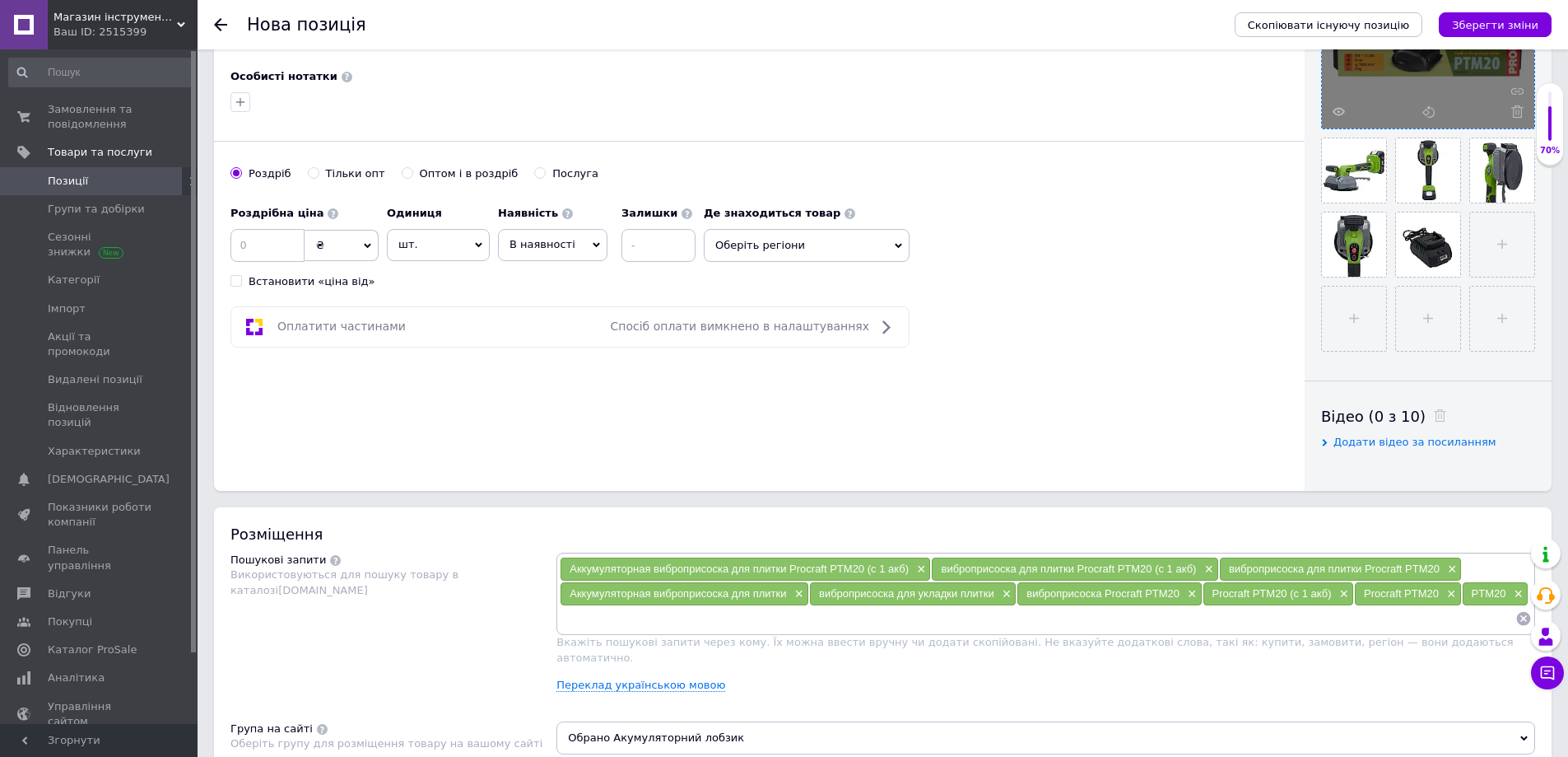
type input "2000972741091"
drag, startPoint x: 287, startPoint y: 244, endPoint x: 231, endPoint y: 257, distance: 57.5
click at [286, 244] on input at bounding box center [267, 246] width 74 height 33
type input "2069"
click at [641, 253] on input at bounding box center [658, 246] width 74 height 33
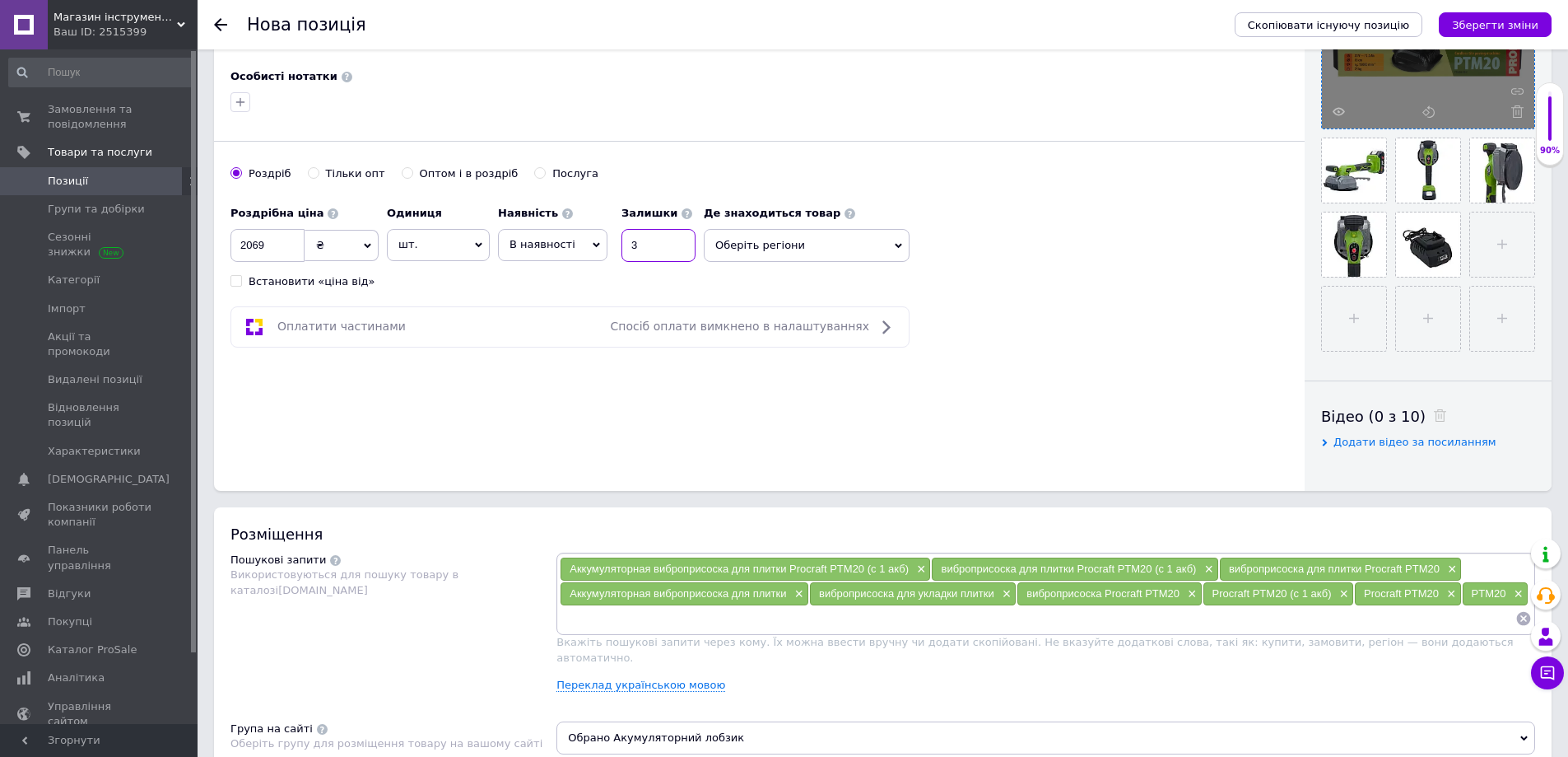
type input "3"
click at [543, 405] on div "Основна інформація Назва позиції (Російська) ✱ Аккумуляторная виброприсоска для…" at bounding box center [759, 32] width 1090 height 919
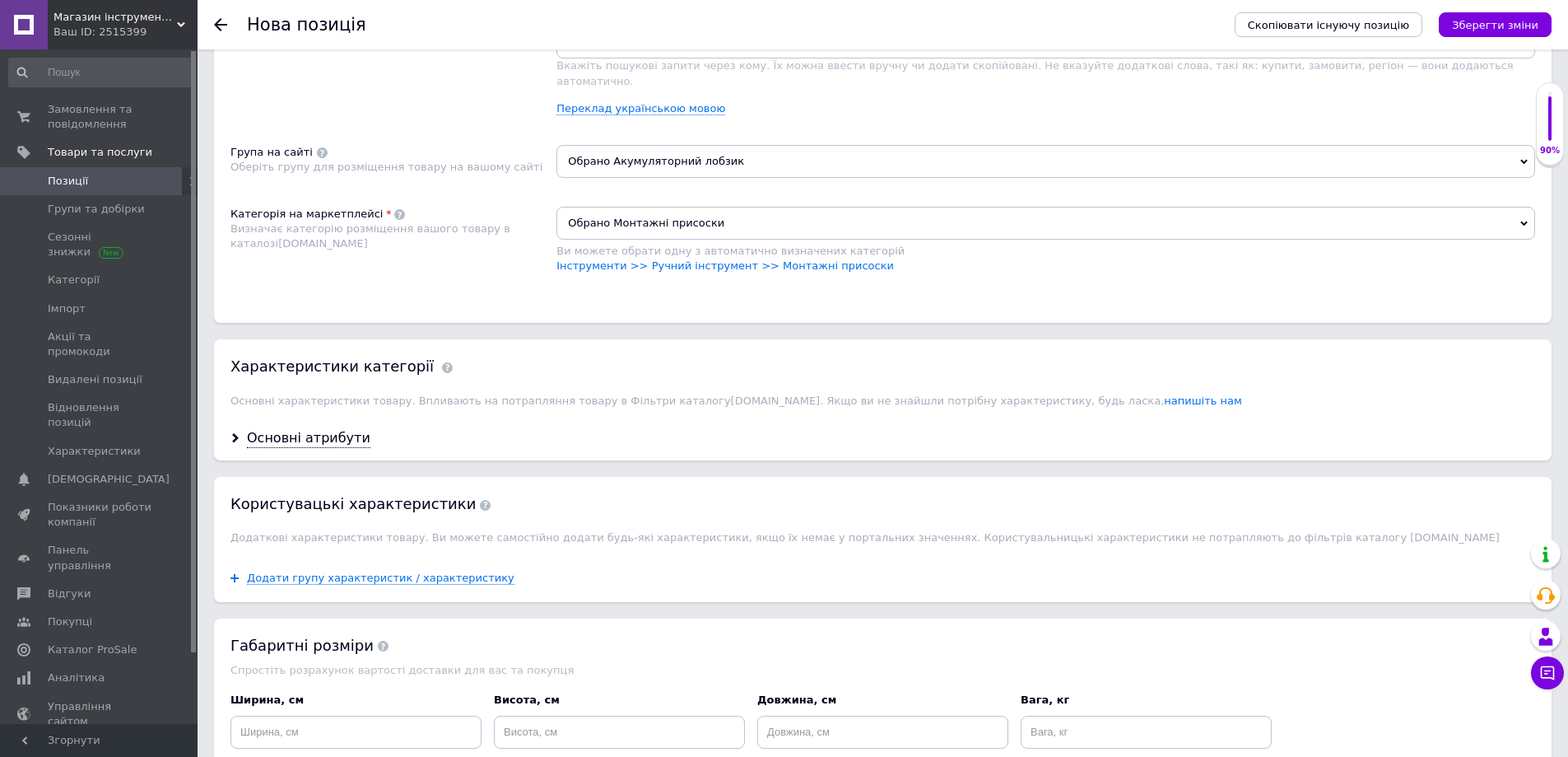
scroll to position [1153, 0]
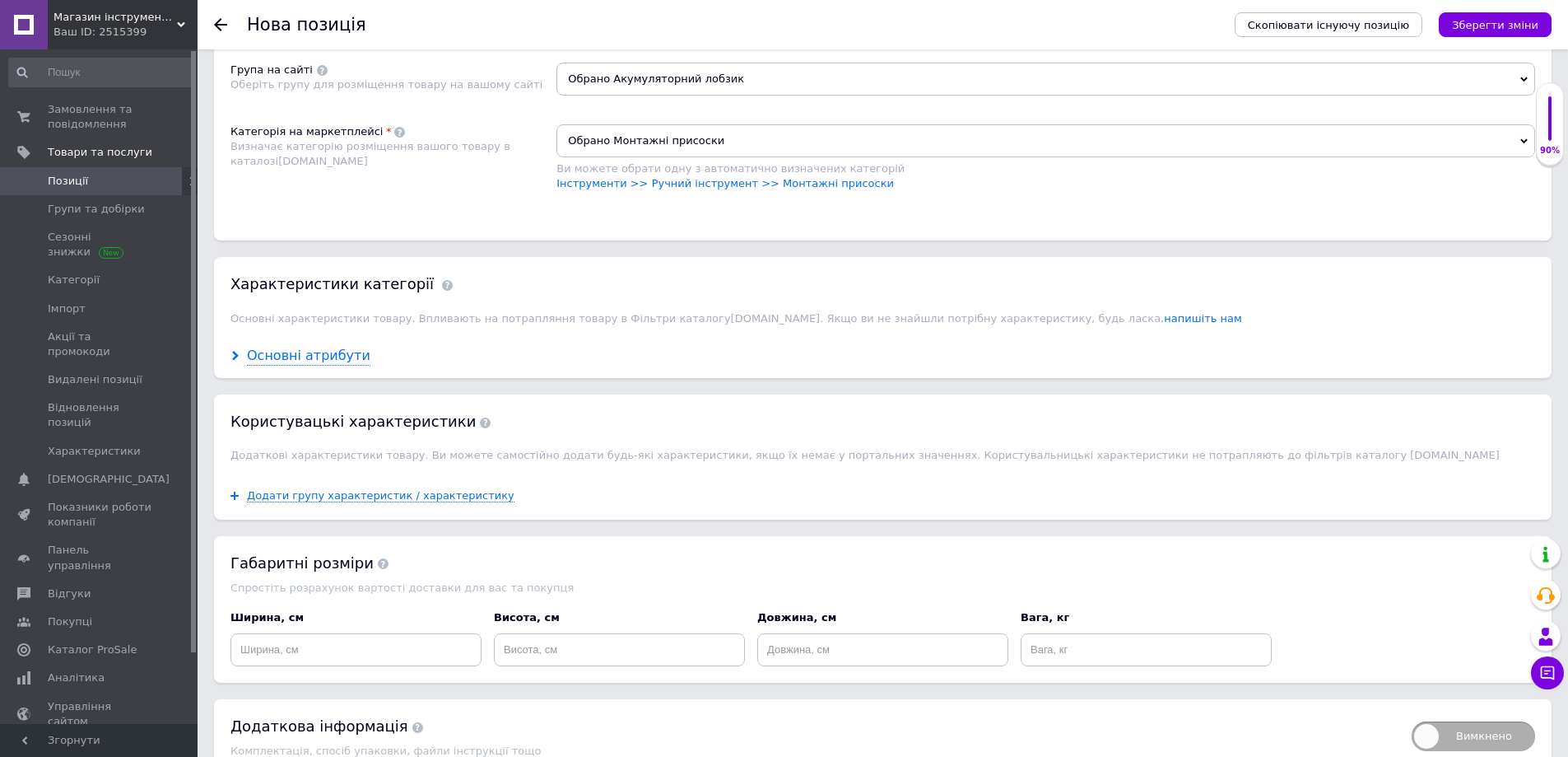
click at [317, 346] on div "Основні атрибути" at bounding box center [308, 356] width 124 height 19
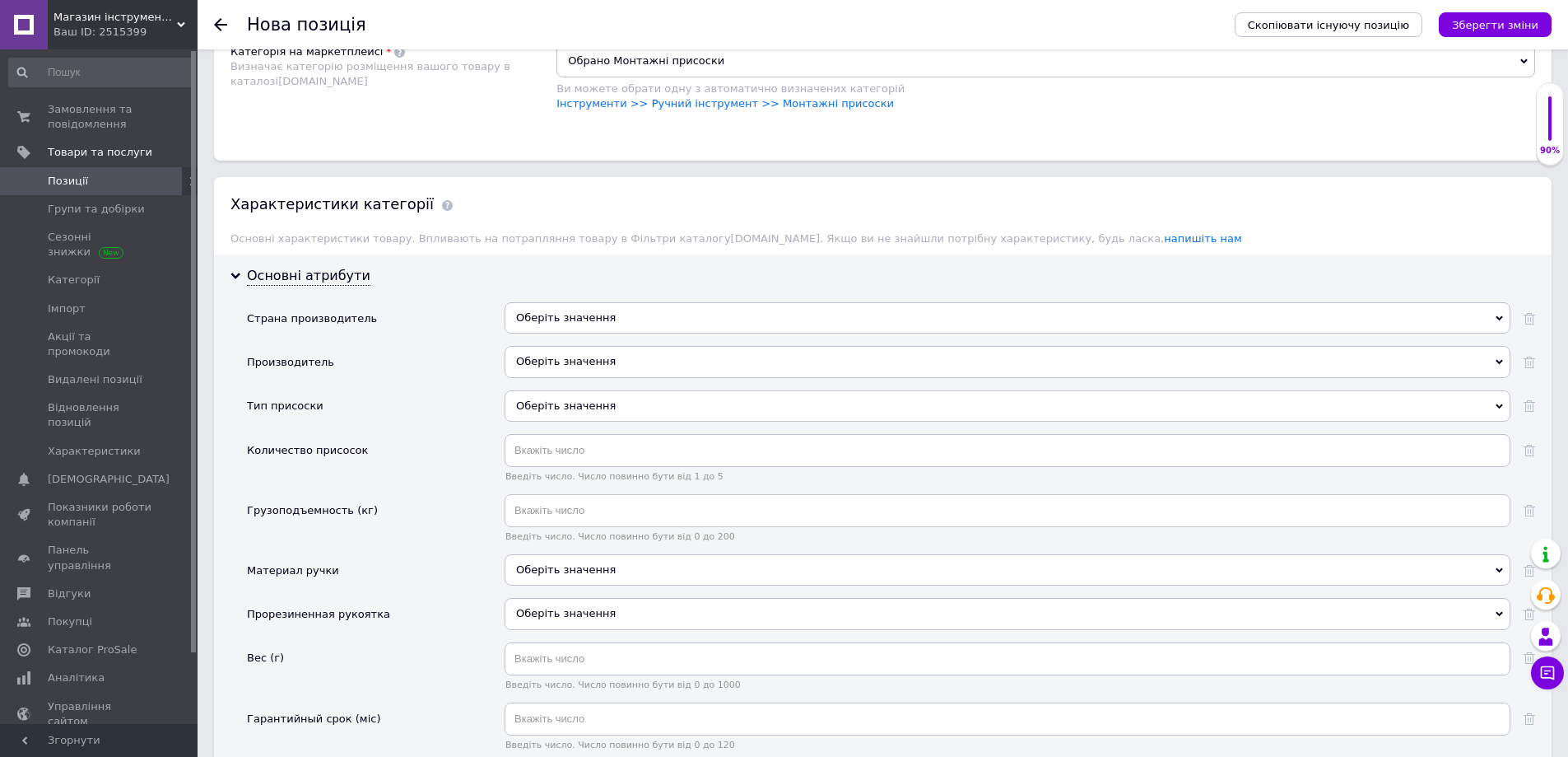
scroll to position [1400, 0]
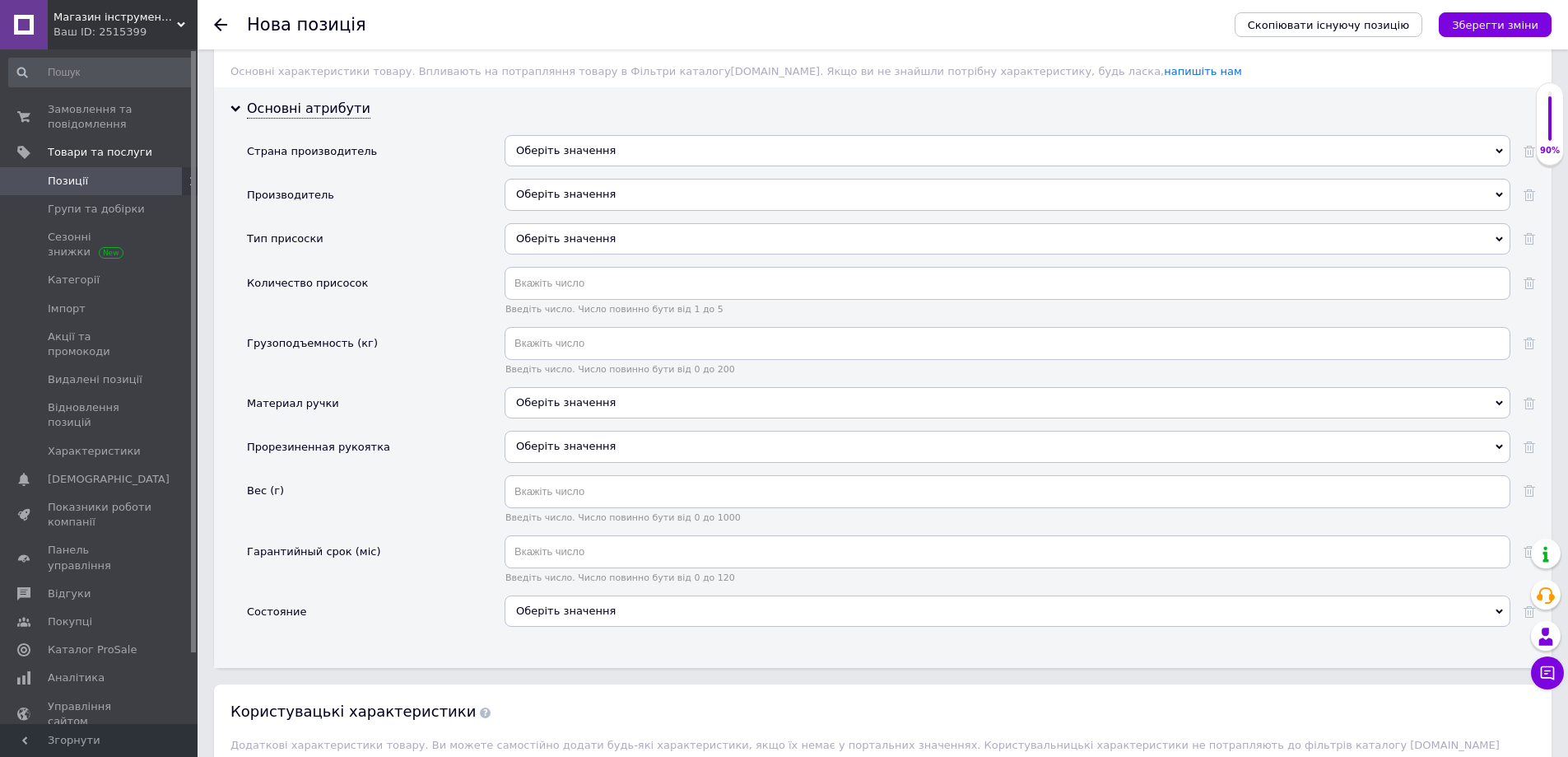
click at [530, 135] on div "Оберіть значення" at bounding box center [1007, 151] width 1006 height 32
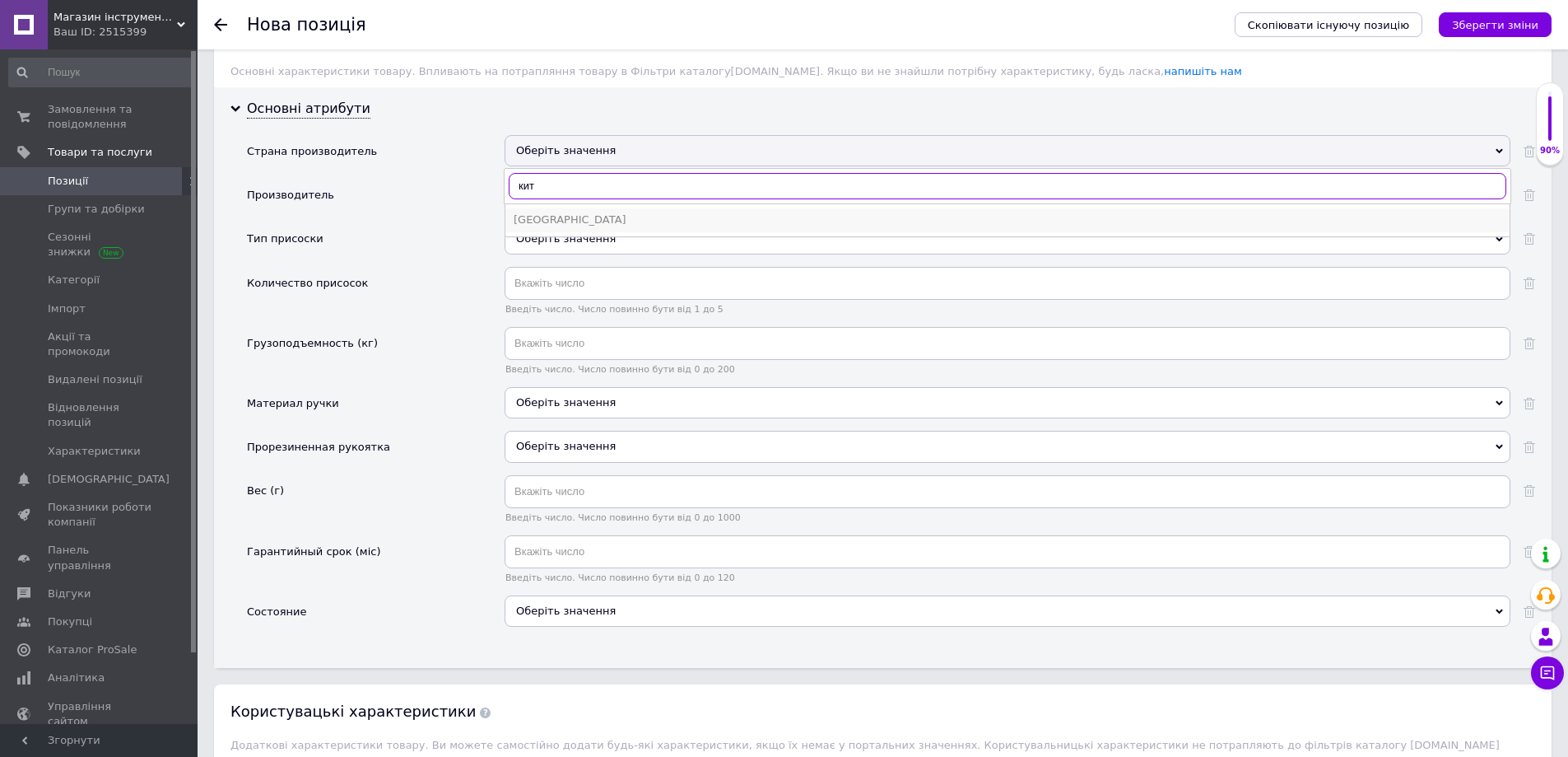
type input "кит"
click at [528, 212] on div "[GEOGRAPHIC_DATA]" at bounding box center [1008, 219] width 988 height 14
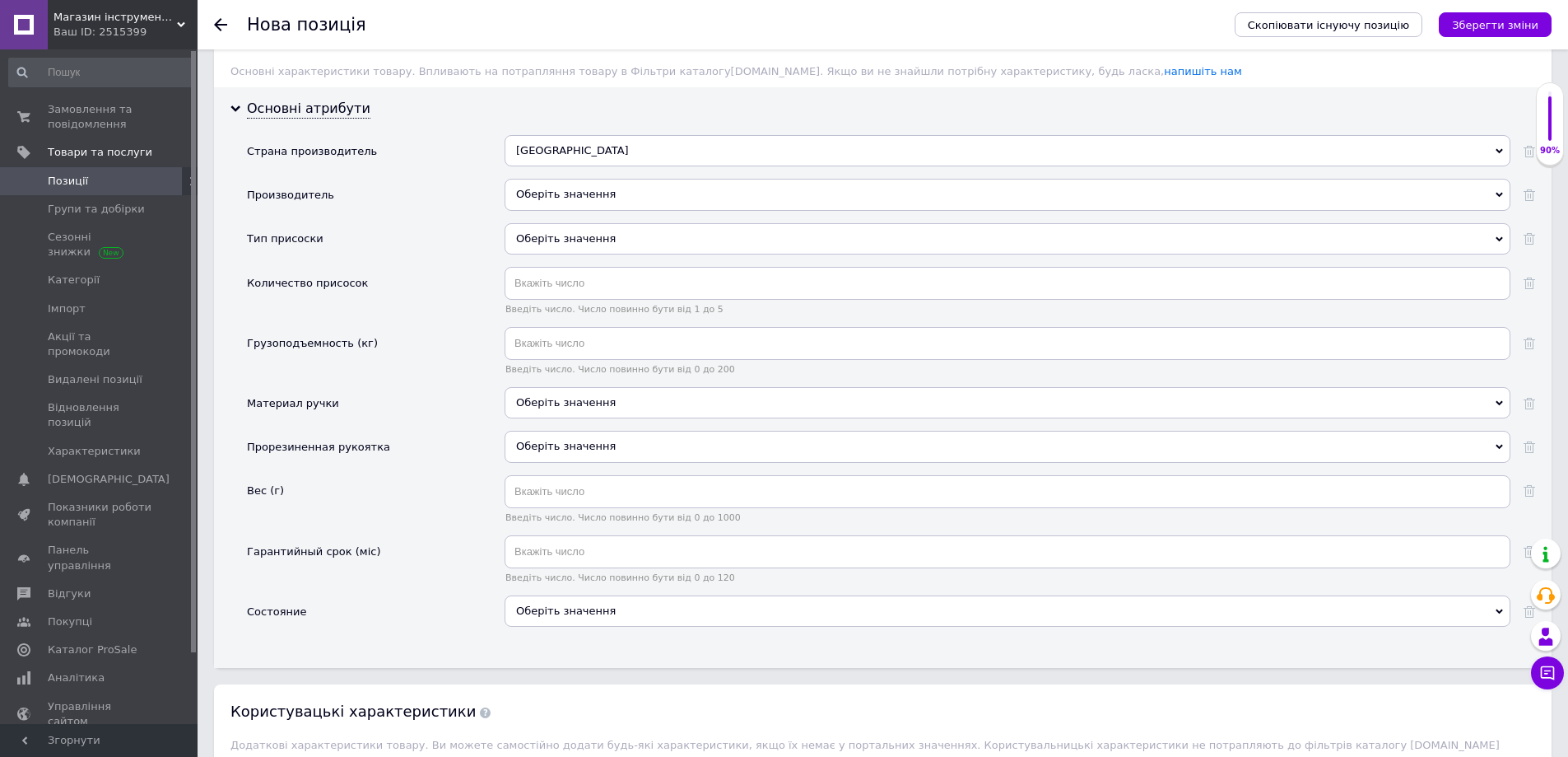
click at [543, 179] on div "Оберіть значення" at bounding box center [1007, 194] width 1006 height 32
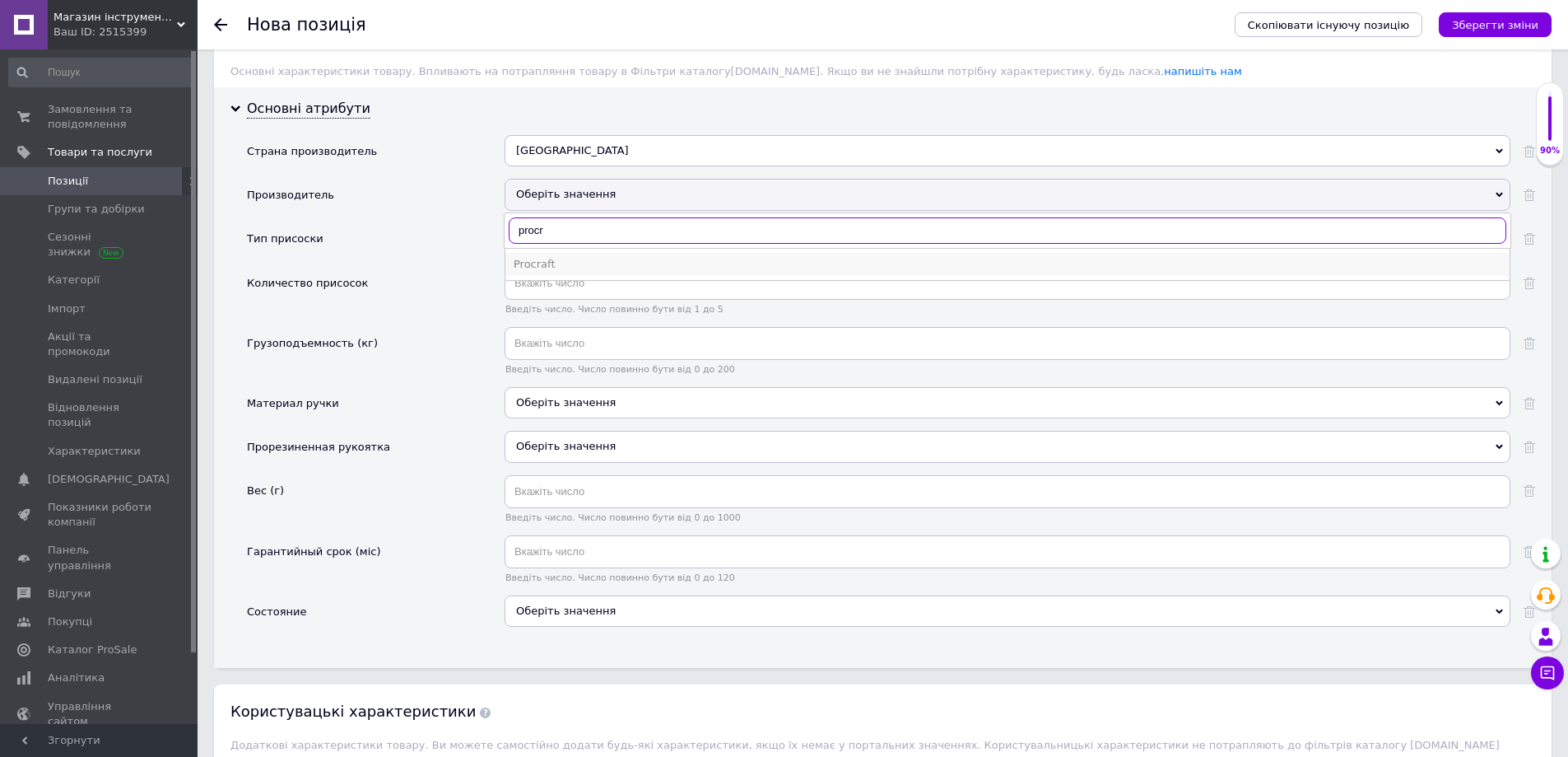
type input "procr"
click at [537, 257] on div "Procraft" at bounding box center [1008, 264] width 988 height 14
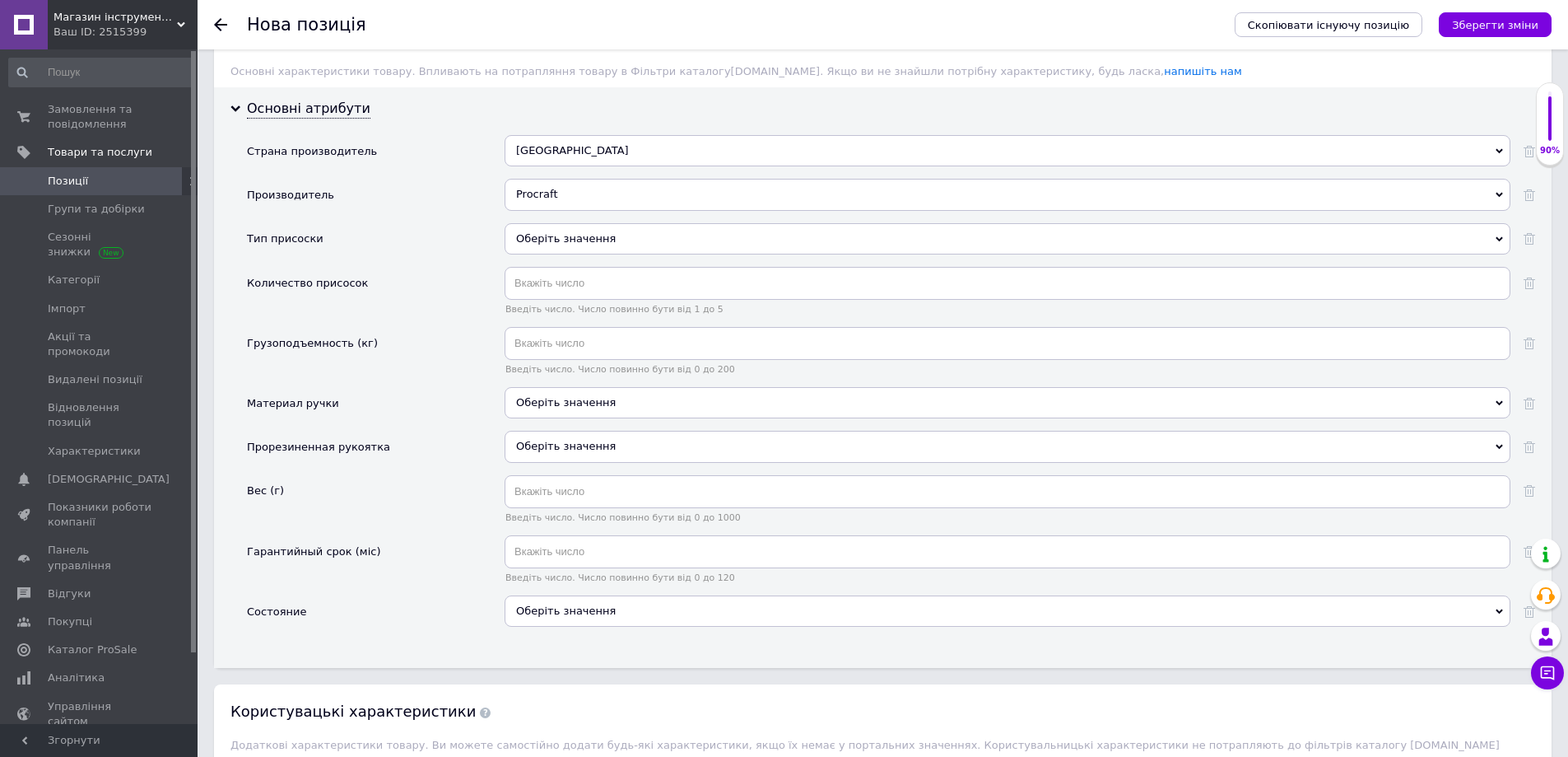
click at [543, 225] on div "Оберіть значення" at bounding box center [1007, 239] width 1006 height 32
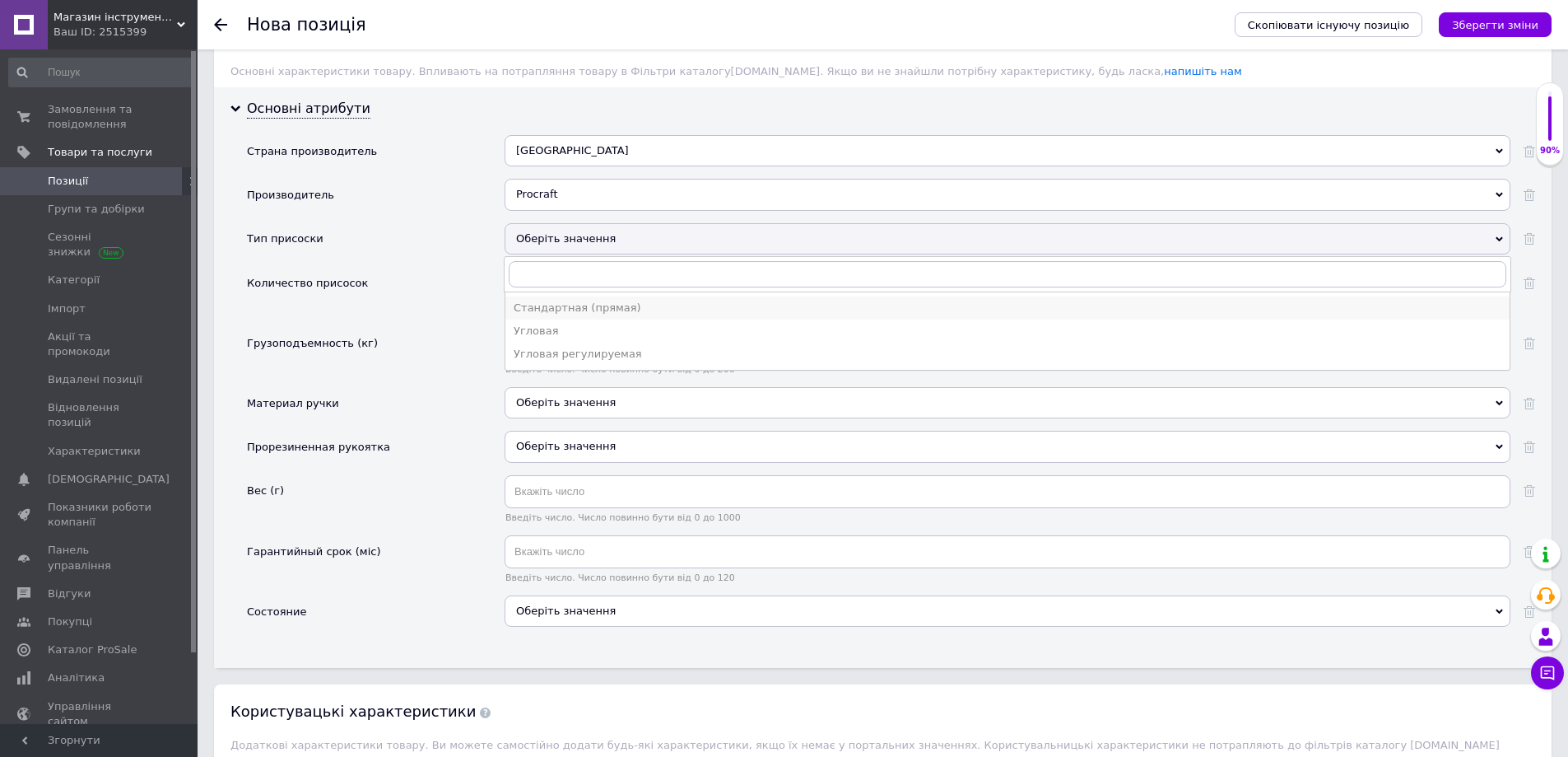
click at [573, 300] on div "Стандартная (прямая)" at bounding box center [1008, 307] width 988 height 14
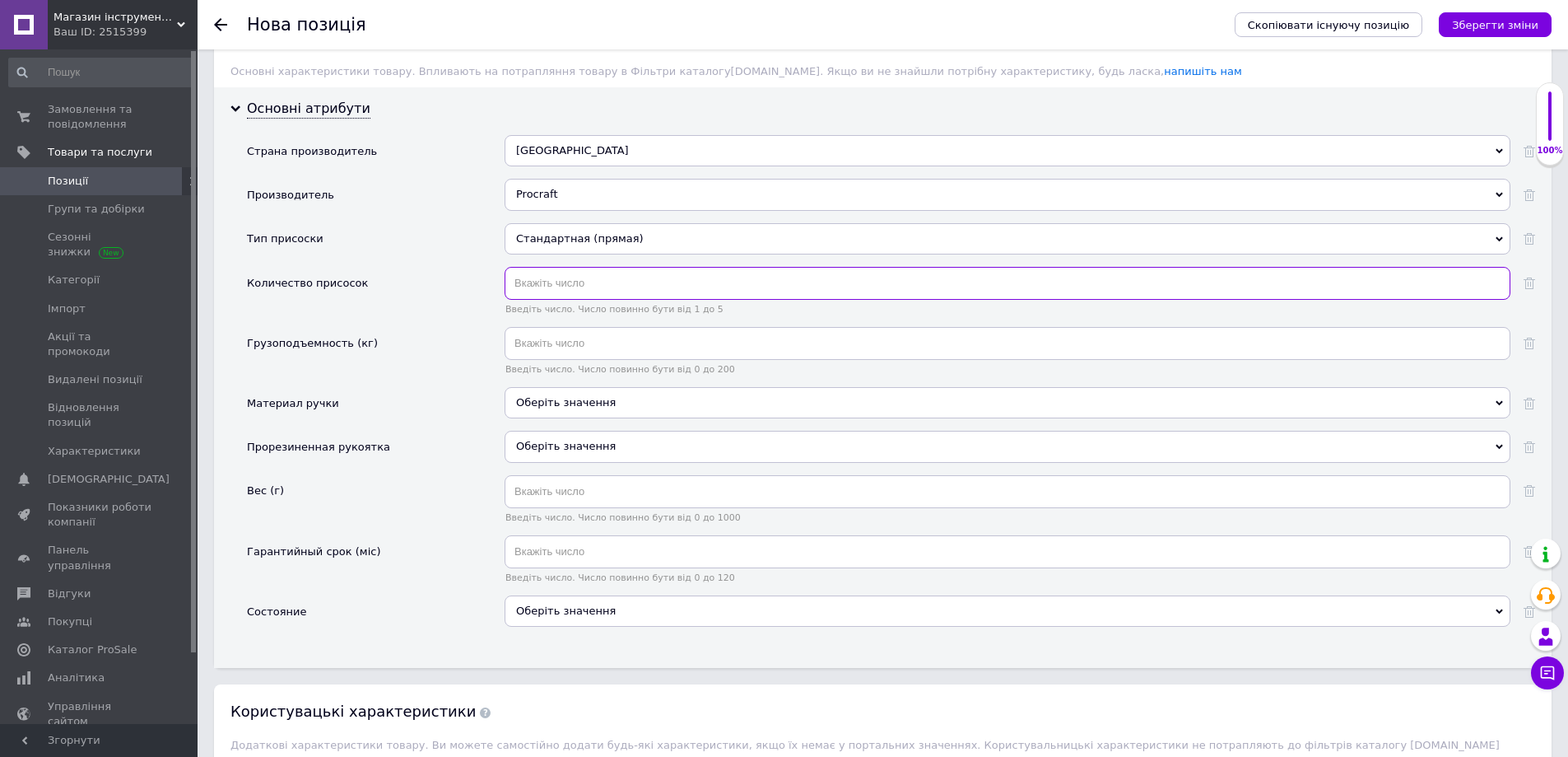
click at [538, 267] on input "text" at bounding box center [1007, 283] width 1006 height 33
type input "1"
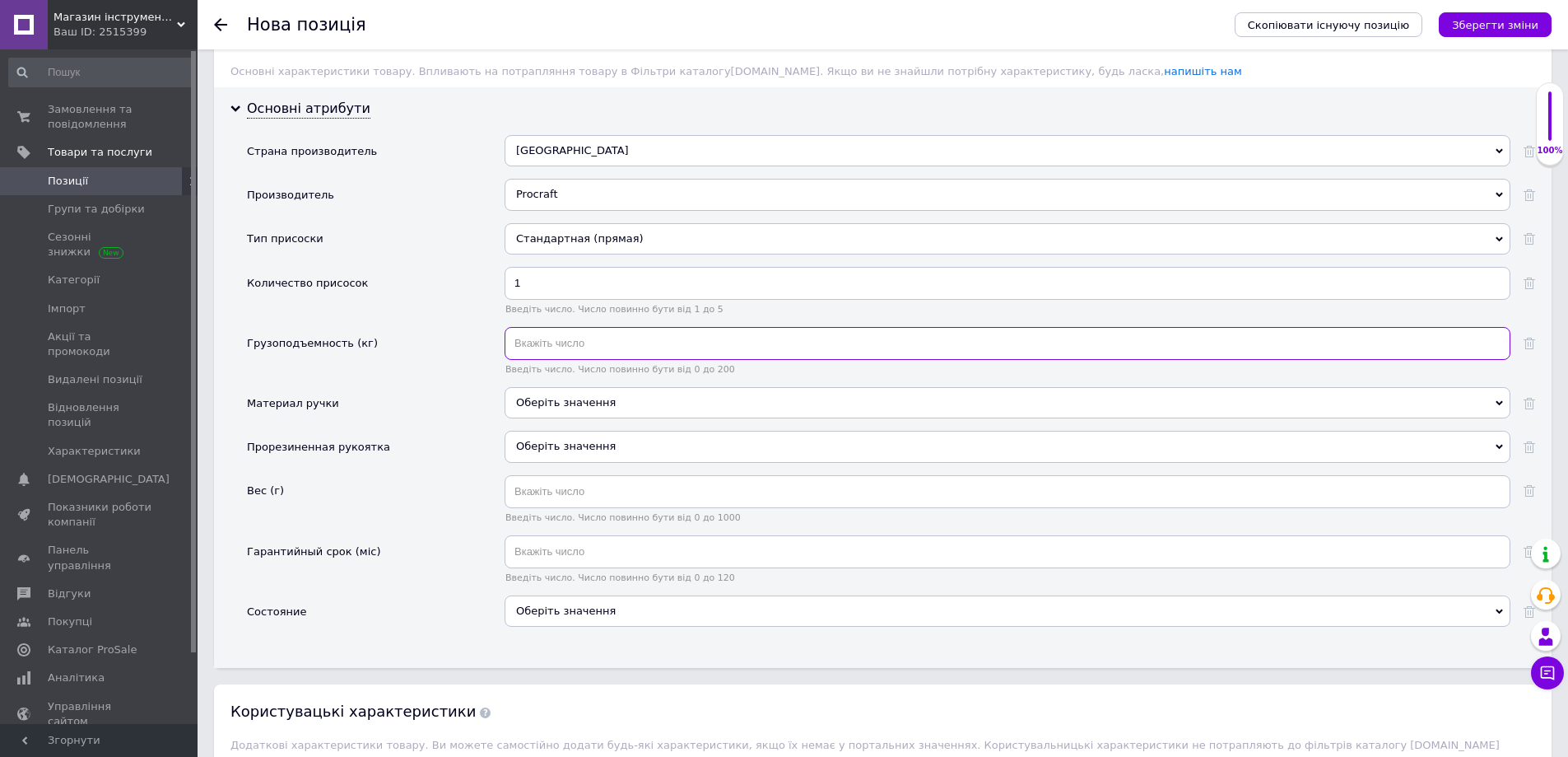
click at [551, 331] on input "text" at bounding box center [1007, 343] width 1006 height 33
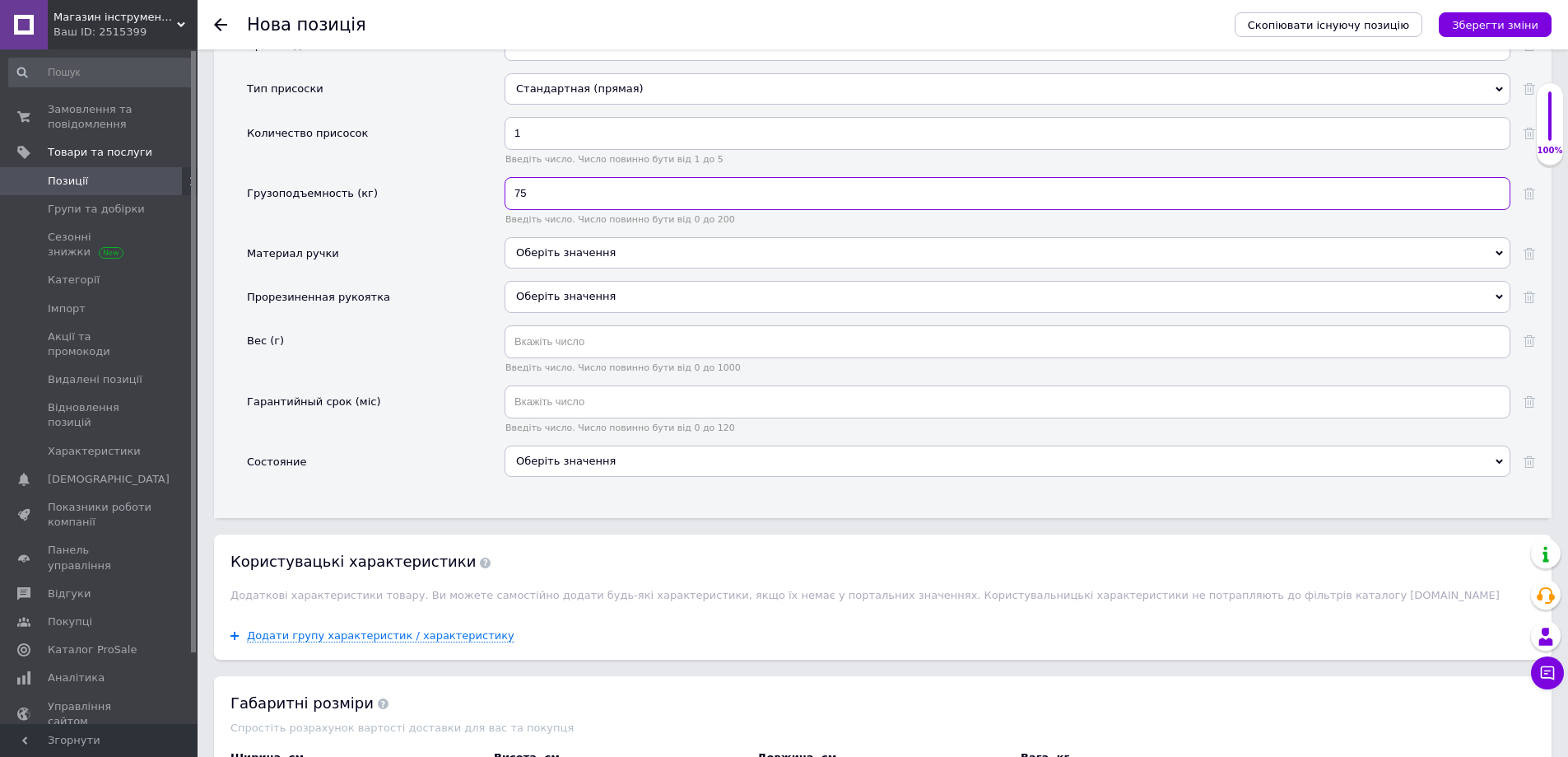
scroll to position [1565, 0]
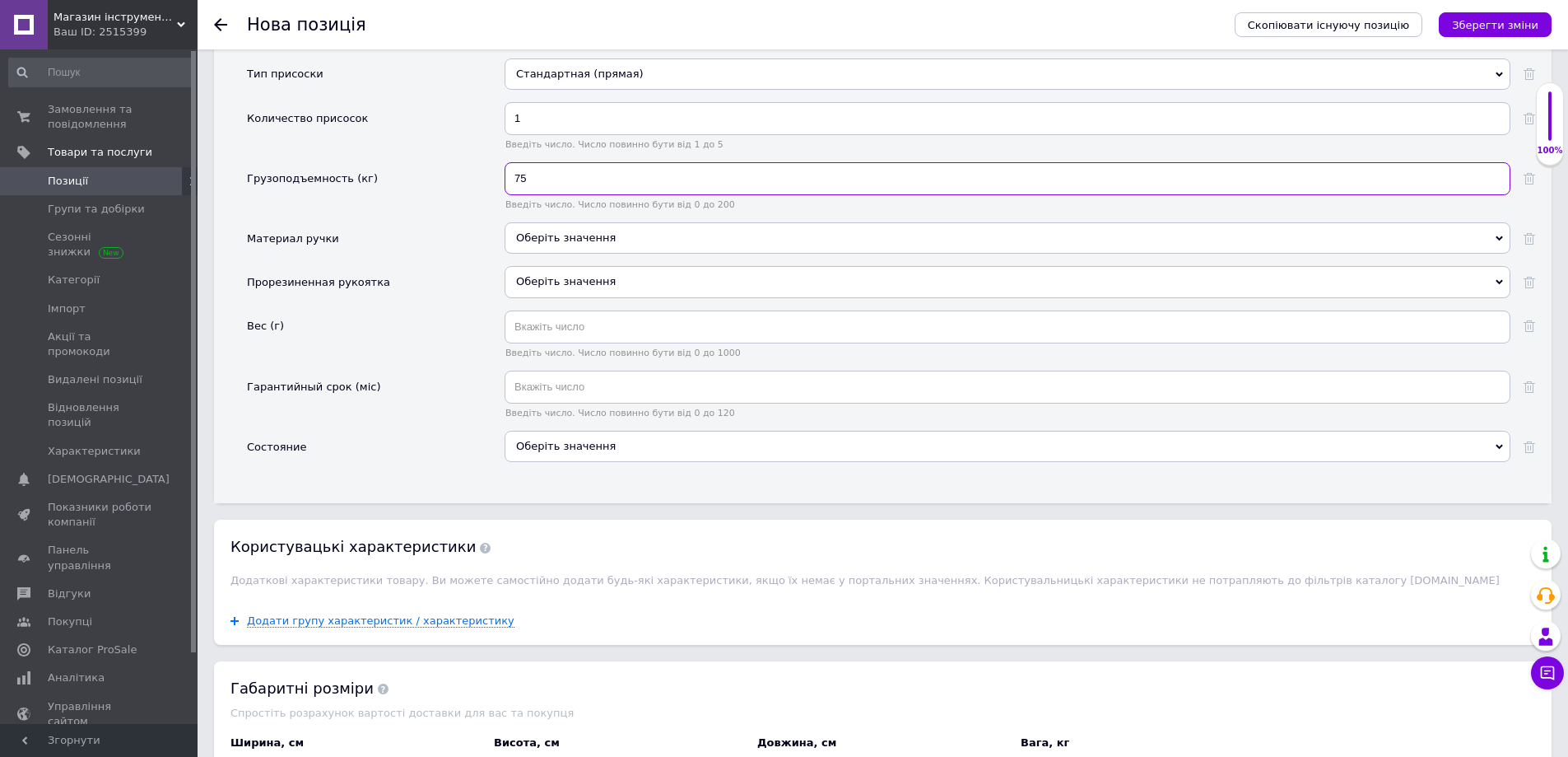
type input "75"
click at [533, 275] on span "Оберіть значення" at bounding box center [566, 281] width 100 height 12
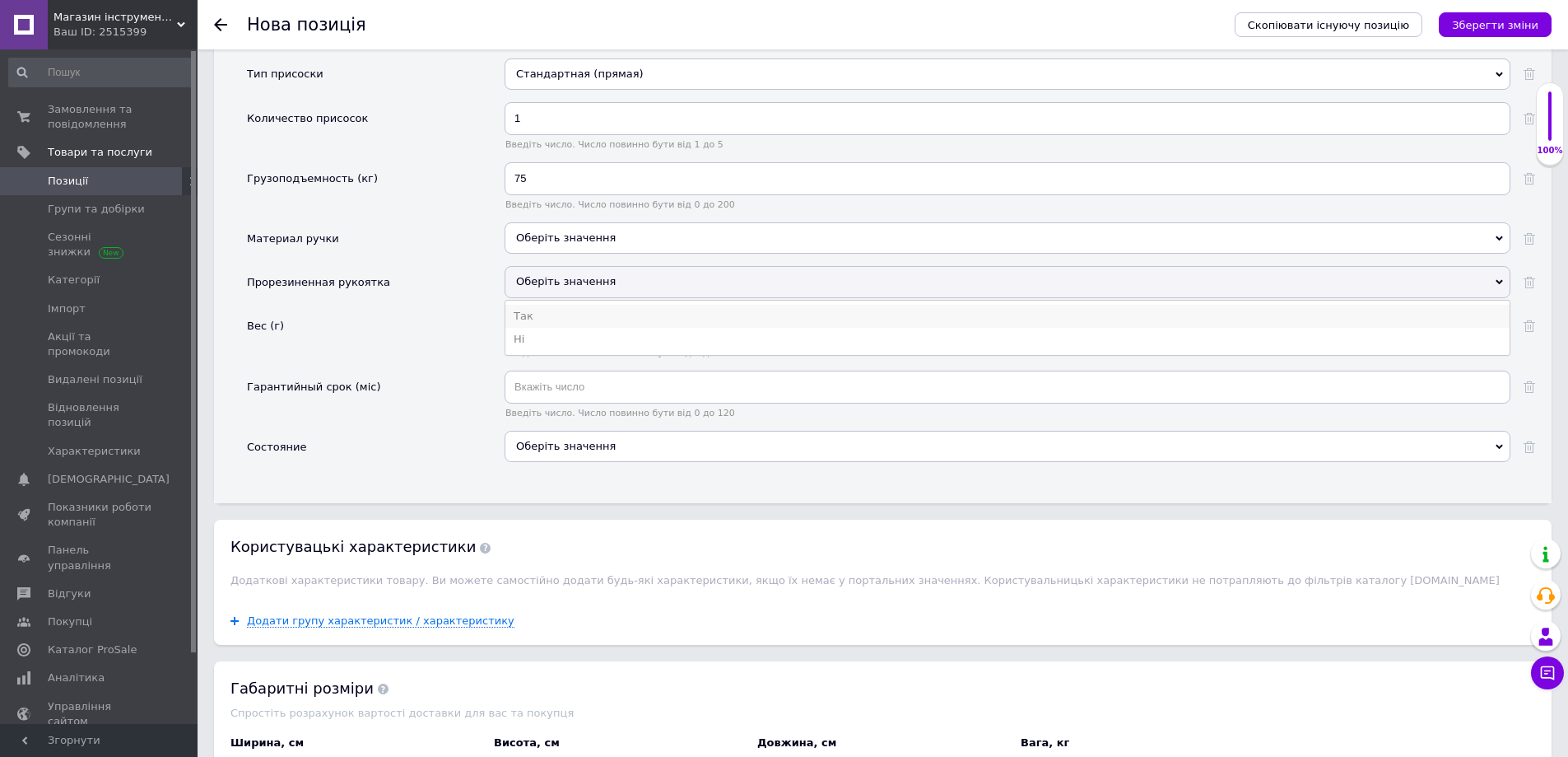
click at [524, 307] on li "Так" at bounding box center [1007, 317] width 1004 height 23
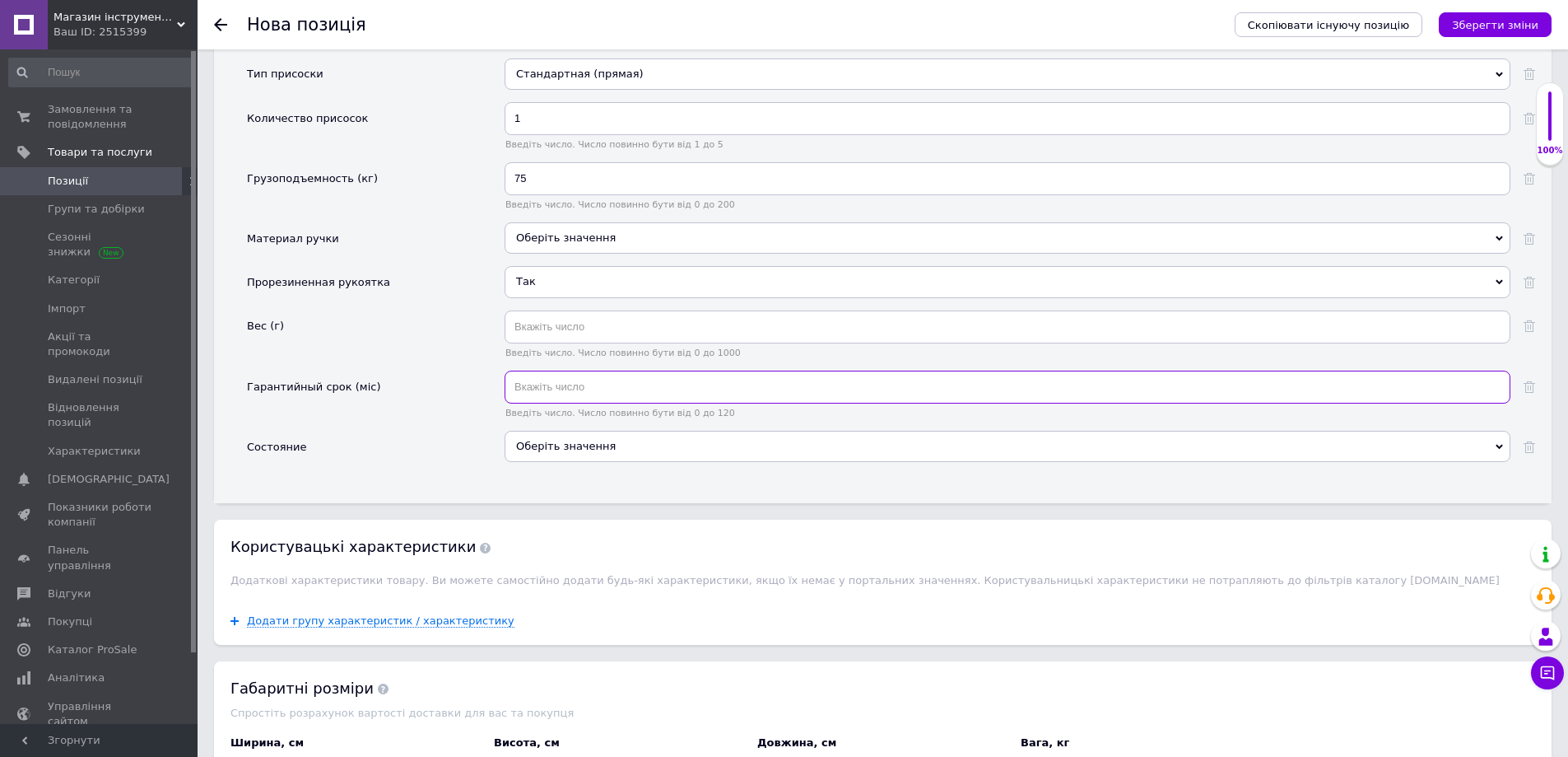
click at [516, 372] on input "text" at bounding box center [1007, 387] width 1006 height 33
click at [553, 431] on div "Оберіть значення" at bounding box center [1007, 446] width 1006 height 32
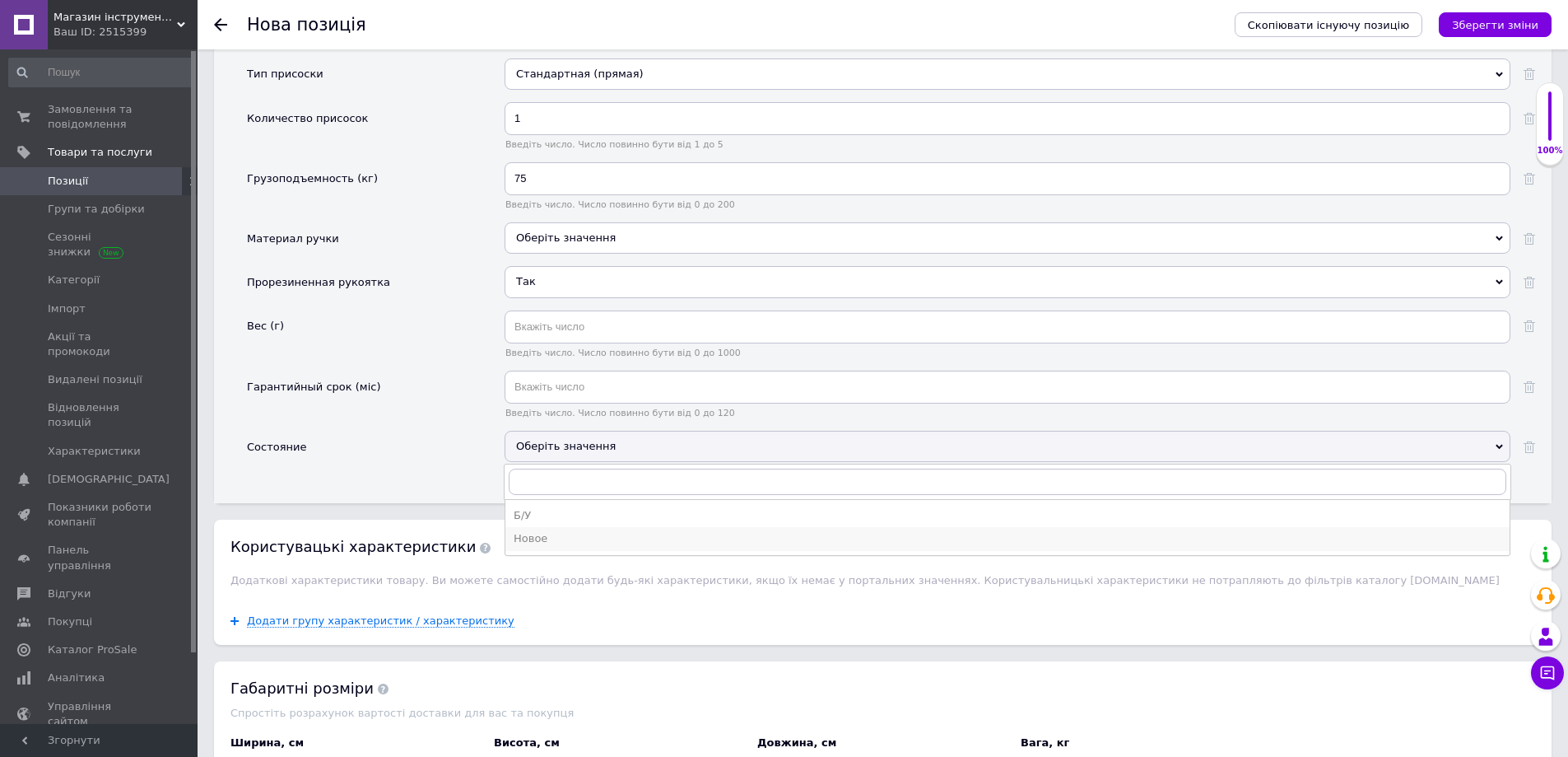
click at [543, 532] on div "Новое" at bounding box center [1008, 538] width 988 height 14
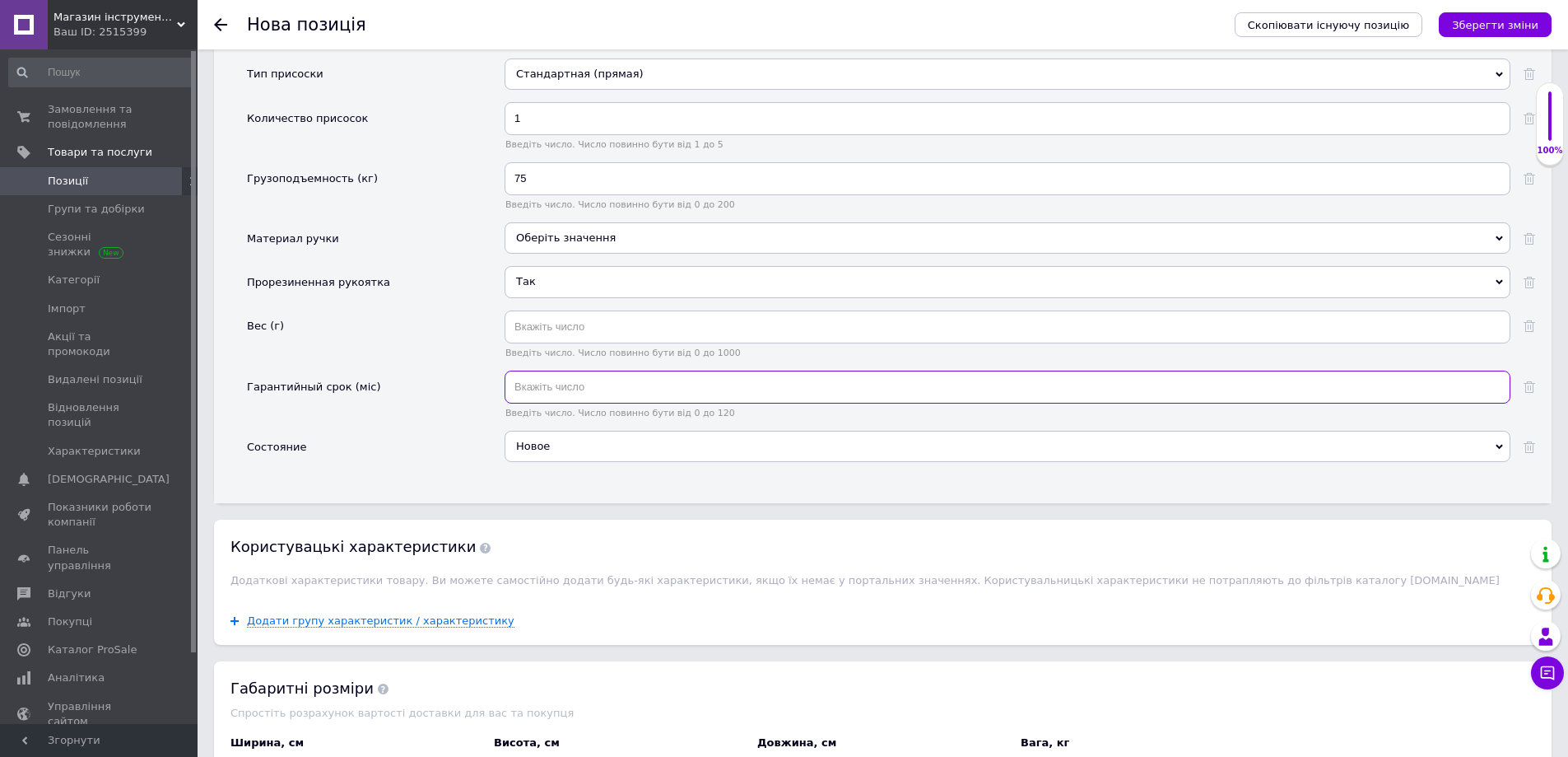
click at [551, 370] on input "text" at bounding box center [1007, 387] width 1006 height 33
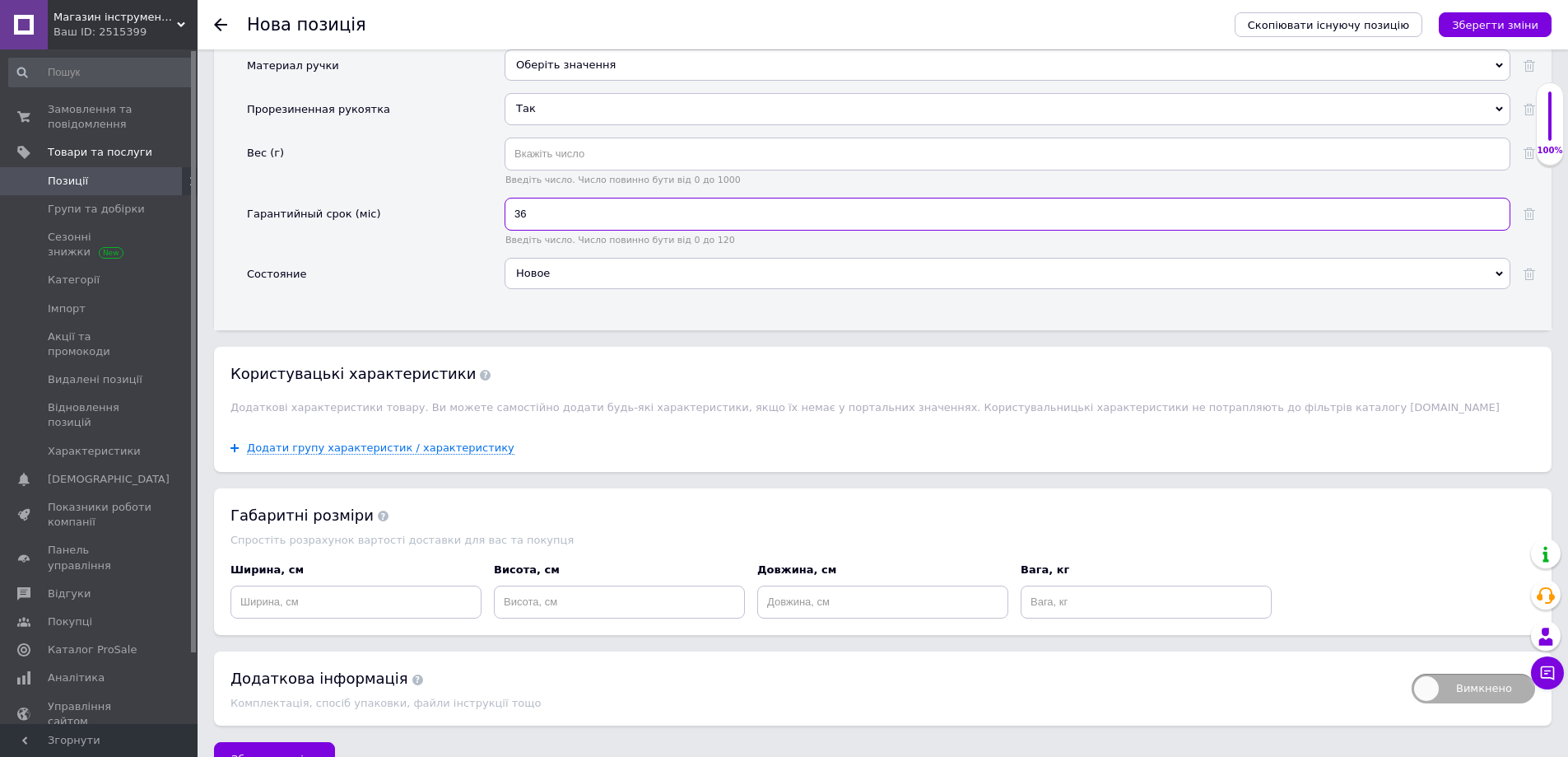
scroll to position [1761, 0]
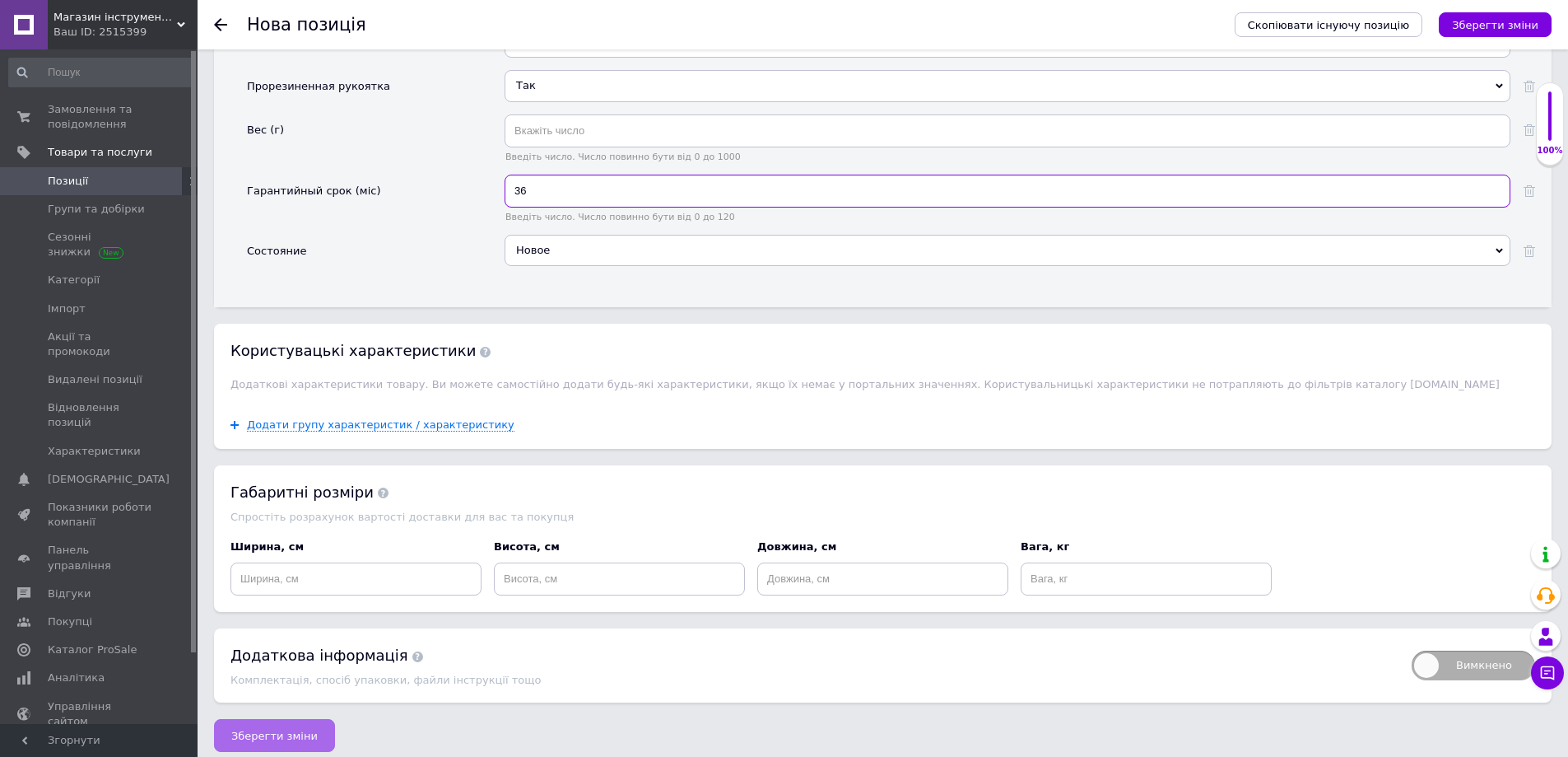
type input "36"
click at [288, 729] on span "Зберегти зміни" at bounding box center [274, 735] width 86 height 12
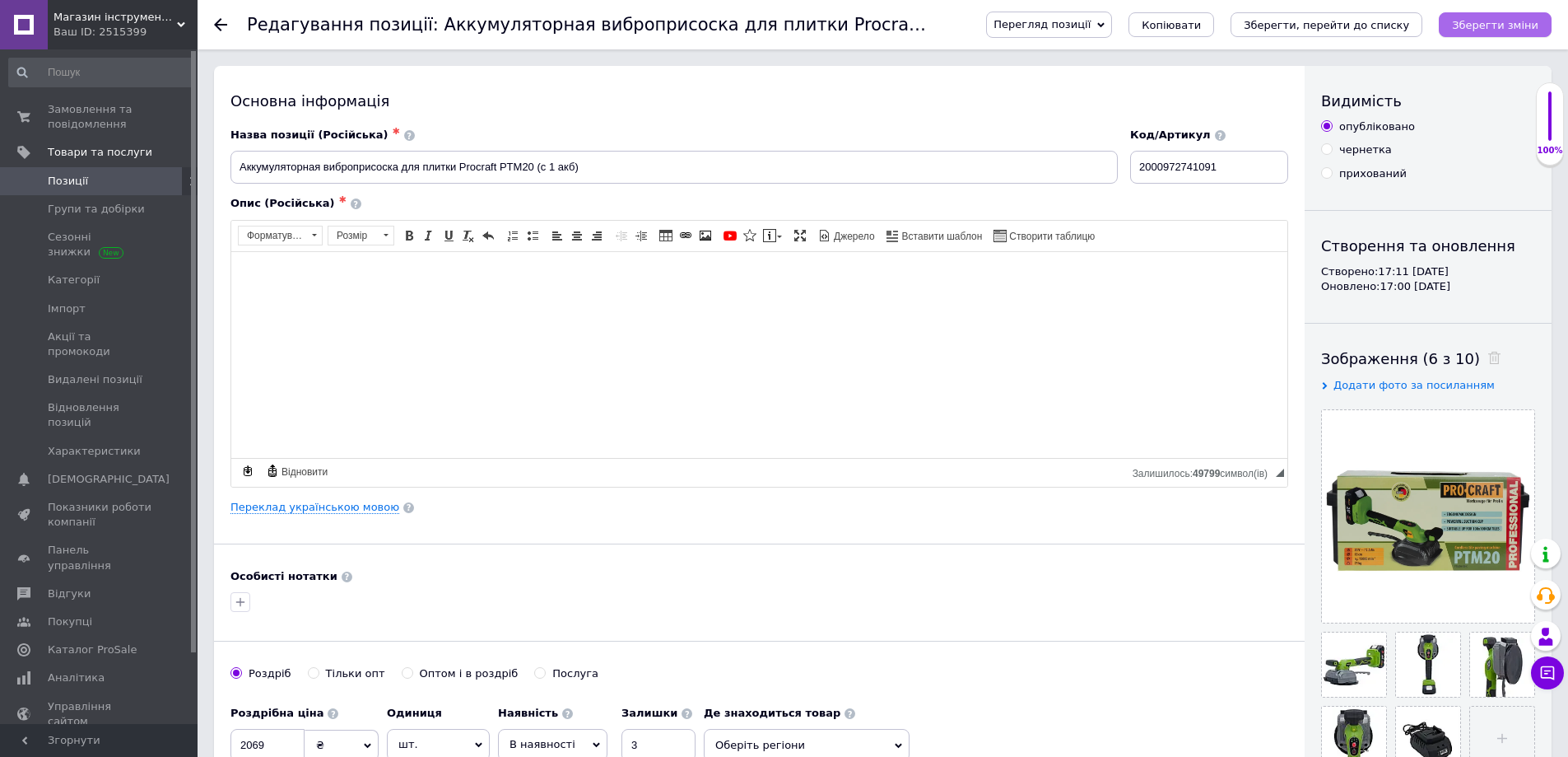
click at [1493, 26] on icon "Зберегти зміни" at bounding box center [1495, 25] width 86 height 12
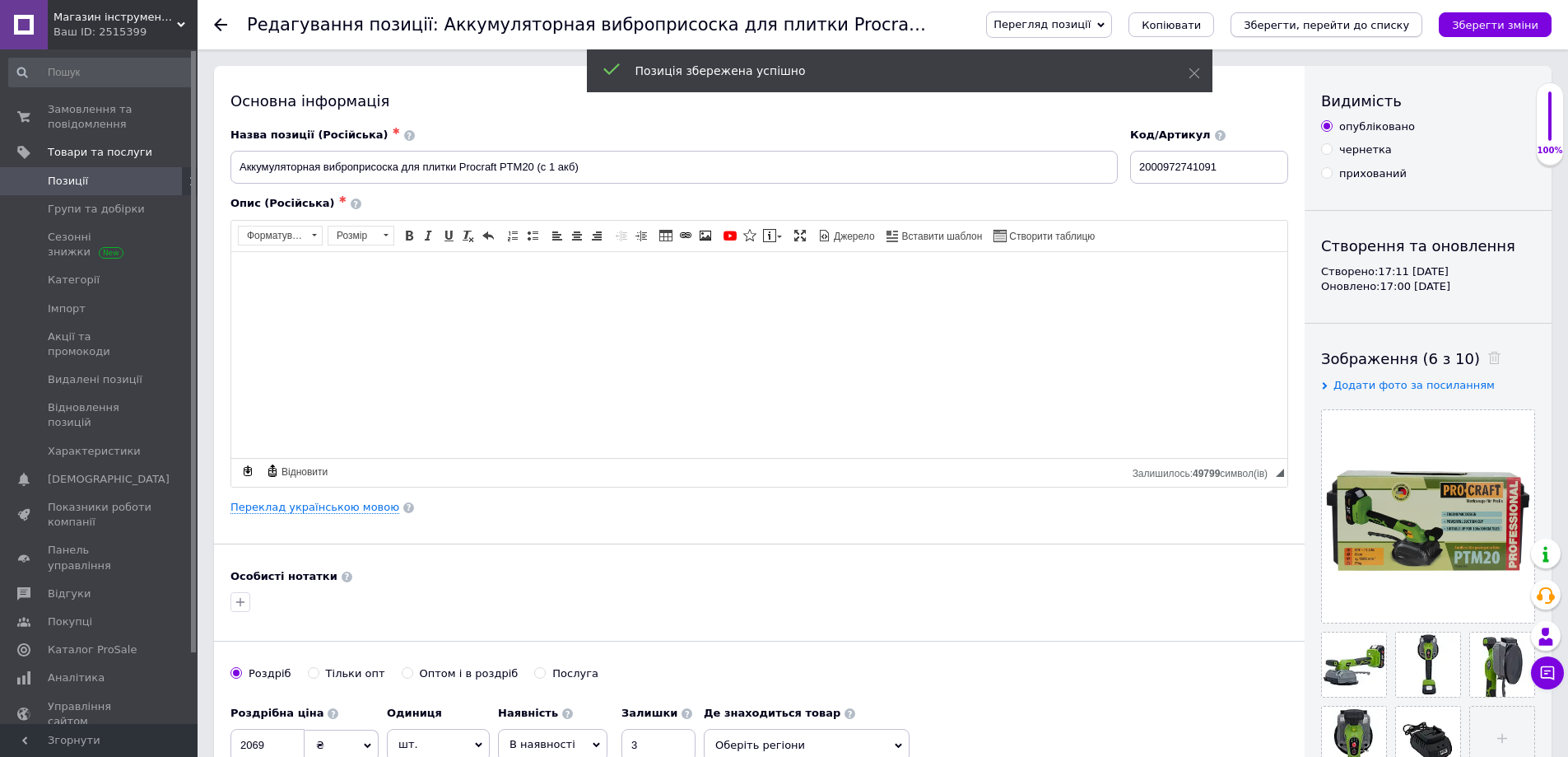
click at [1354, 27] on icon "Зберегти, перейти до списку" at bounding box center [1326, 25] width 166 height 12
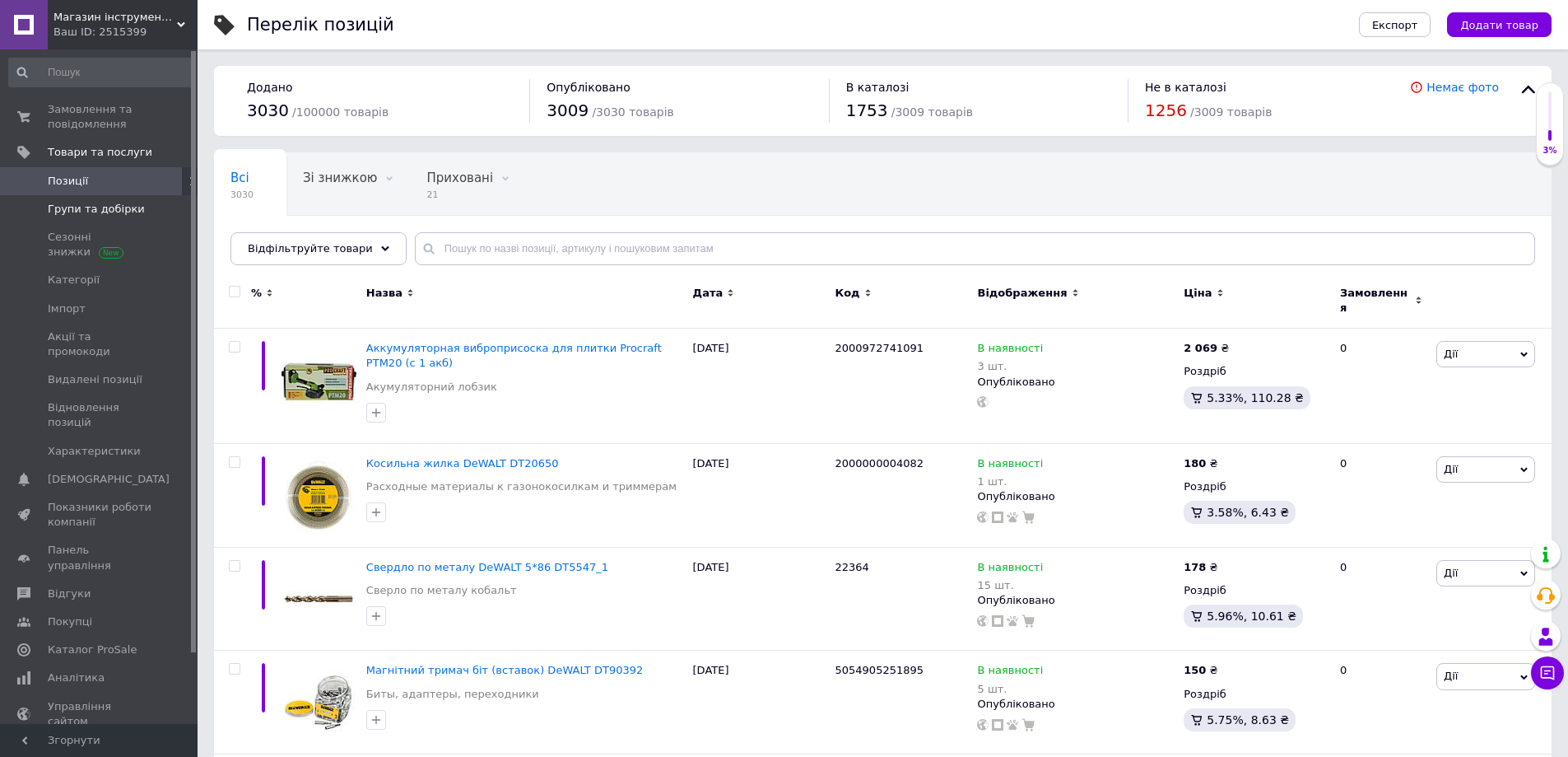
click at [90, 207] on span "Групи та добірки" at bounding box center [96, 208] width 97 height 14
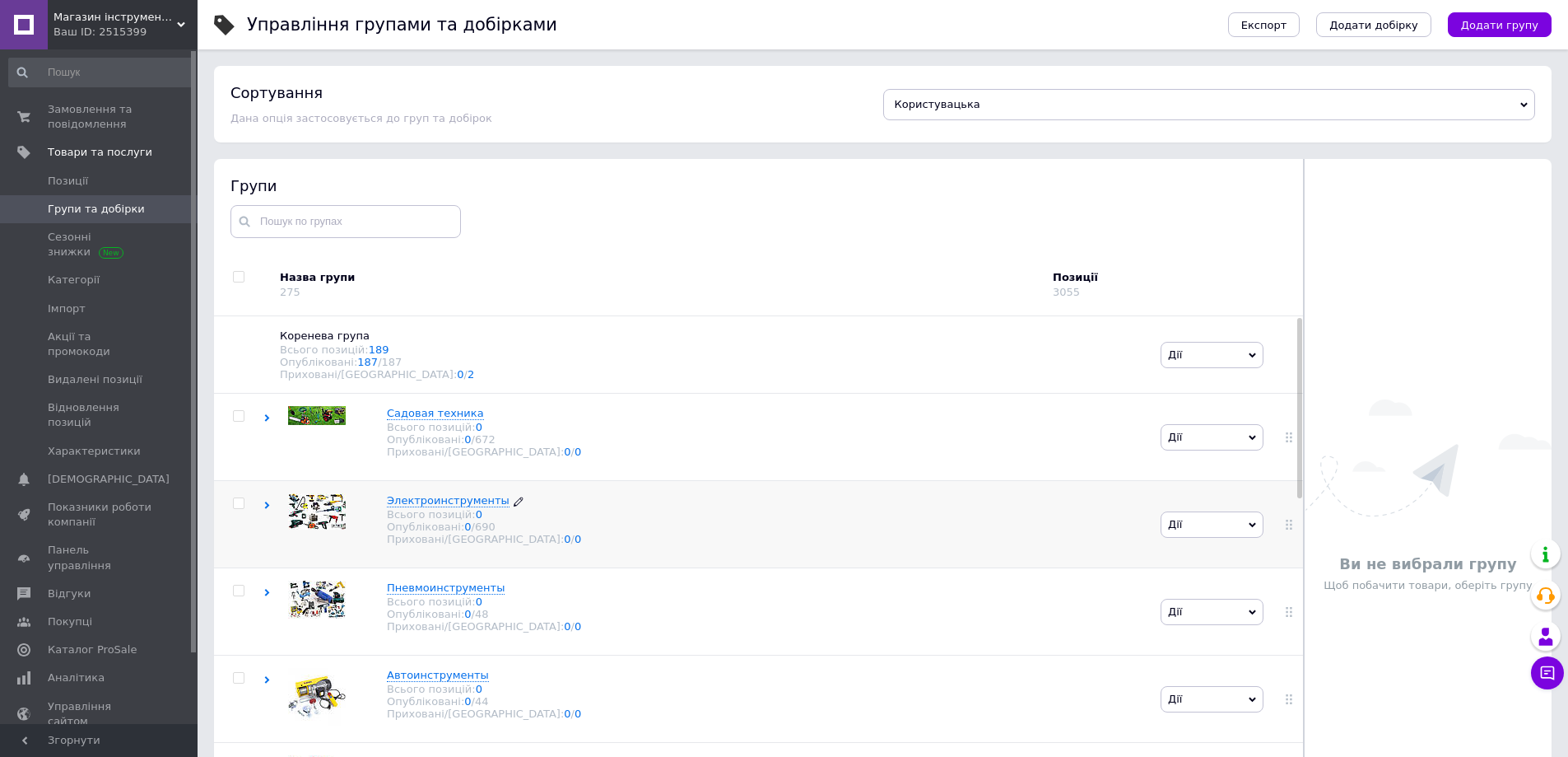
click at [439, 507] on span "Электроинструменты" at bounding box center [448, 500] width 123 height 12
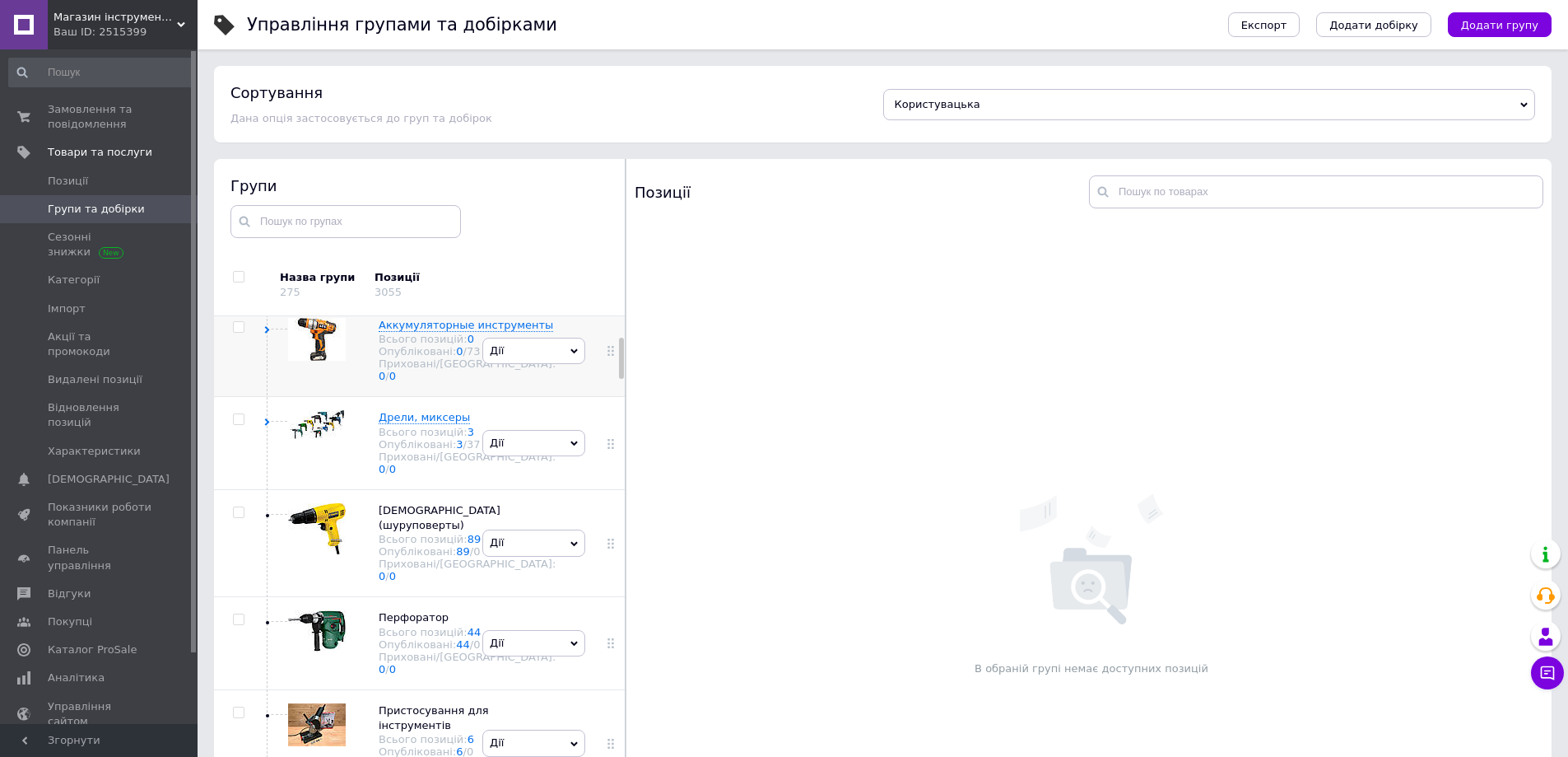
scroll to position [247, 0]
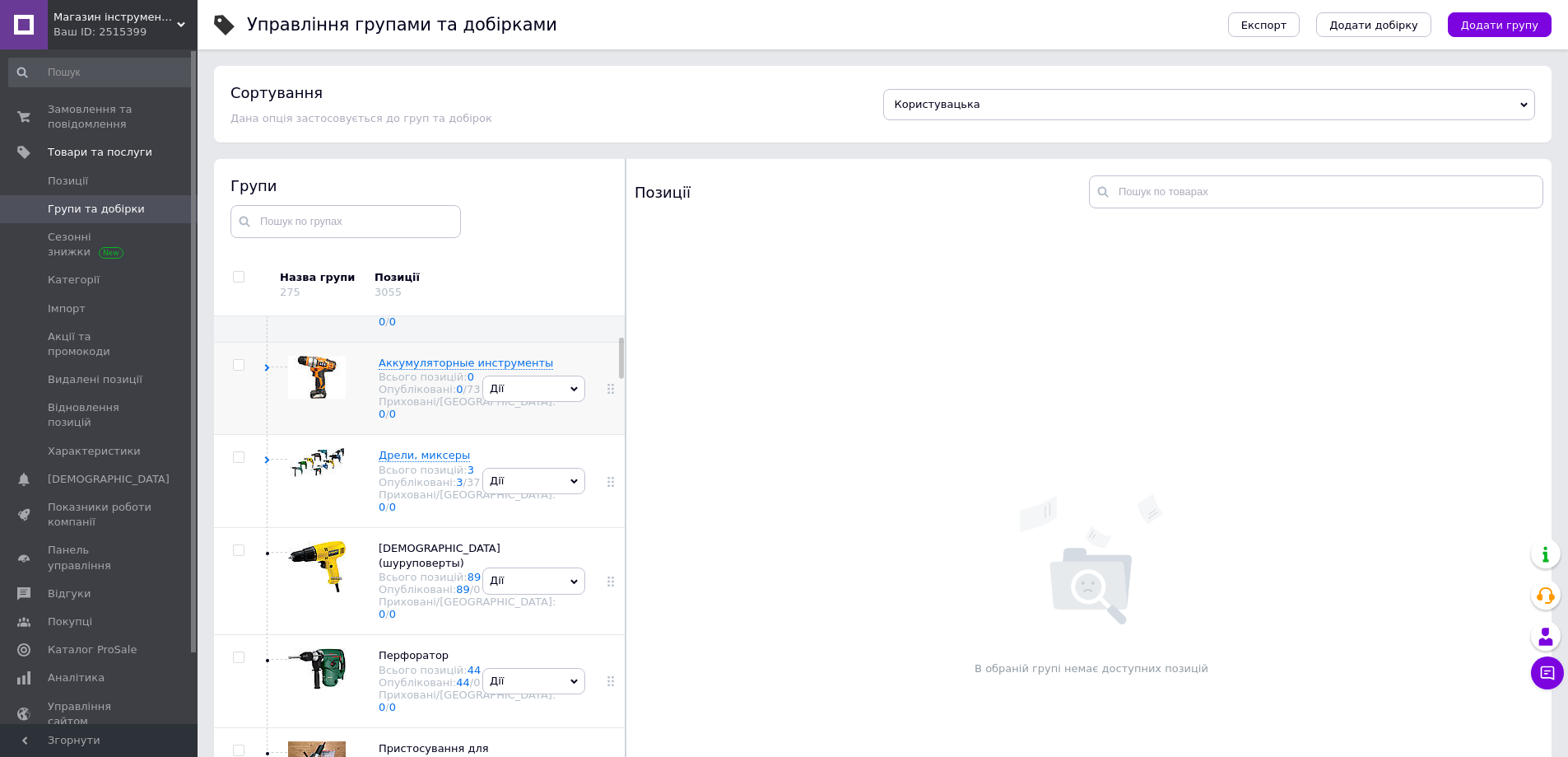
click at [535, 402] on span "Дії" at bounding box center [533, 388] width 103 height 26
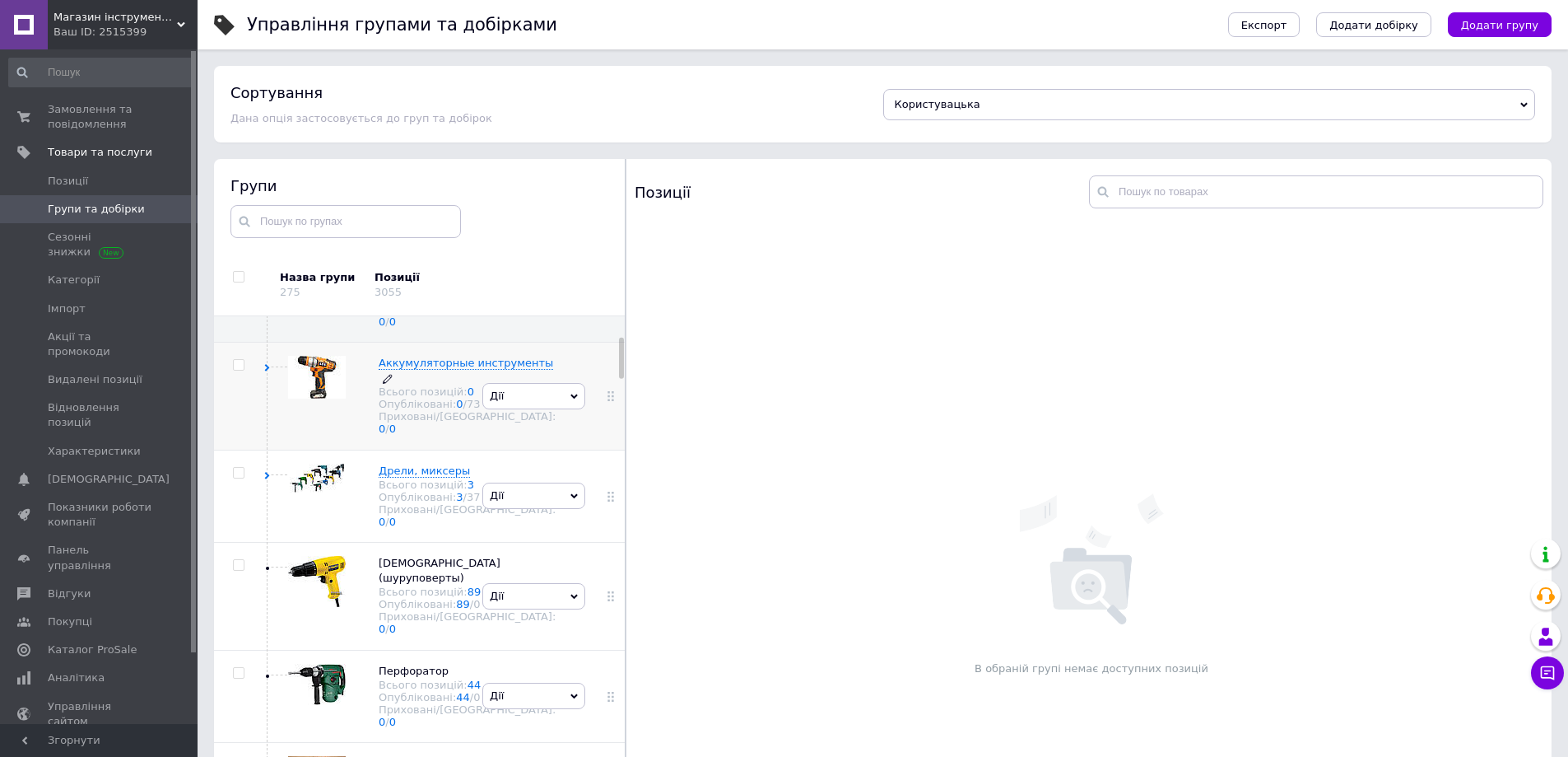
click at [415, 369] on span "Аккумуляторные инструменты" at bounding box center [466, 363] width 175 height 12
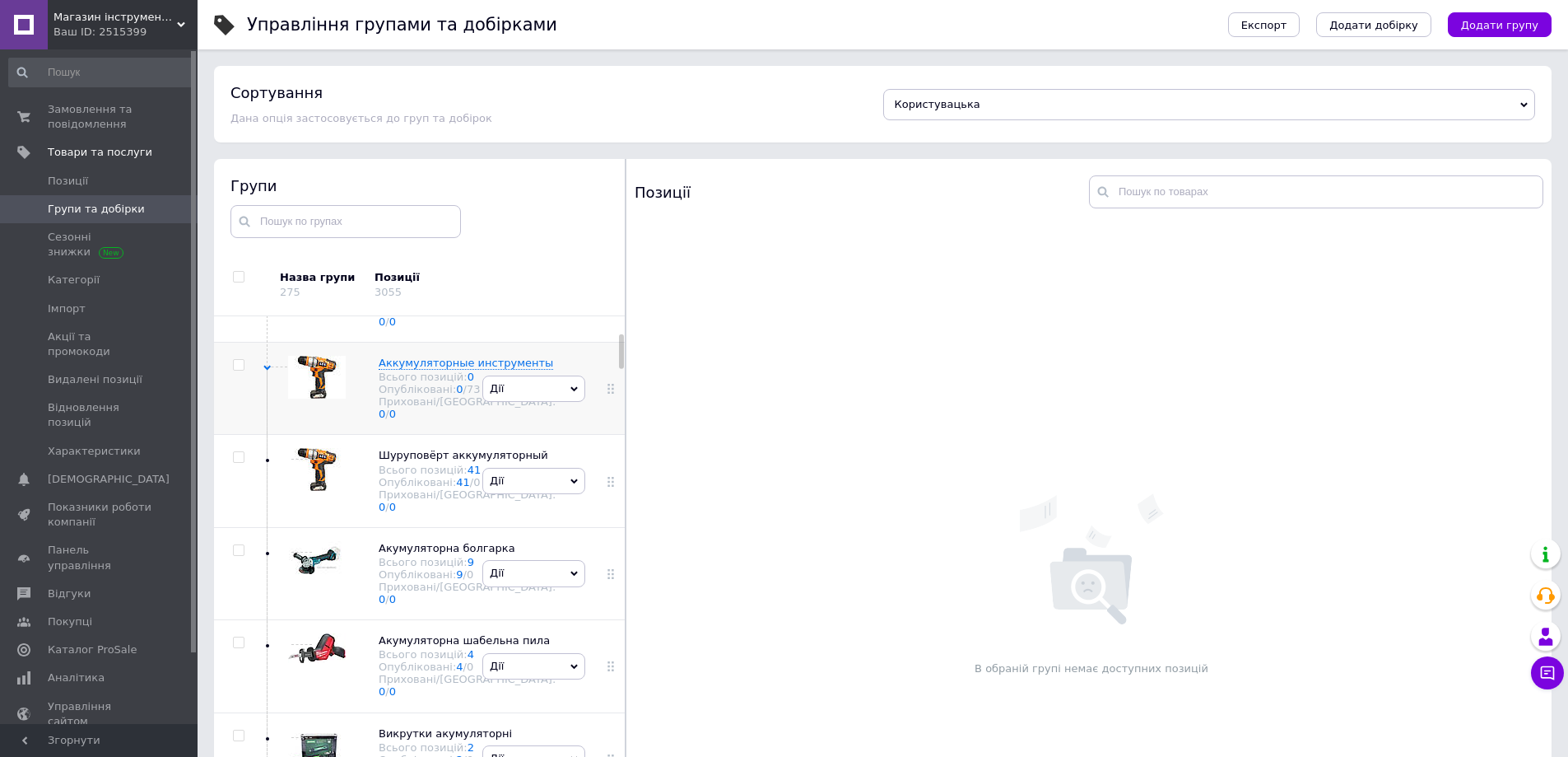
click at [561, 402] on span "Дії" at bounding box center [533, 388] width 103 height 26
click at [543, 523] on li "Додати підгрупу" at bounding box center [534, 504] width 102 height 37
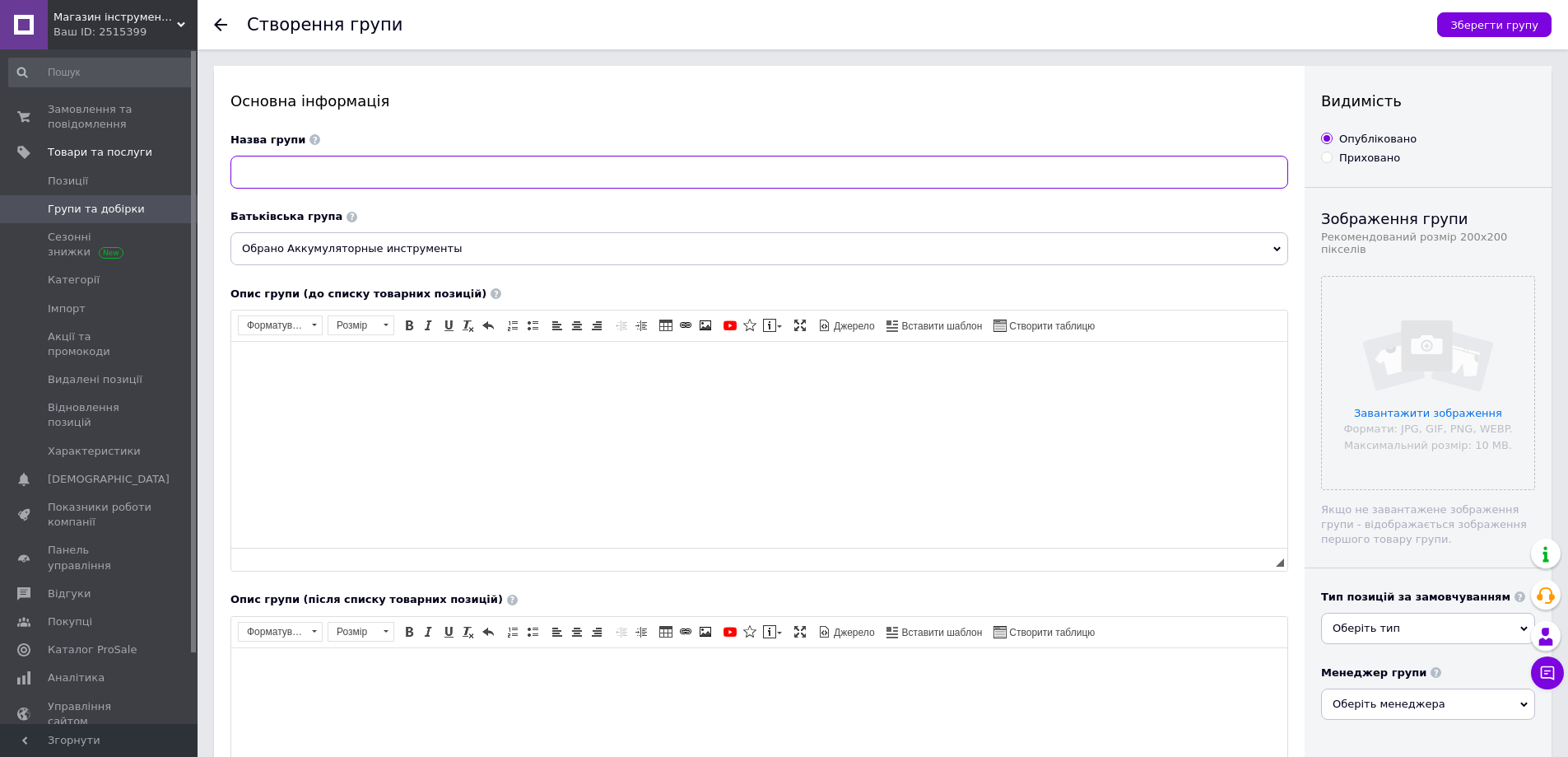
paste input "Акумуляторна віброприсоска для плитки Procraft PTM20 (з 1 акб)"
drag, startPoint x: 460, startPoint y: 173, endPoint x: 144, endPoint y: 189, distance: 316.4
click at [144, 189] on div "Магазин інструментів "Lew-74" Ваш ID: 2515399 Сайт Магазин інструментів "Lew-74…" at bounding box center [784, 512] width 1568 height 1025
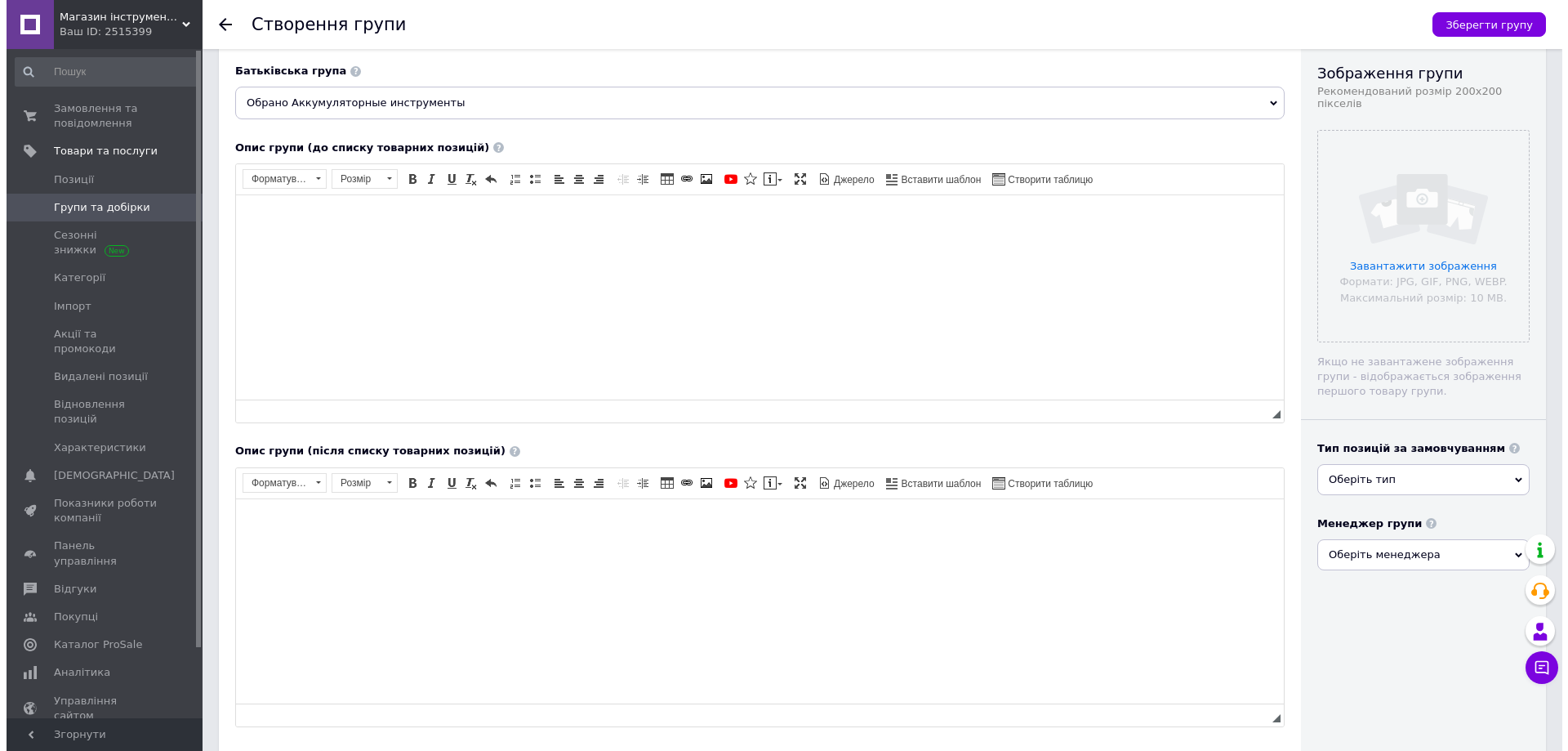
scroll to position [269, 0]
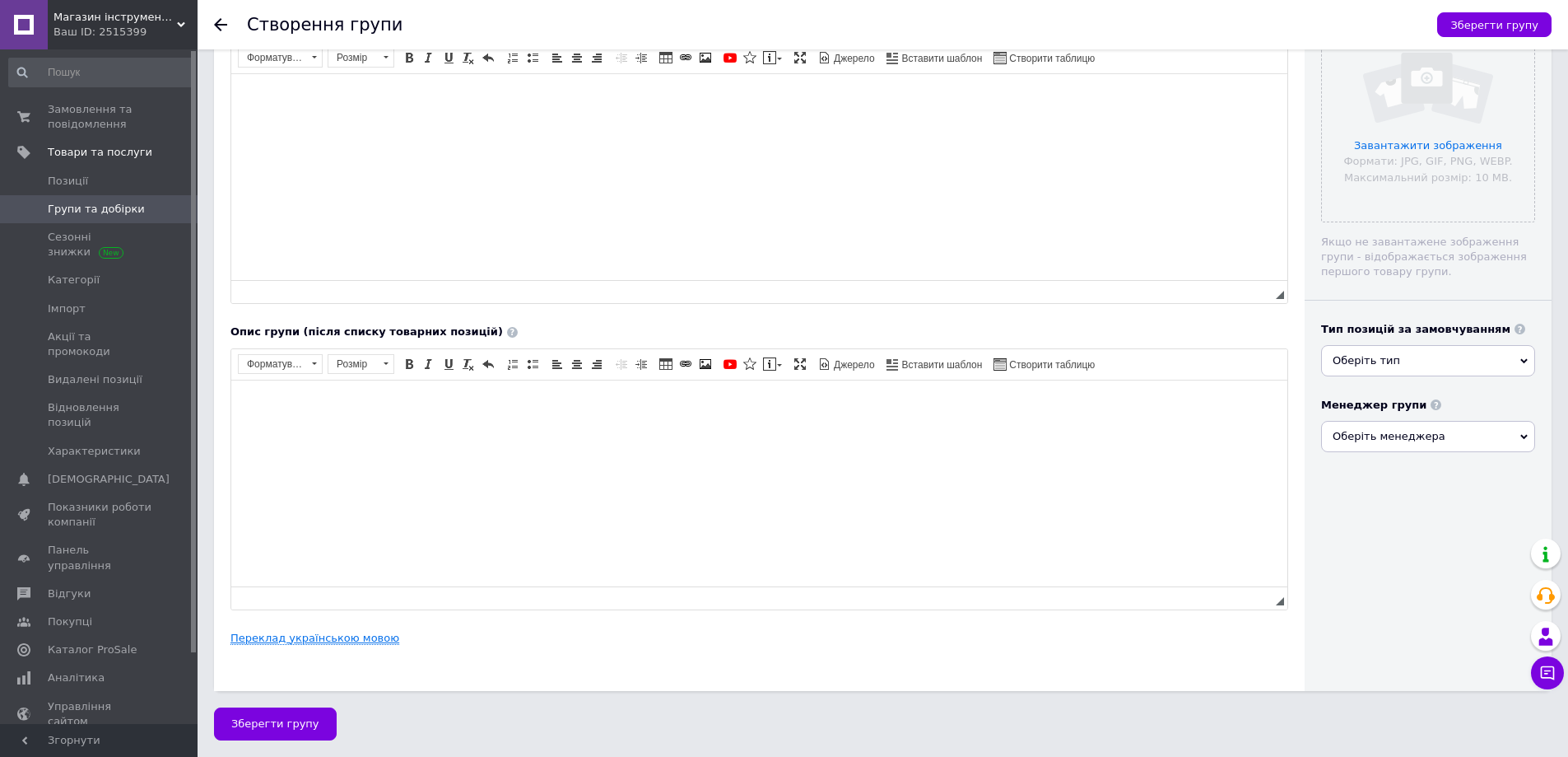
type input "Акумуляторна віброприсоска для плитки"
click at [293, 634] on link "Переклад українською мовою" at bounding box center [315, 638] width 169 height 13
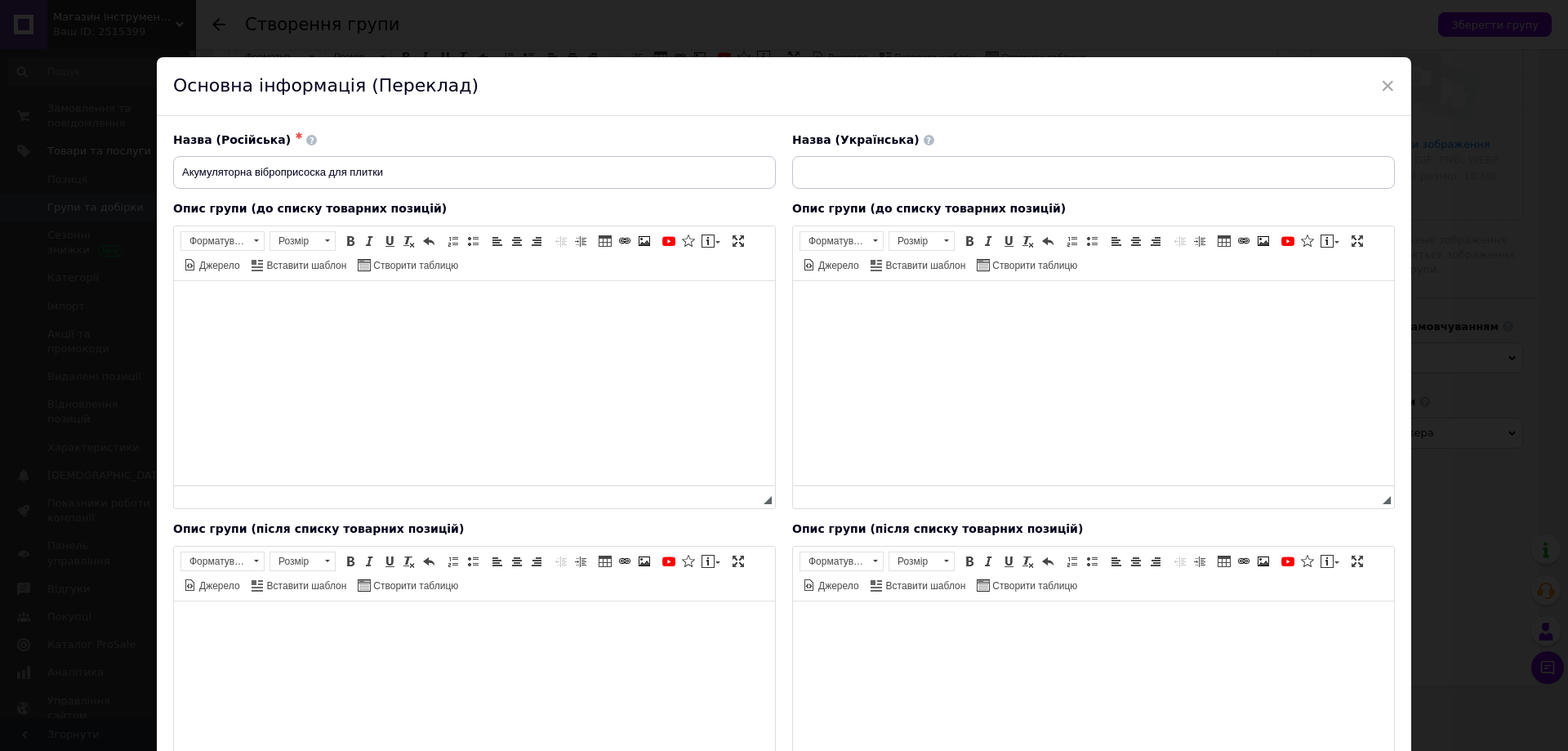
scroll to position [0, 0]
click at [829, 193] on div "Опис групи (до списку товарних позицій) Розширений текстовий редактор, FD0A0C6B…" at bounding box center [1093, 355] width 619 height 325
click at [823, 171] on input at bounding box center [1093, 172] width 602 height 32
paste input "Акумуляторна віброприсоска для плитки"
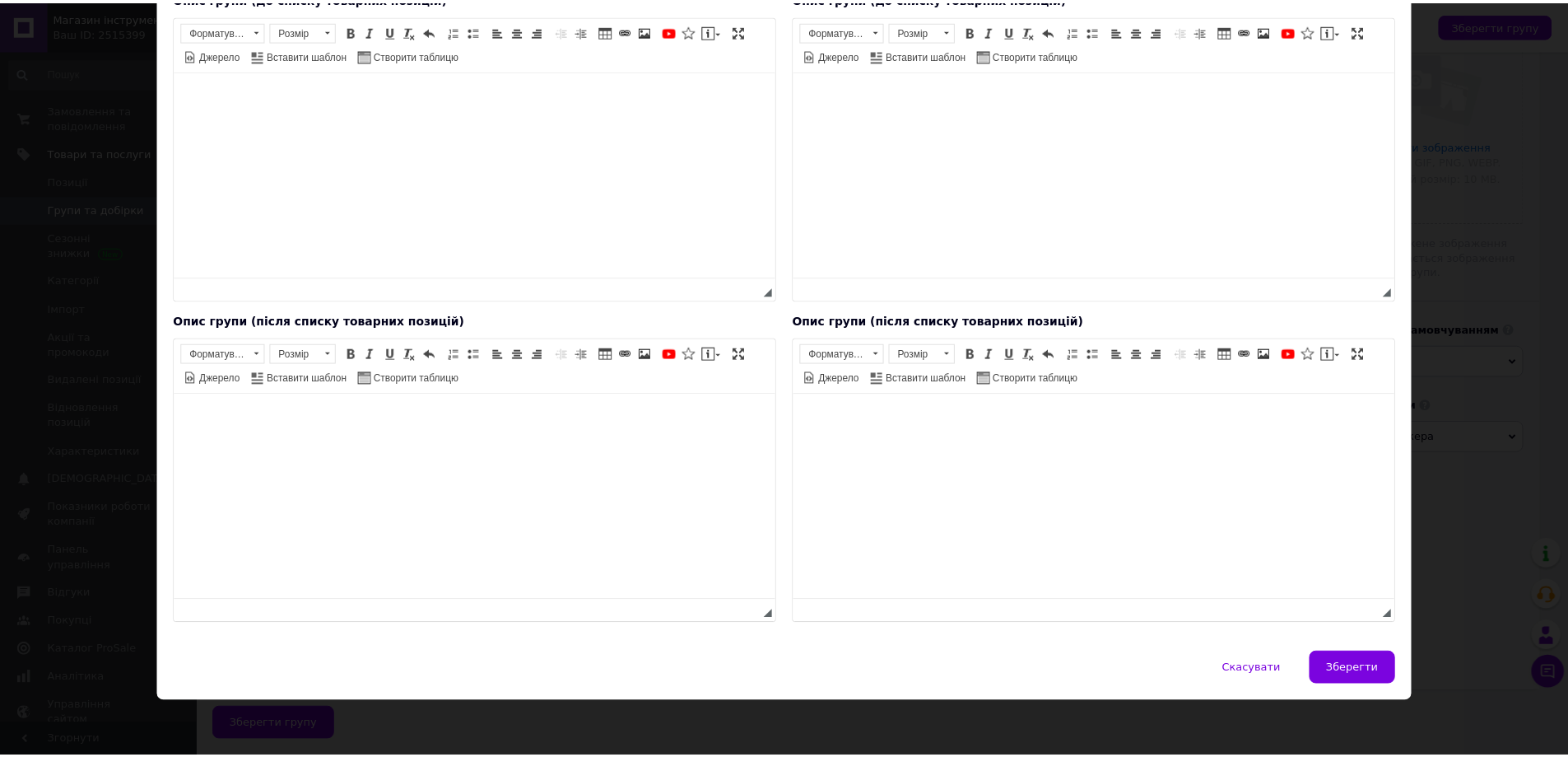
scroll to position [215, 0]
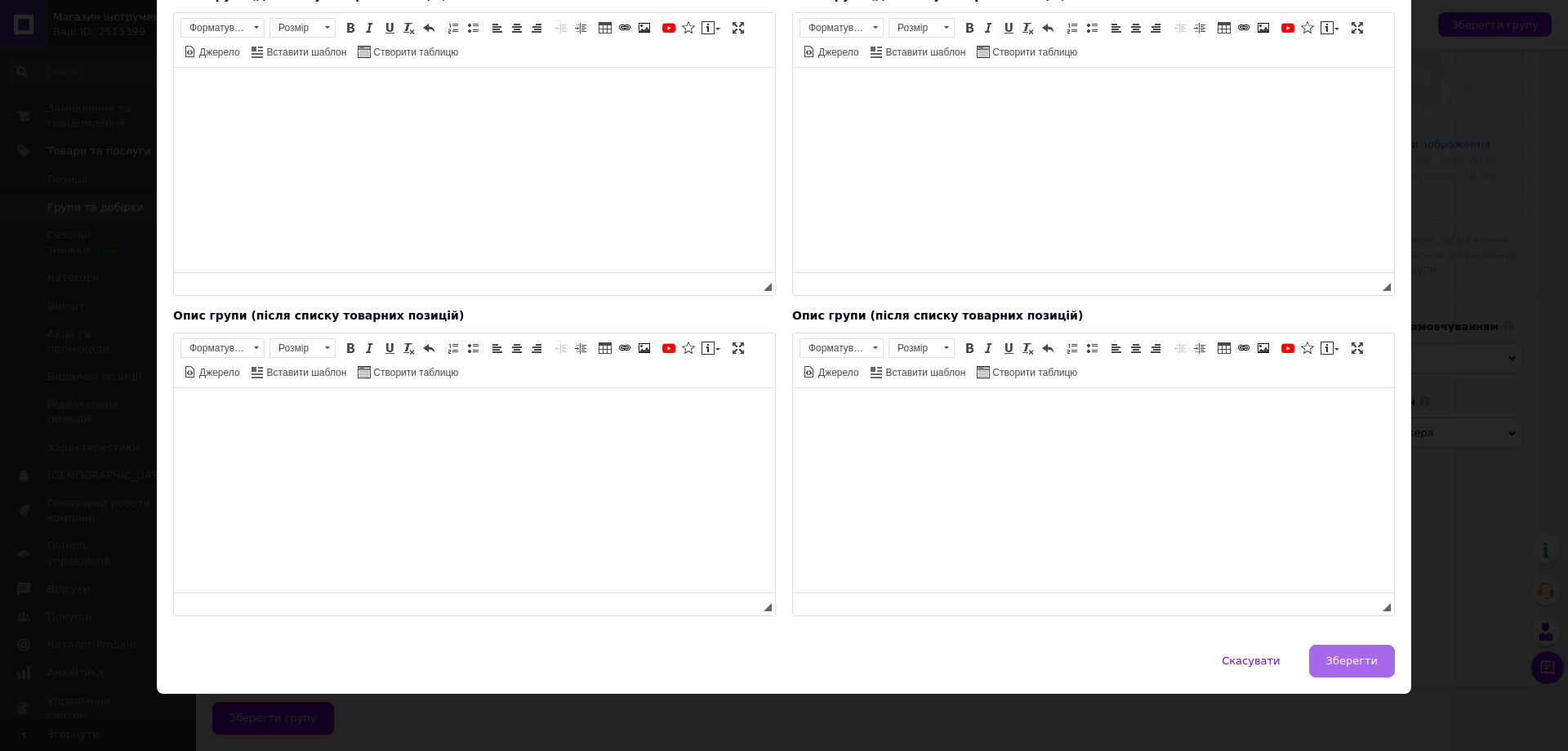
type input "Акумуляторна віброприсоска для плитки"
click at [1347, 666] on span "Зберегти" at bounding box center [1352, 661] width 51 height 12
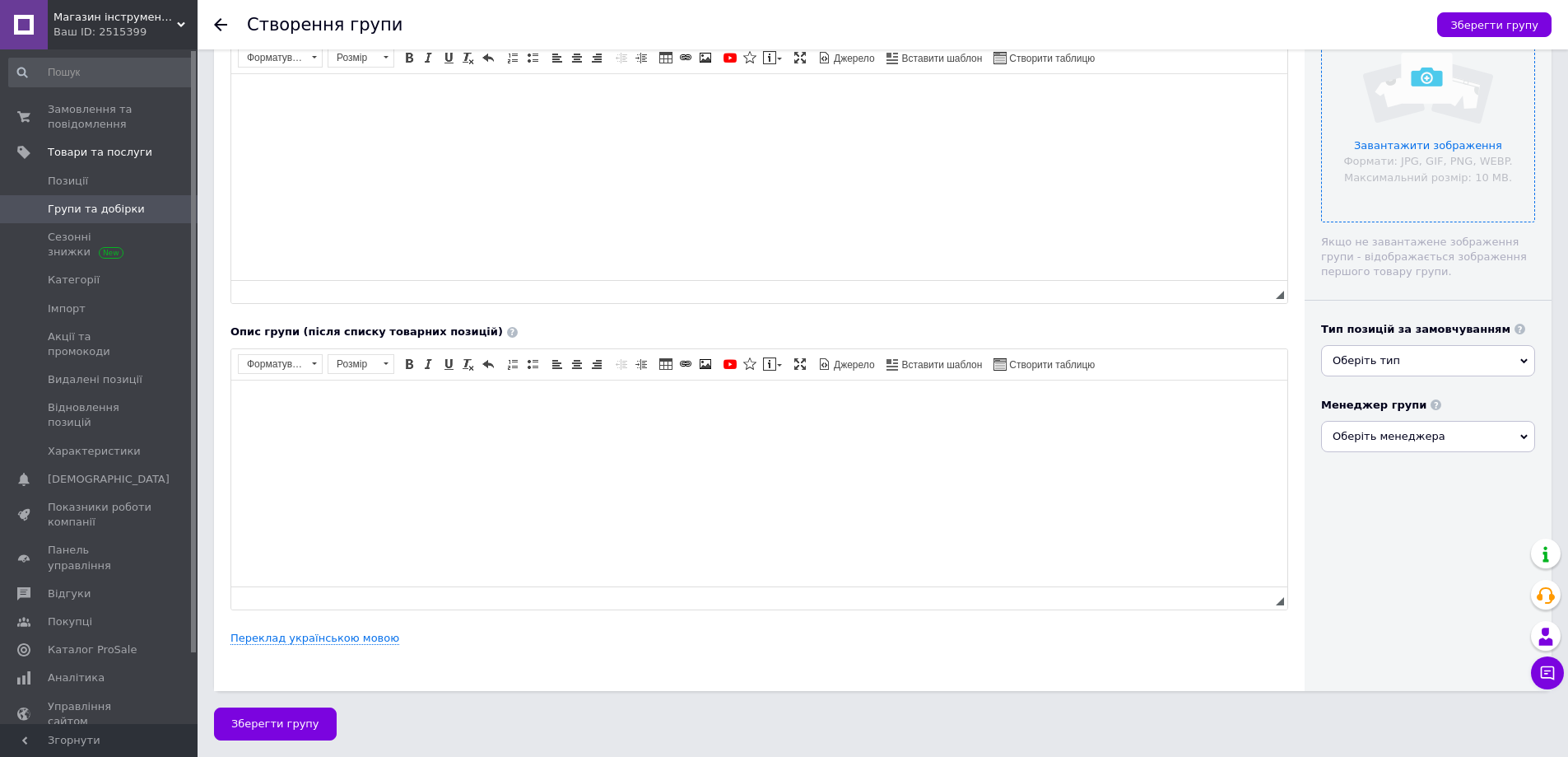
click at [1409, 130] on input "file" at bounding box center [1427, 114] width 212 height 212
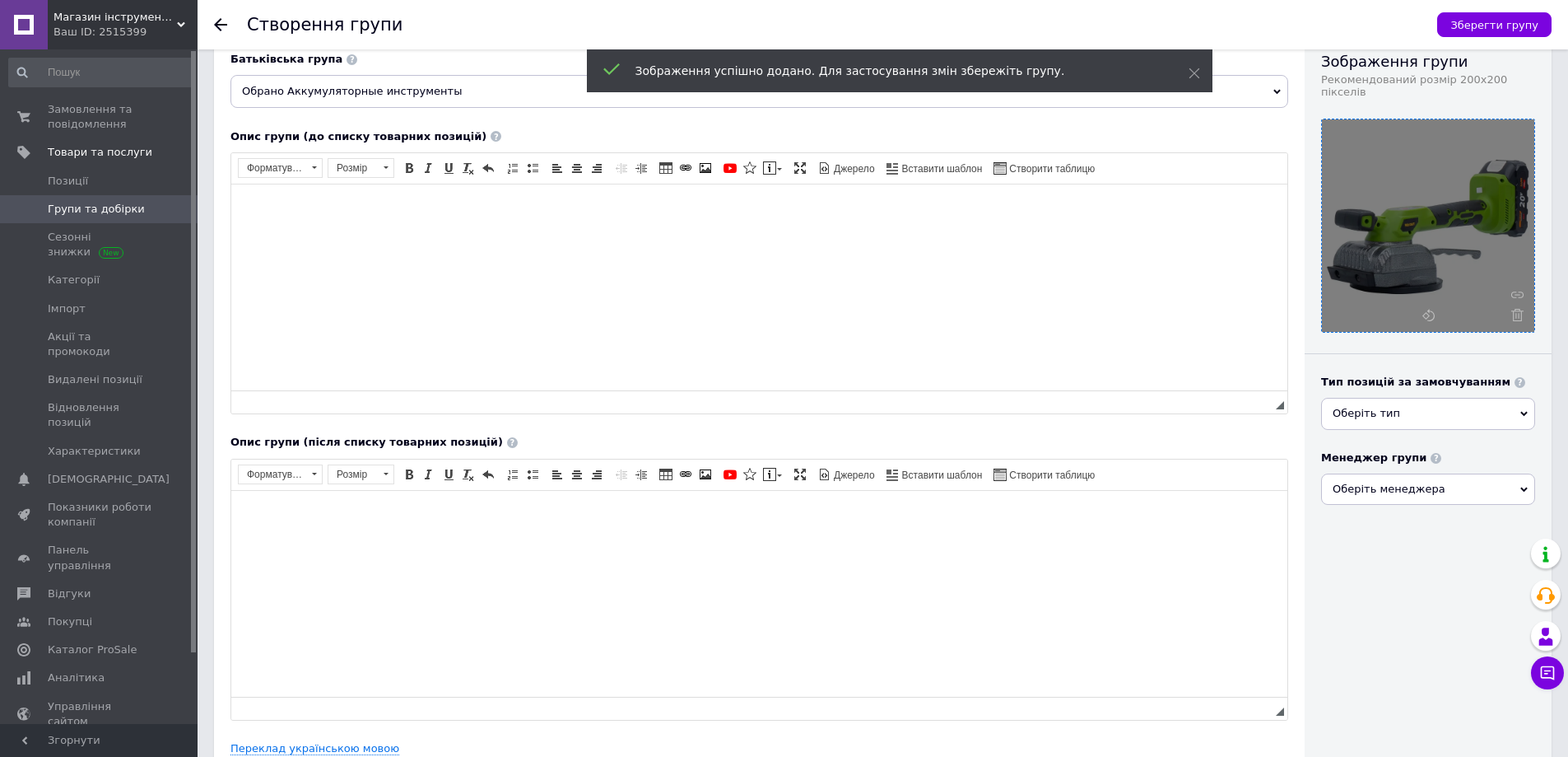
scroll to position [0, 0]
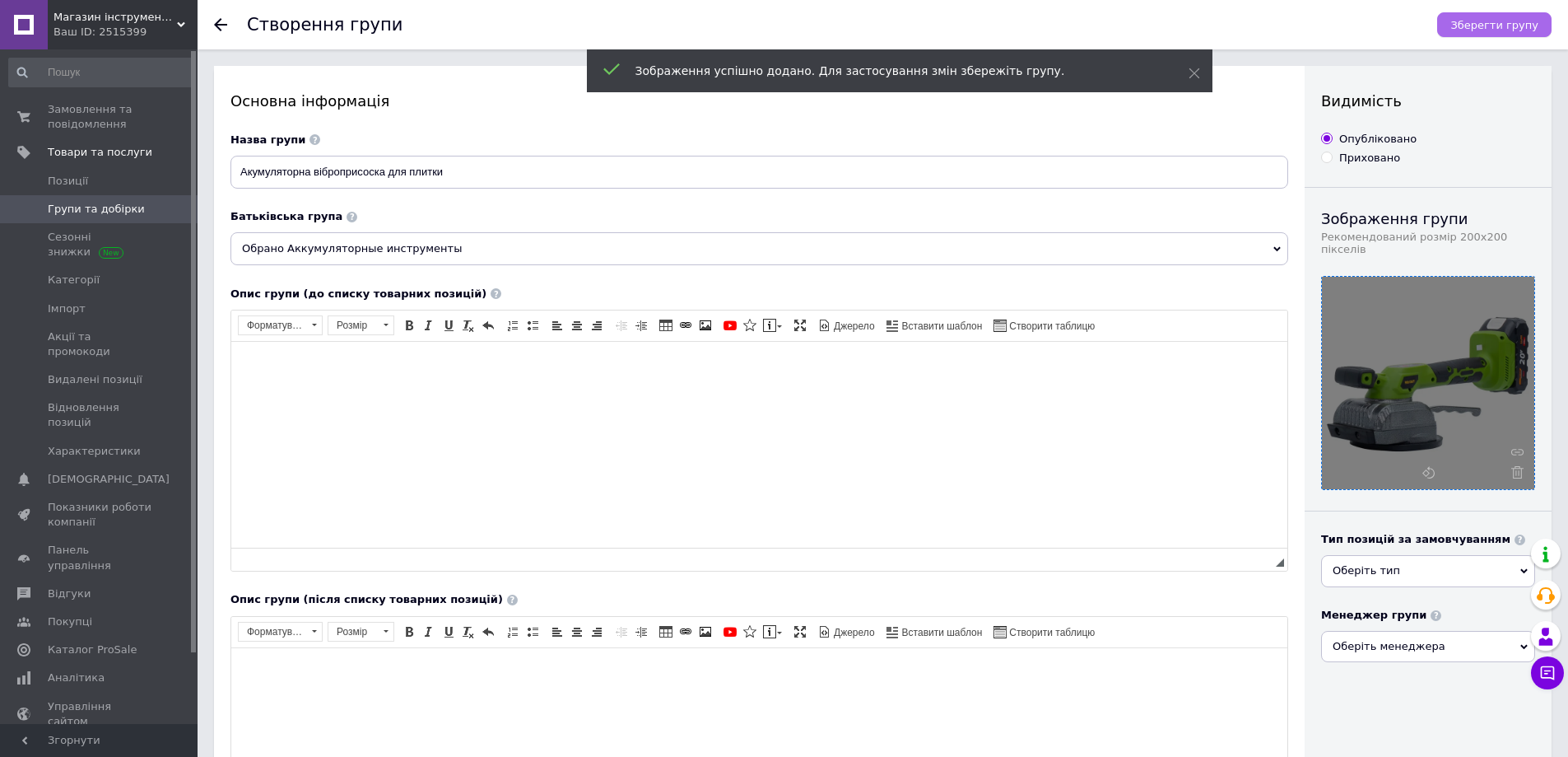
click at [1485, 16] on button "Зберегти групу" at bounding box center [1494, 25] width 114 height 25
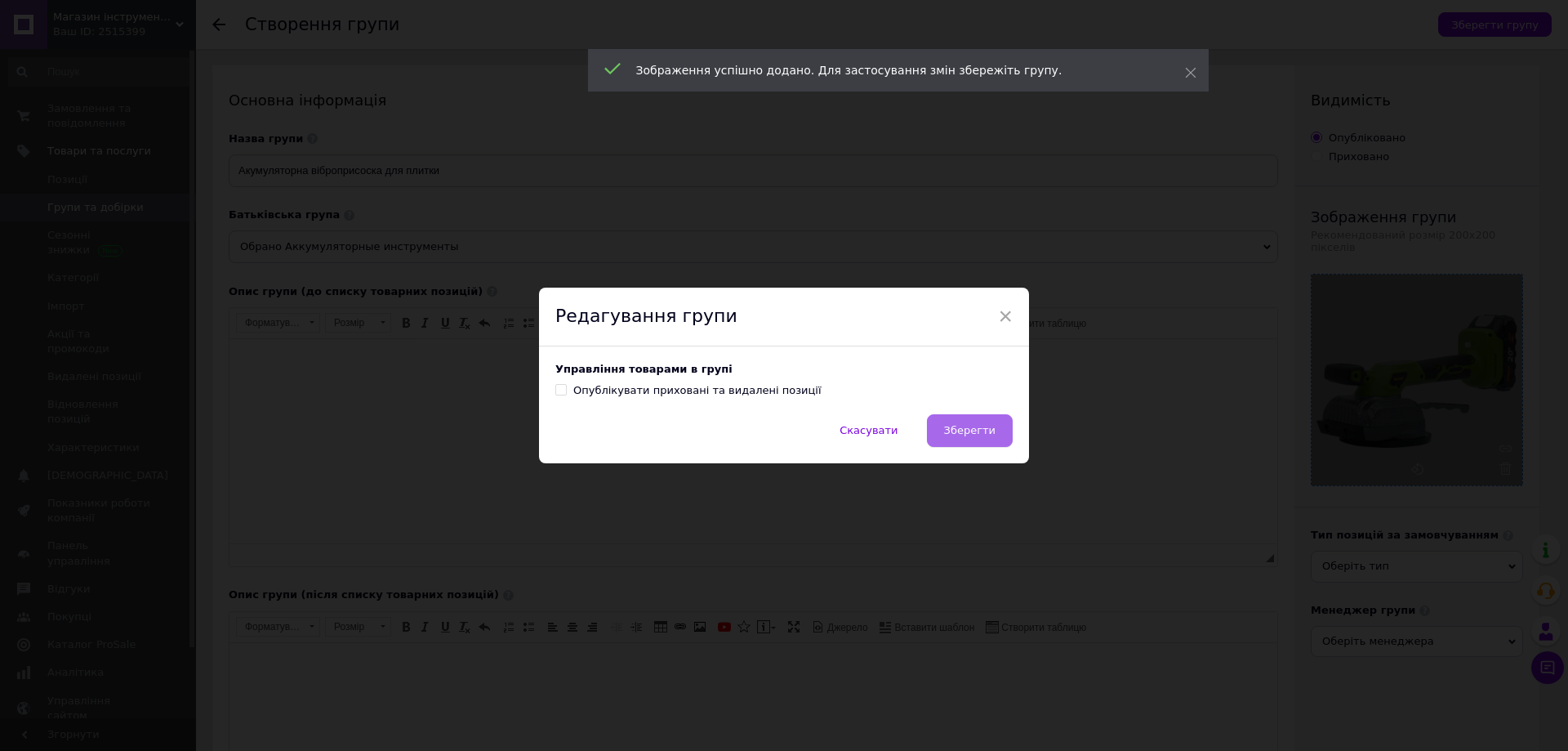
click at [952, 431] on span "Зберегти" at bounding box center [970, 429] width 51 height 12
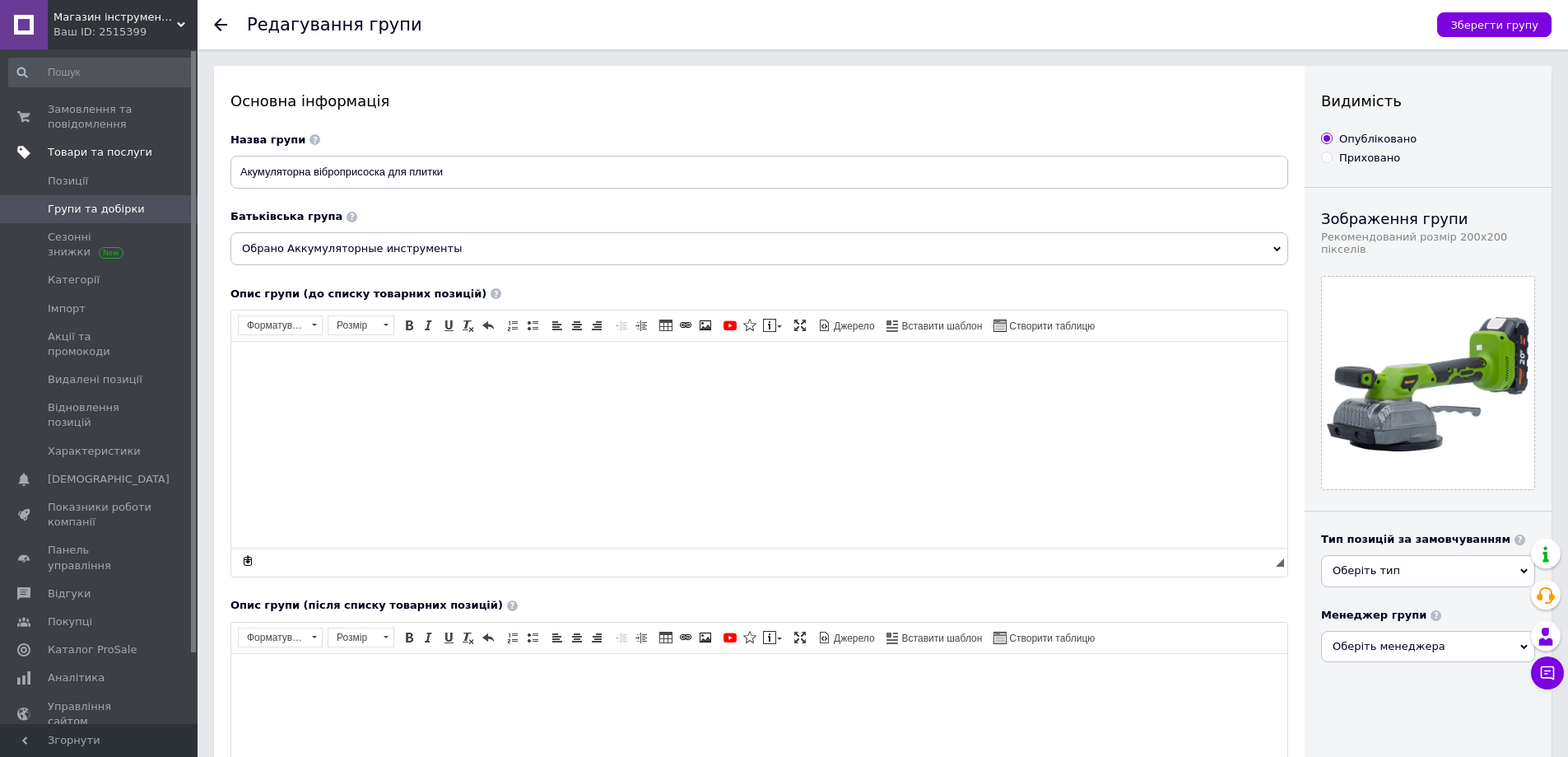
click at [58, 151] on span "Товари та послуги" at bounding box center [100, 152] width 105 height 14
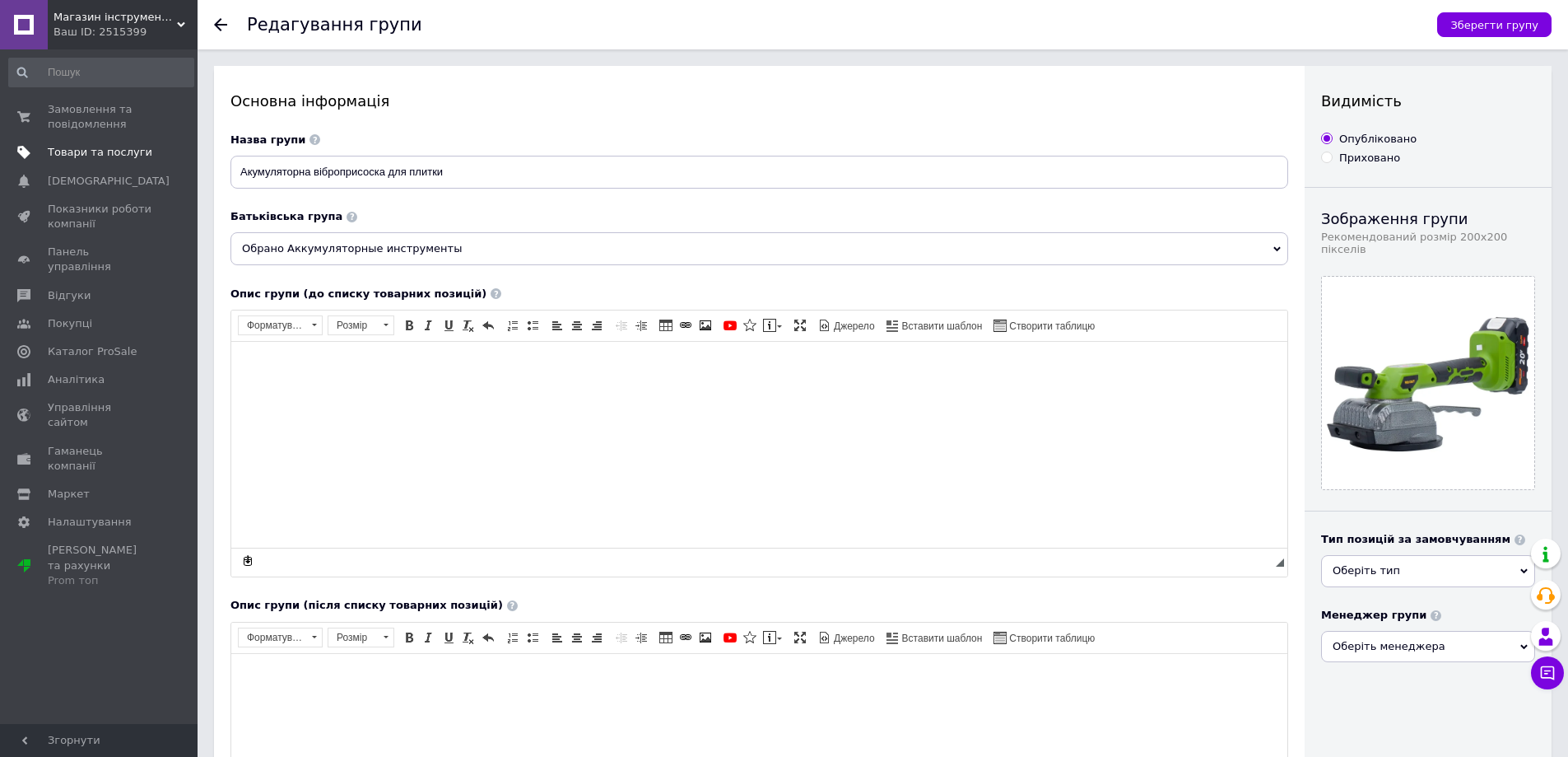
click at [76, 148] on span "Товари та послуги" at bounding box center [100, 152] width 105 height 14
